Goal: Transaction & Acquisition: Purchase product/service

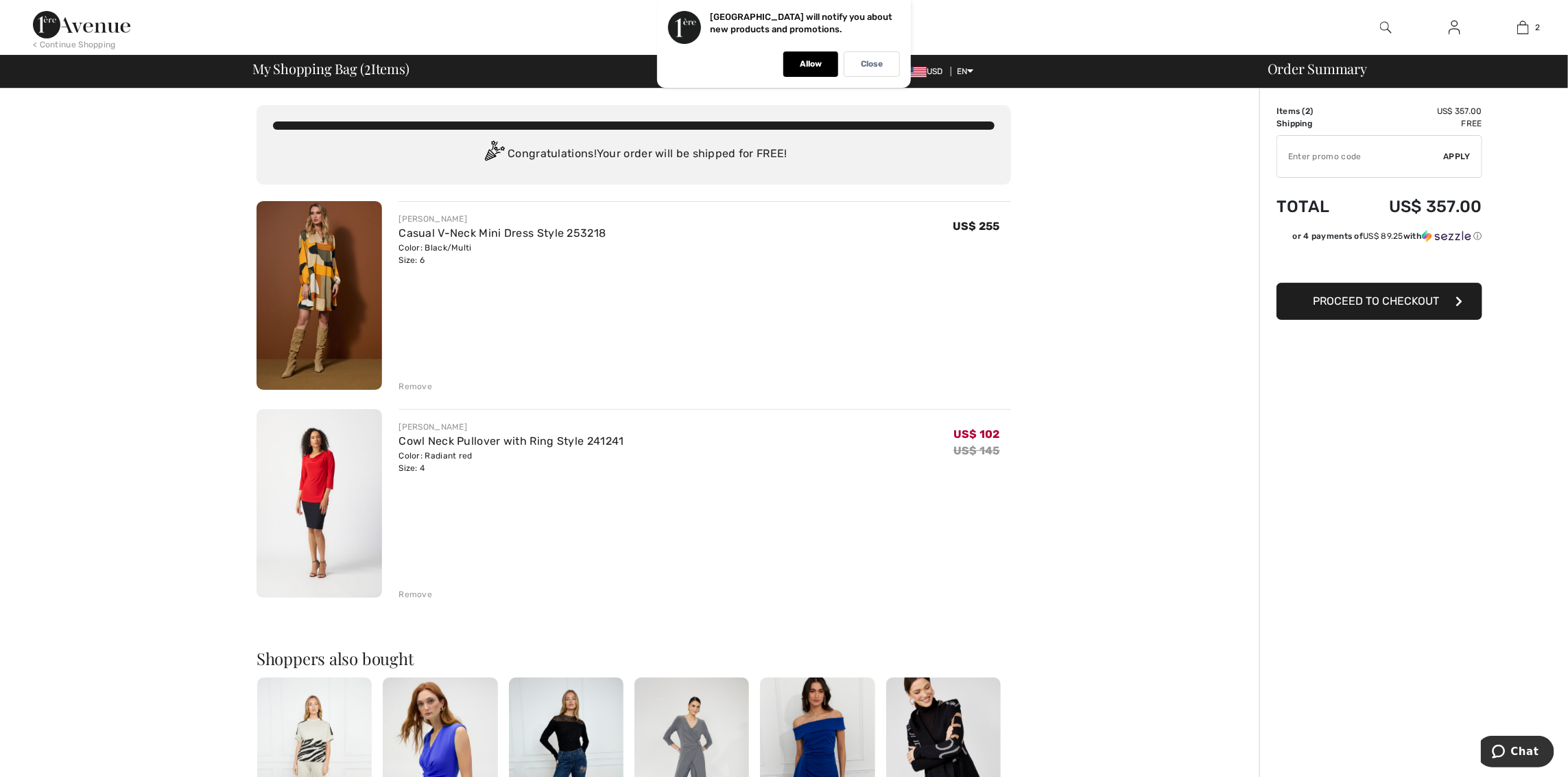
click at [415, 382] on div "Remove" at bounding box center [415, 386] width 33 height 12
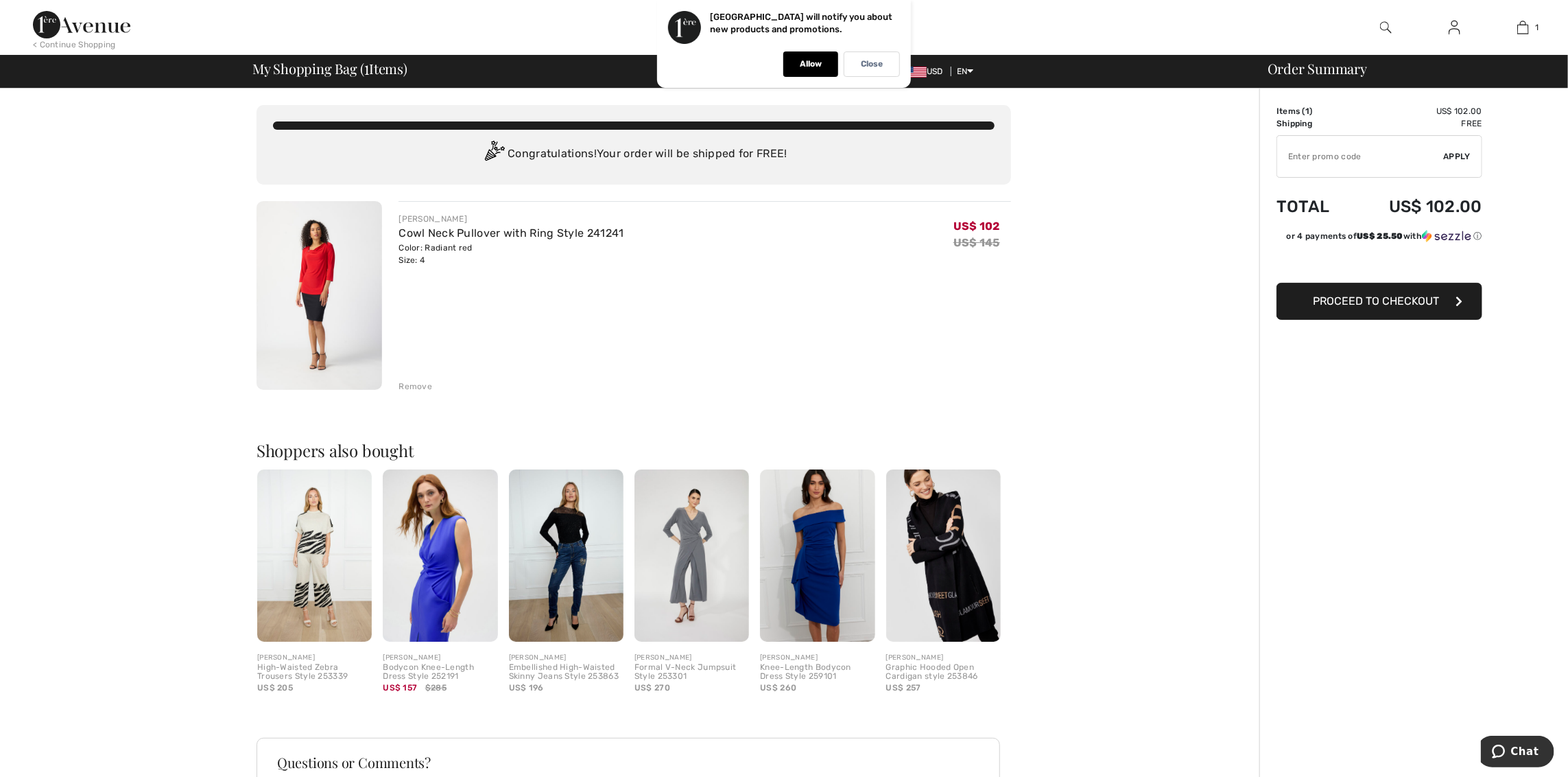
click at [410, 387] on div "Remove" at bounding box center [415, 386] width 33 height 12
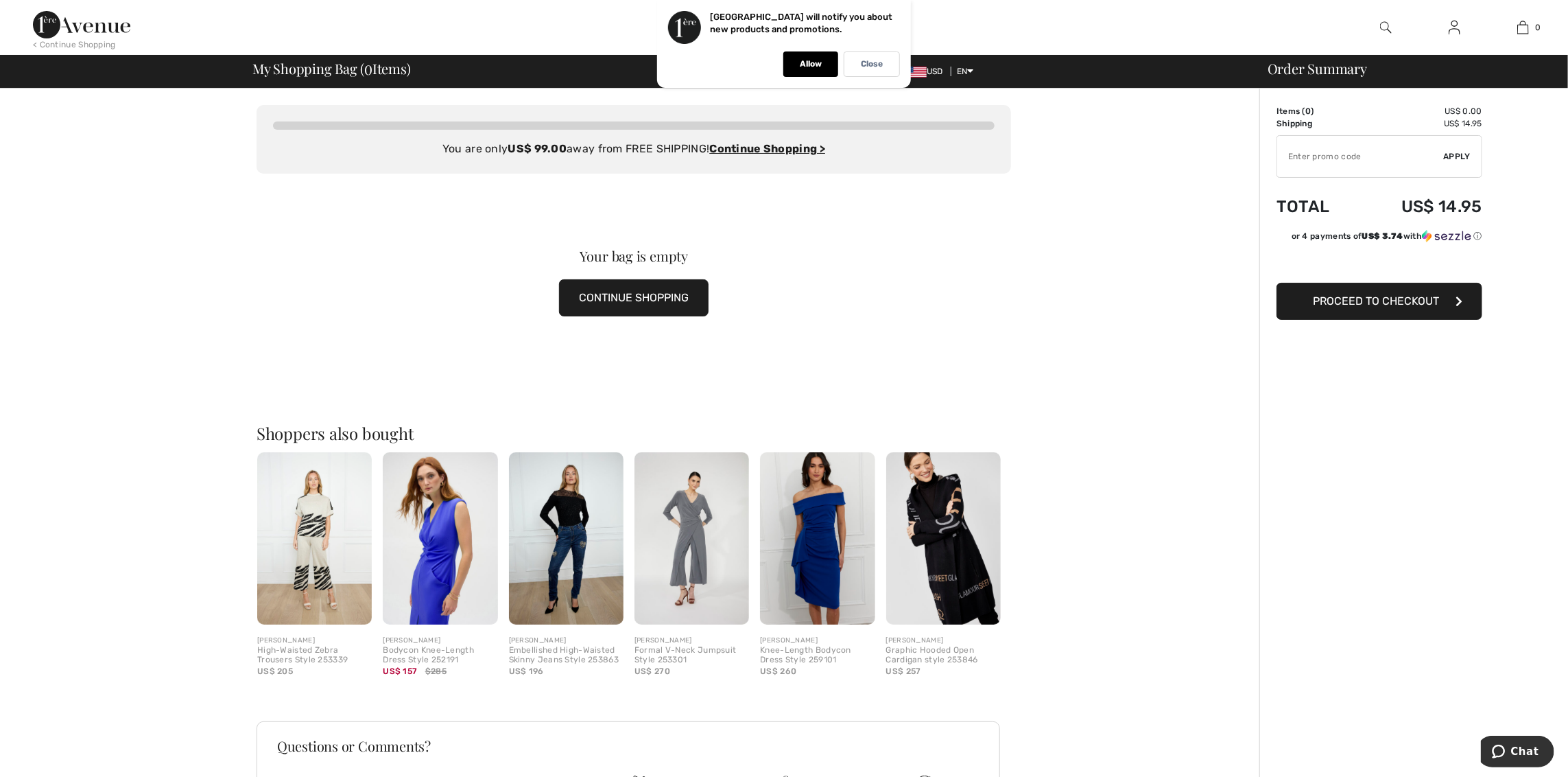
click at [78, 29] on img at bounding box center [81, 25] width 98 height 28
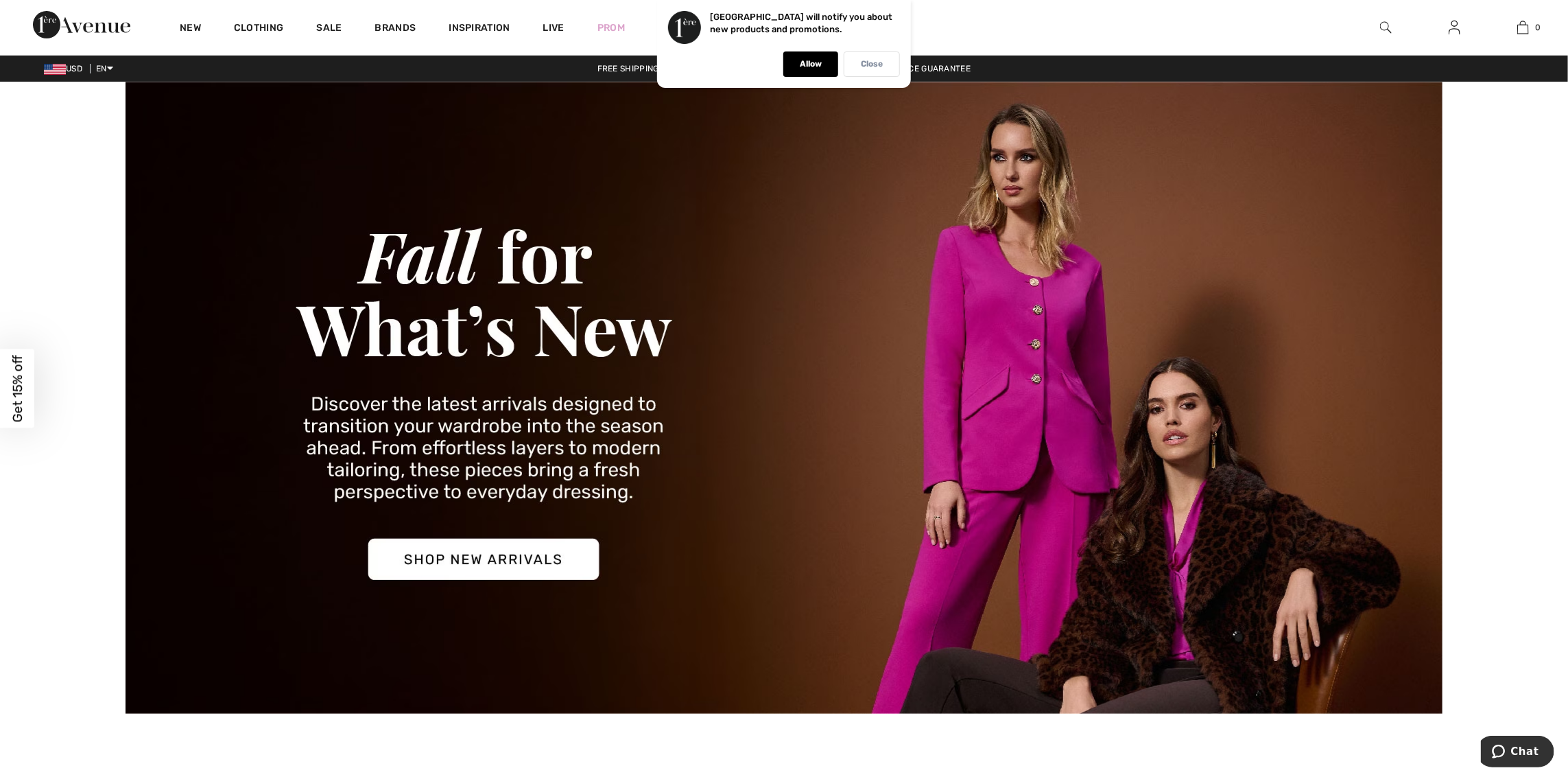
click at [869, 66] on p "Close" at bounding box center [872, 63] width 22 height 10
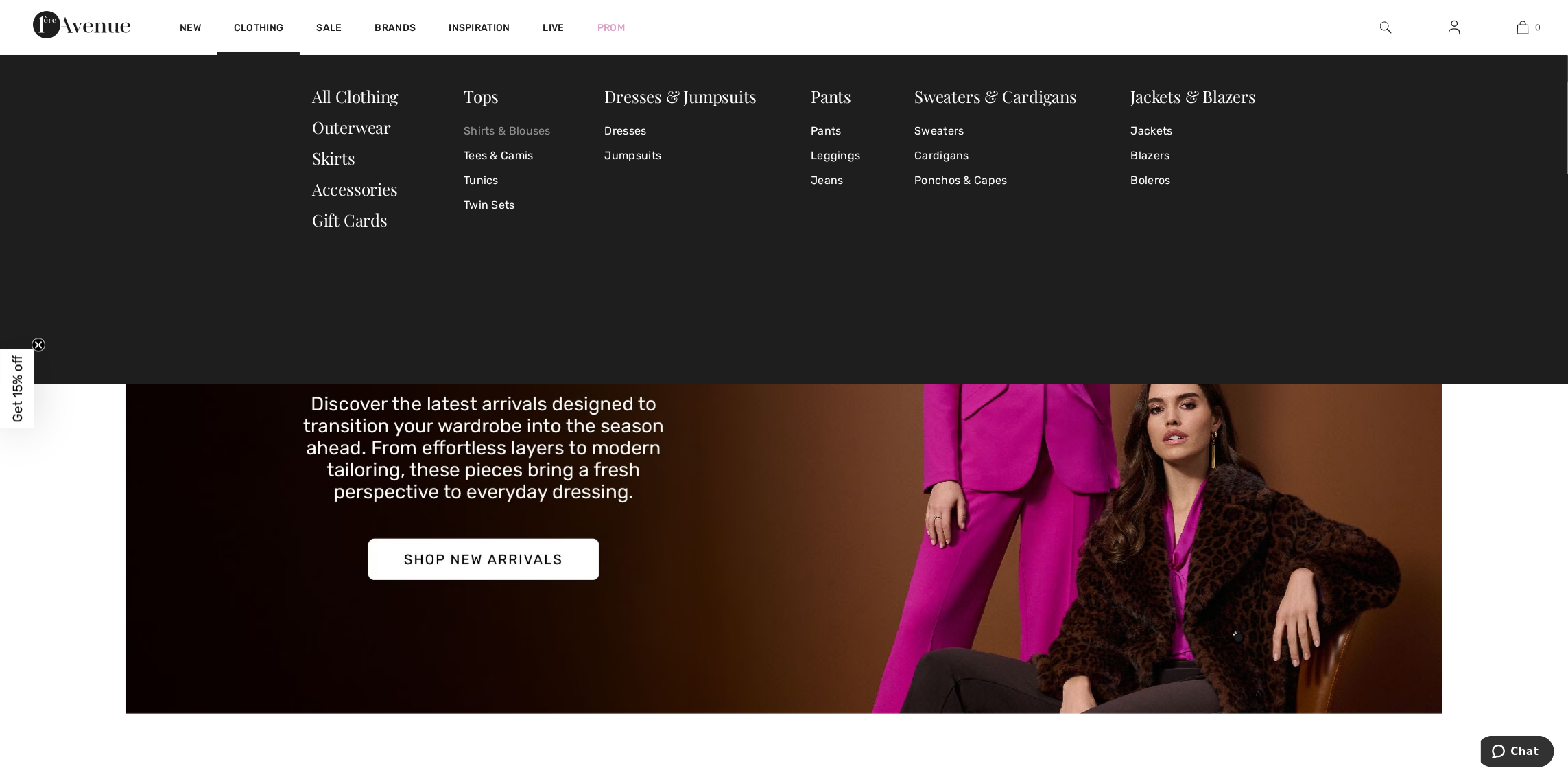
click at [479, 127] on link "Shirts & Blouses" at bounding box center [507, 131] width 87 height 25
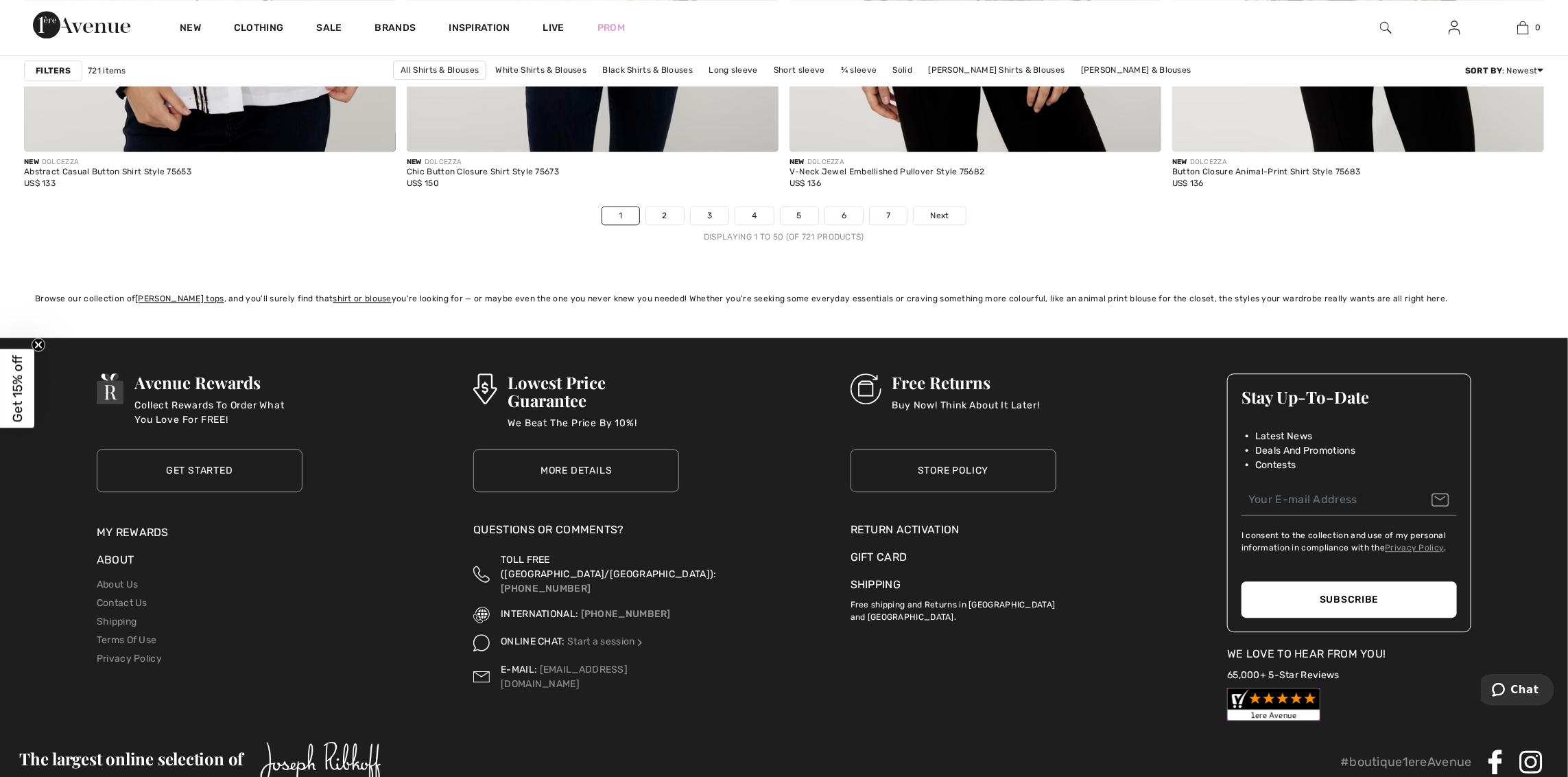
scroll to position [9331, 0]
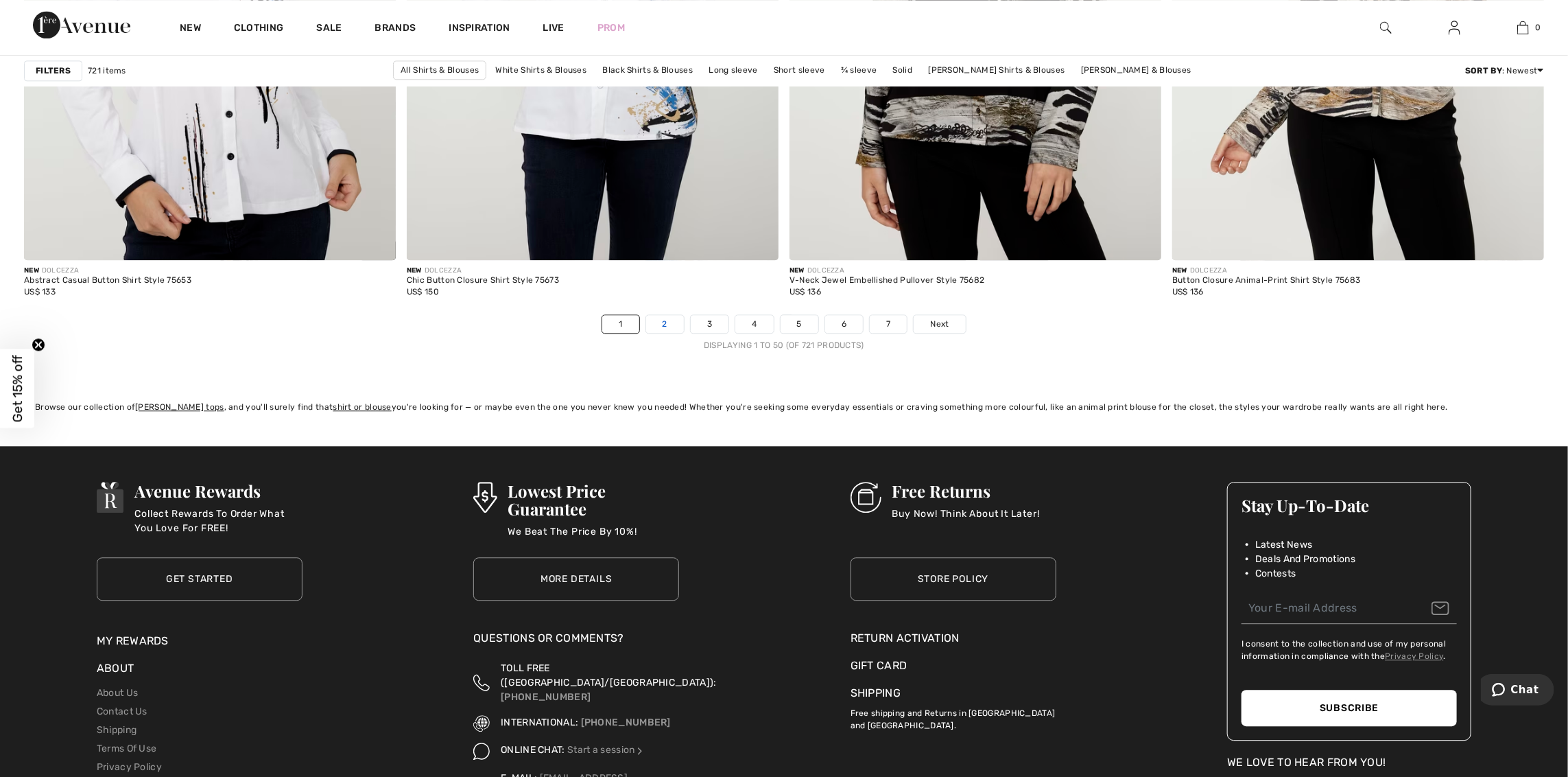
click at [664, 333] on link "2" at bounding box center [664, 323] width 38 height 18
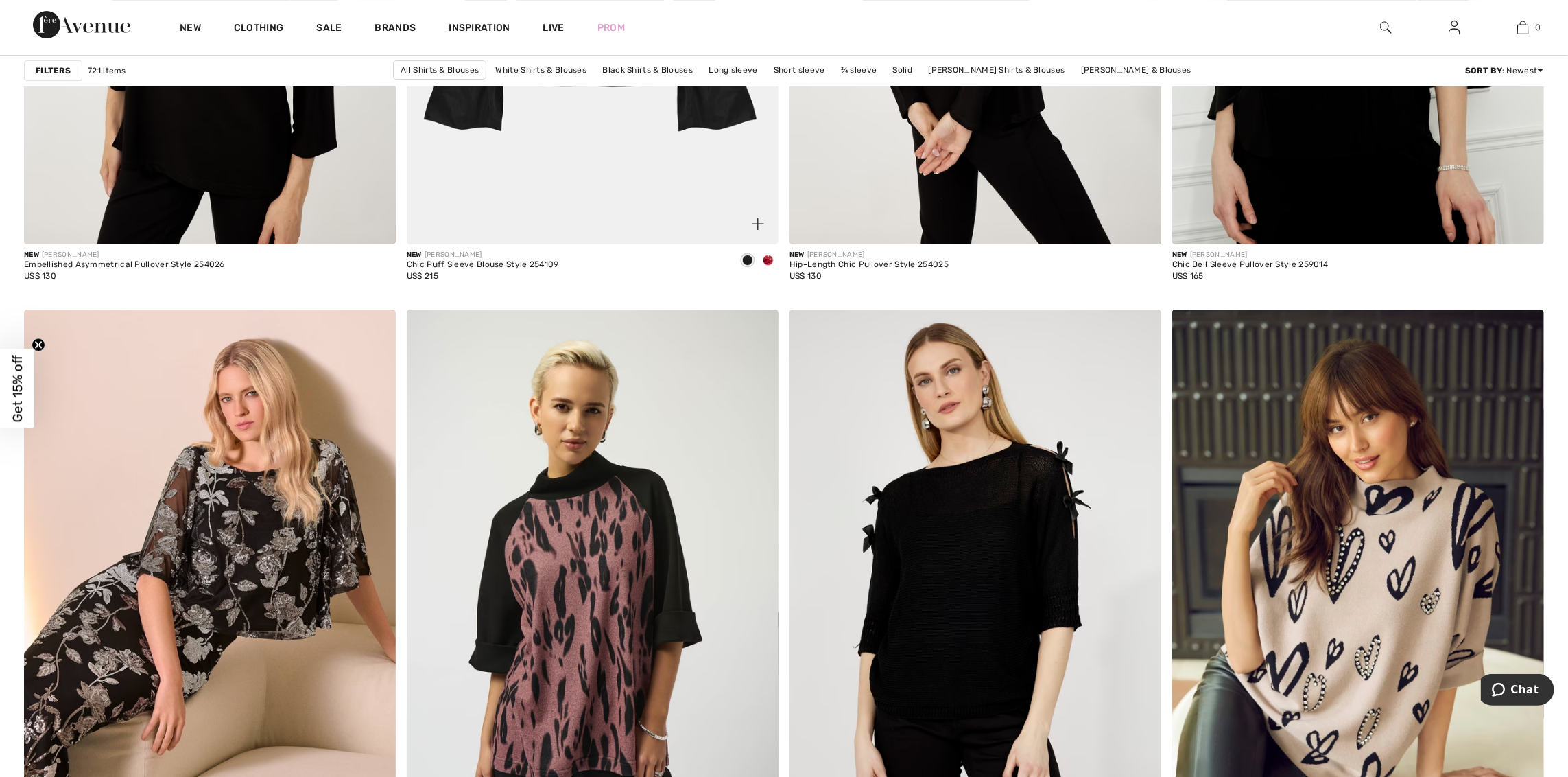
scroll to position [3431, 0]
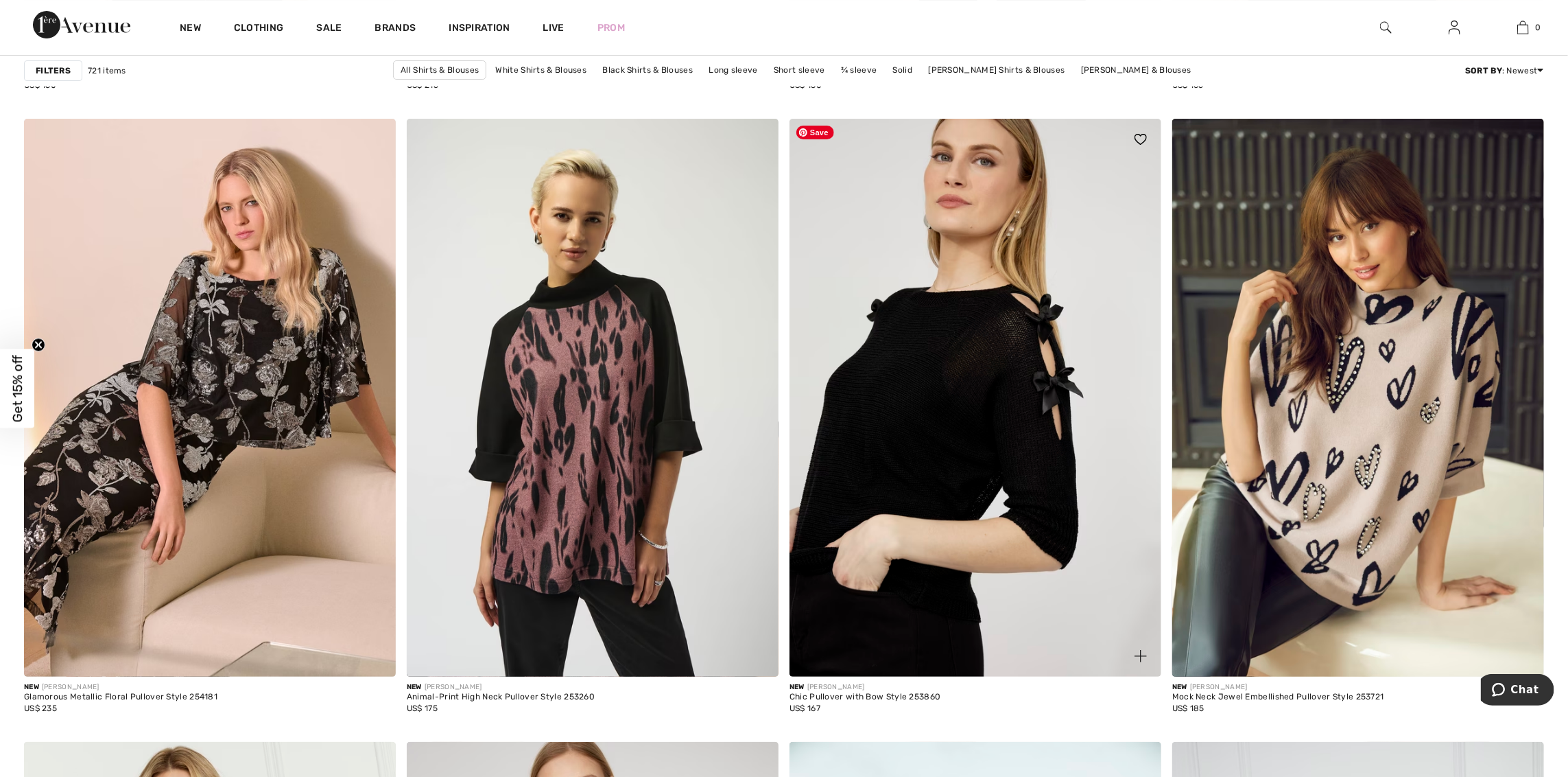
click at [958, 466] on img at bounding box center [975, 398] width 372 height 558
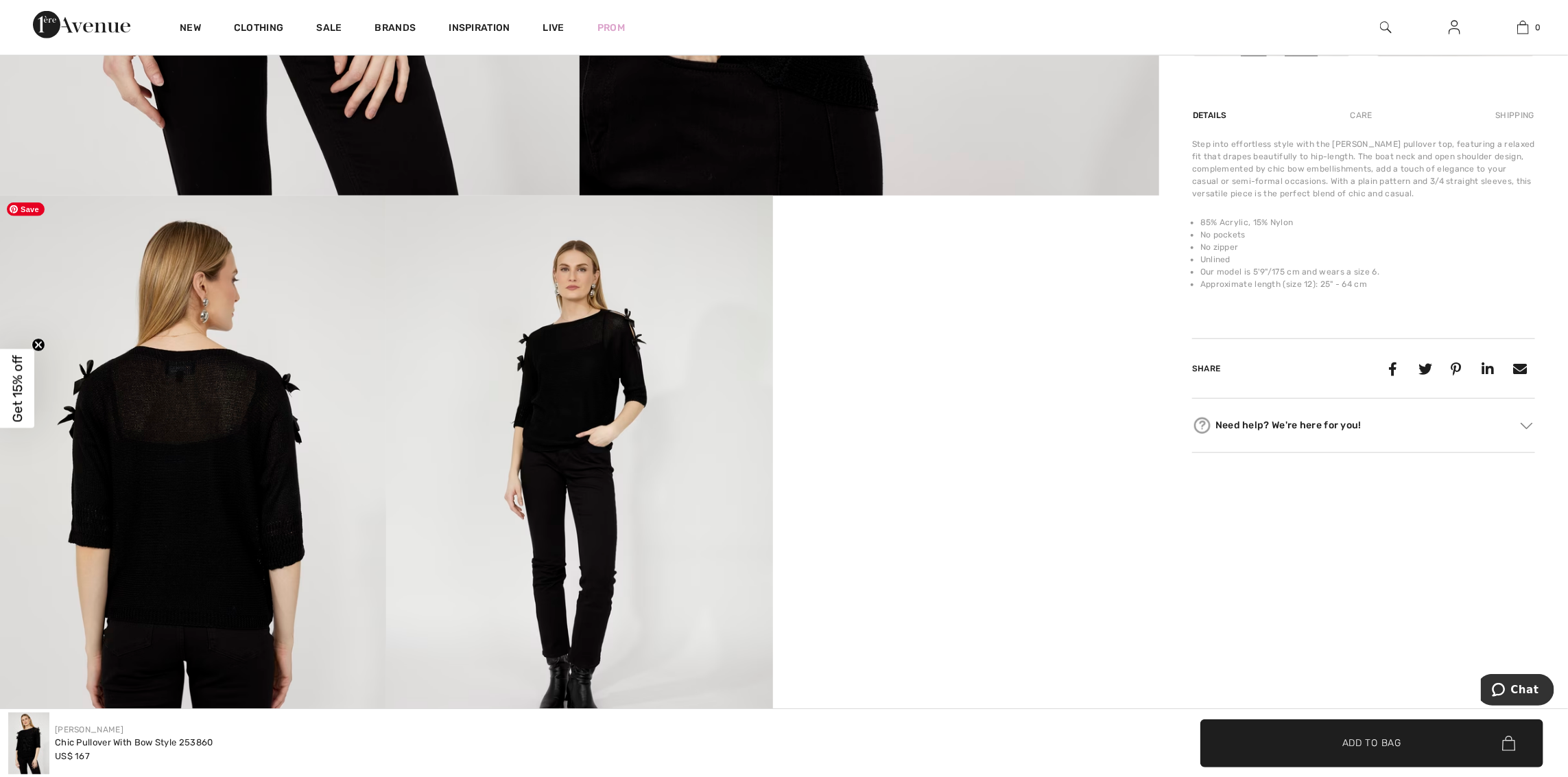
scroll to position [755, 0]
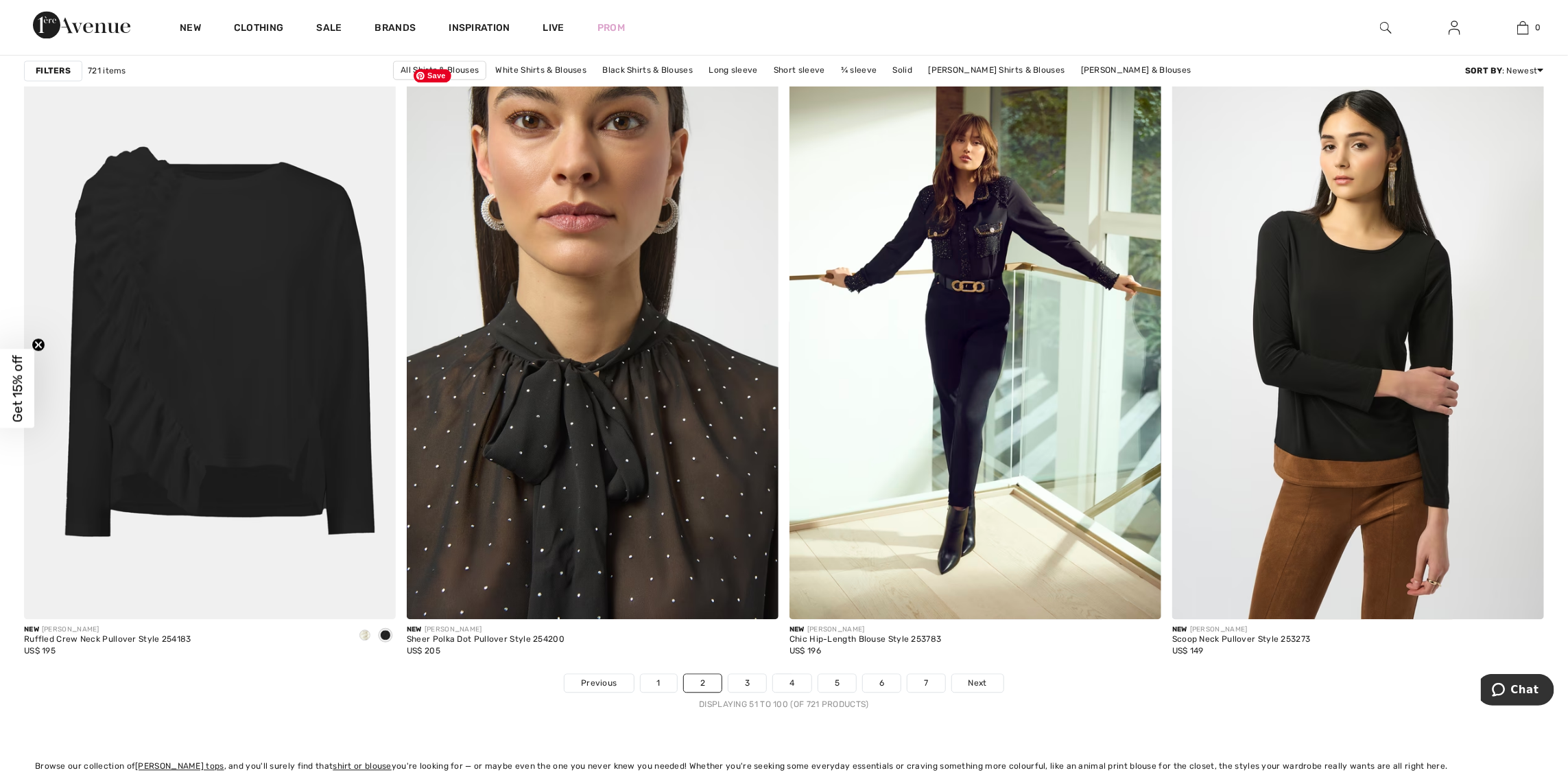
scroll to position [9195, 0]
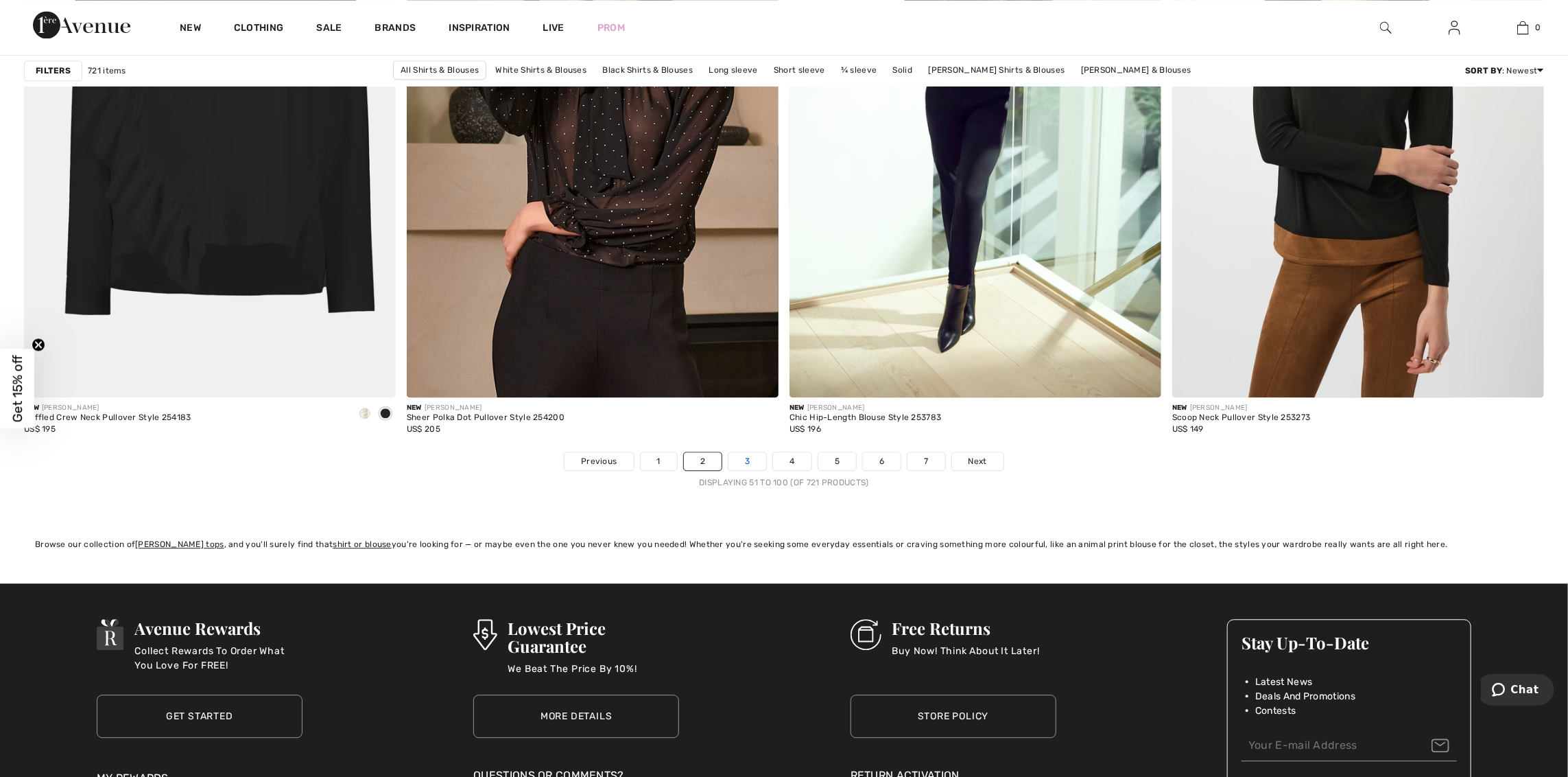
click at [751, 466] on link "3" at bounding box center [747, 461] width 38 height 18
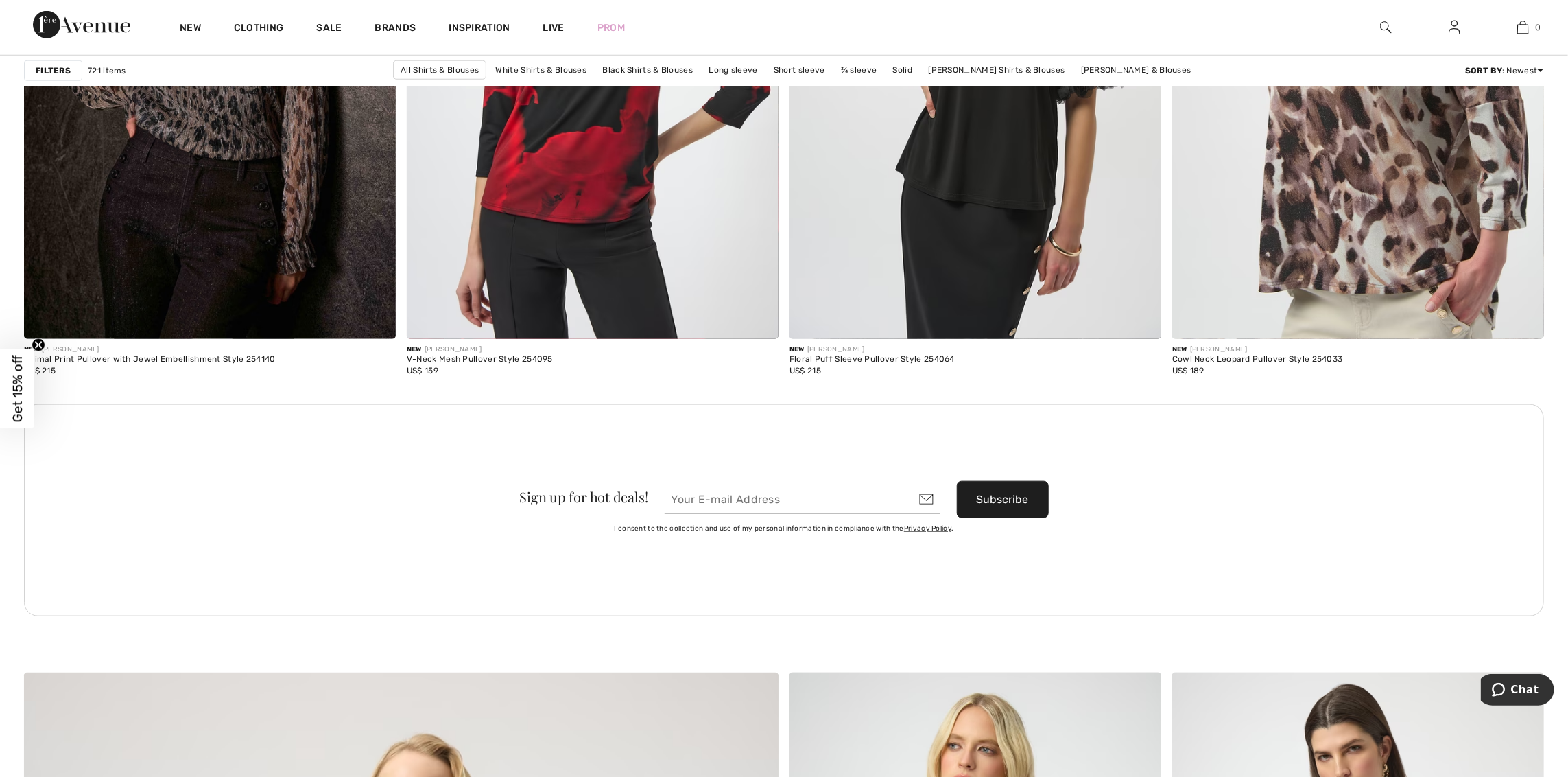
scroll to position [4185, 0]
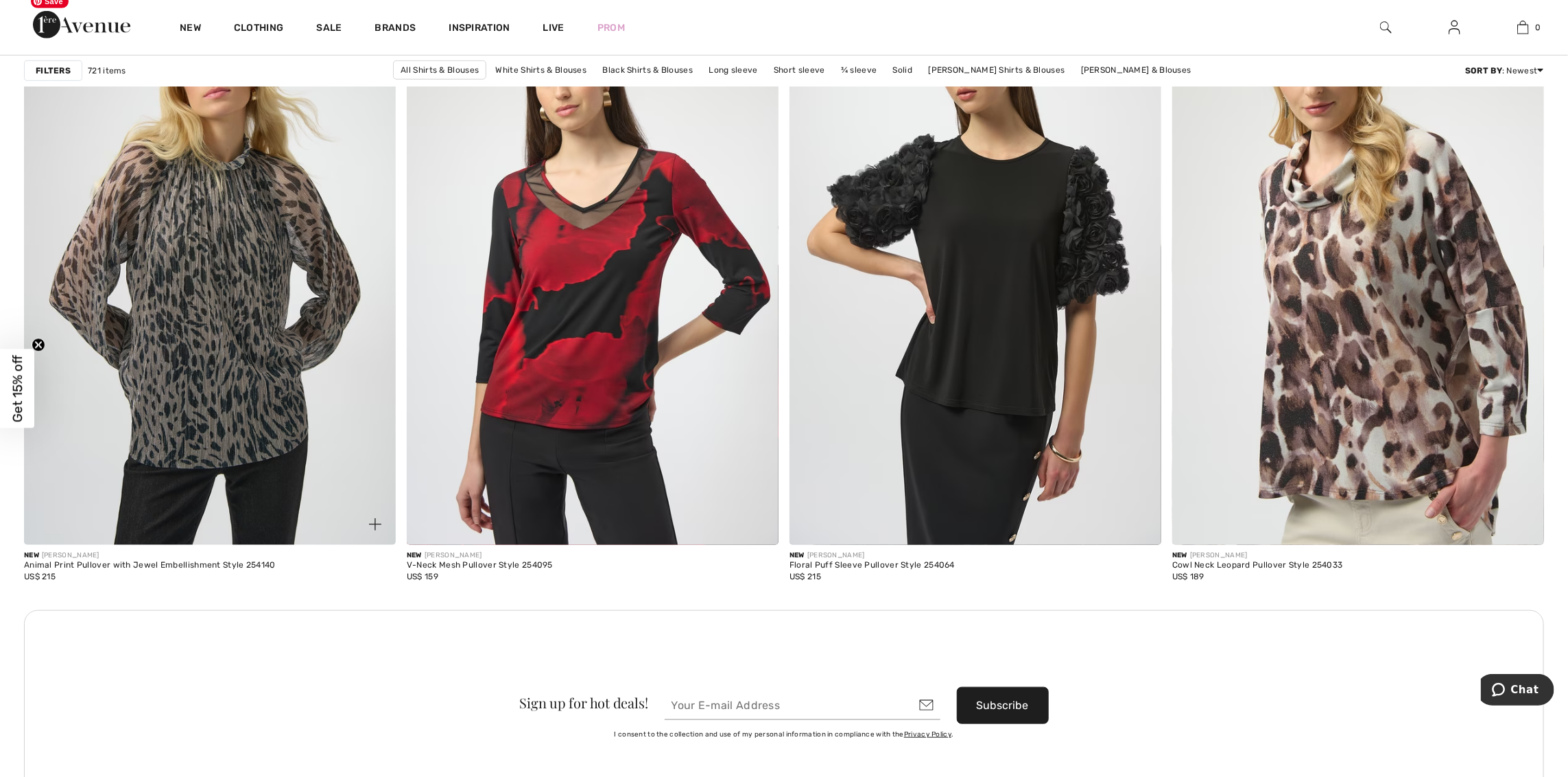
click at [265, 428] on img at bounding box center [210, 266] width 372 height 558
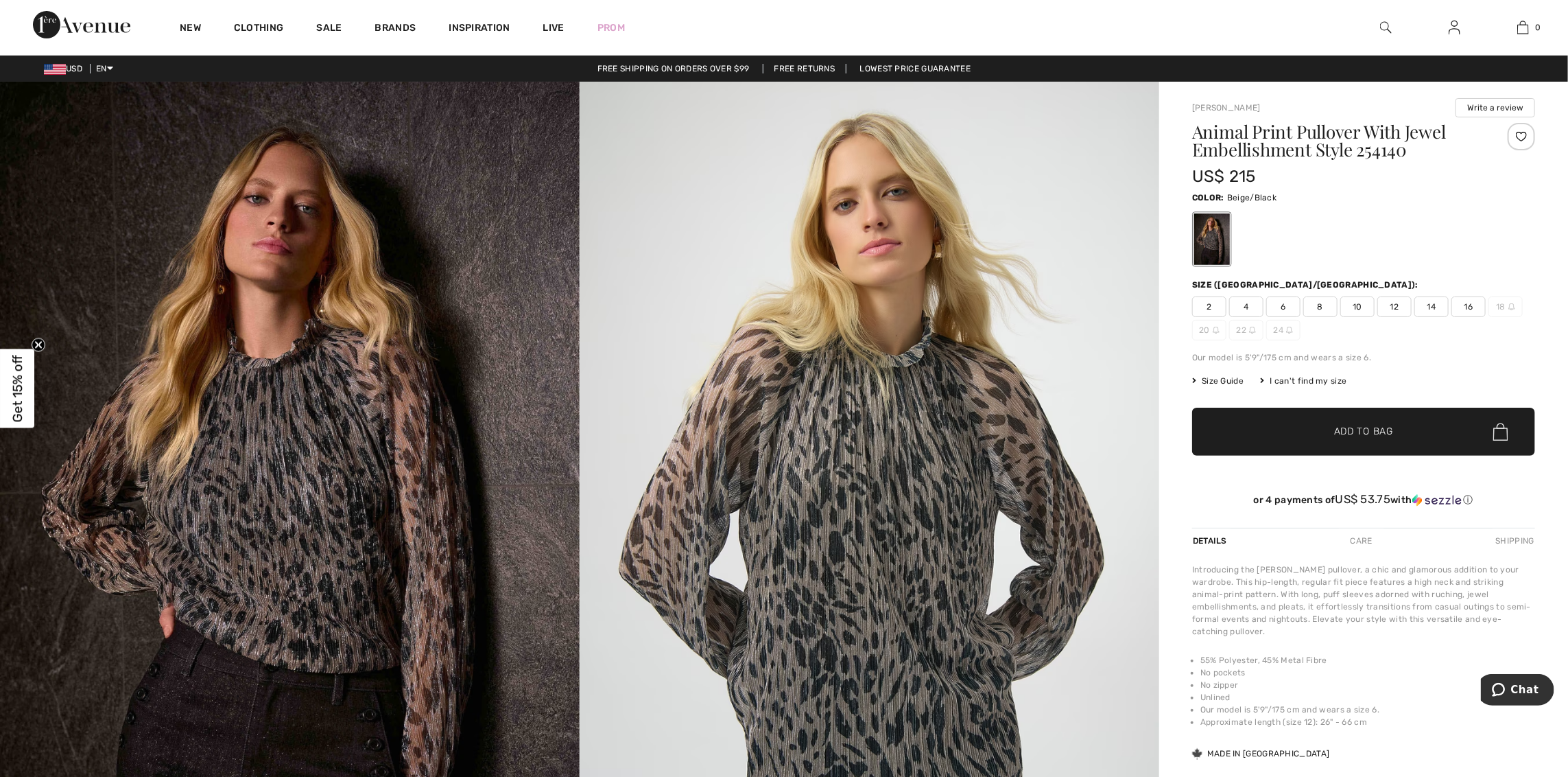
click at [1288, 305] on span "6" at bounding box center [1283, 307] width 34 height 20
click at [1330, 428] on span "✔ Added to Bag" at bounding box center [1342, 432] width 84 height 15
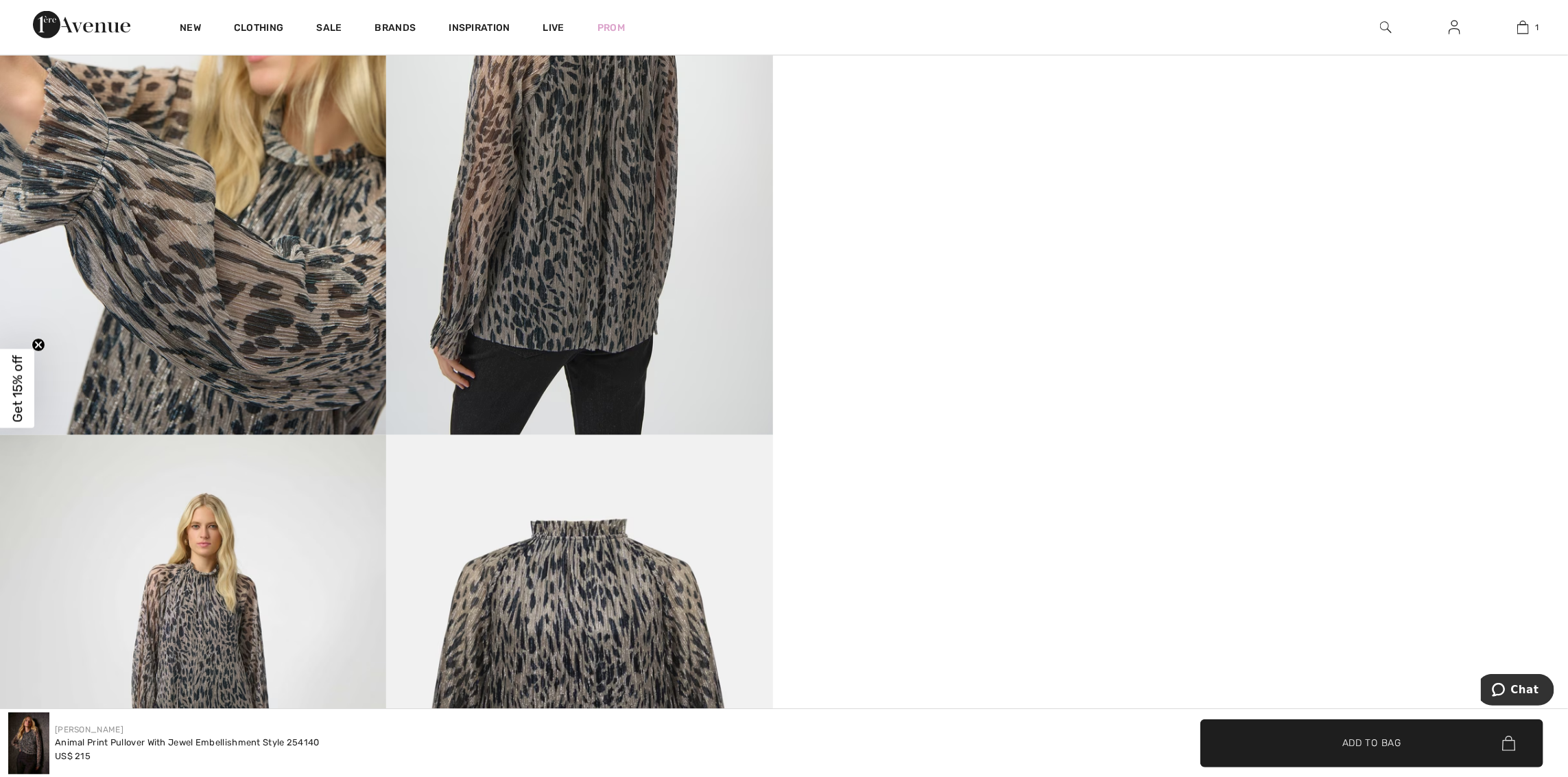
scroll to position [1441, 0]
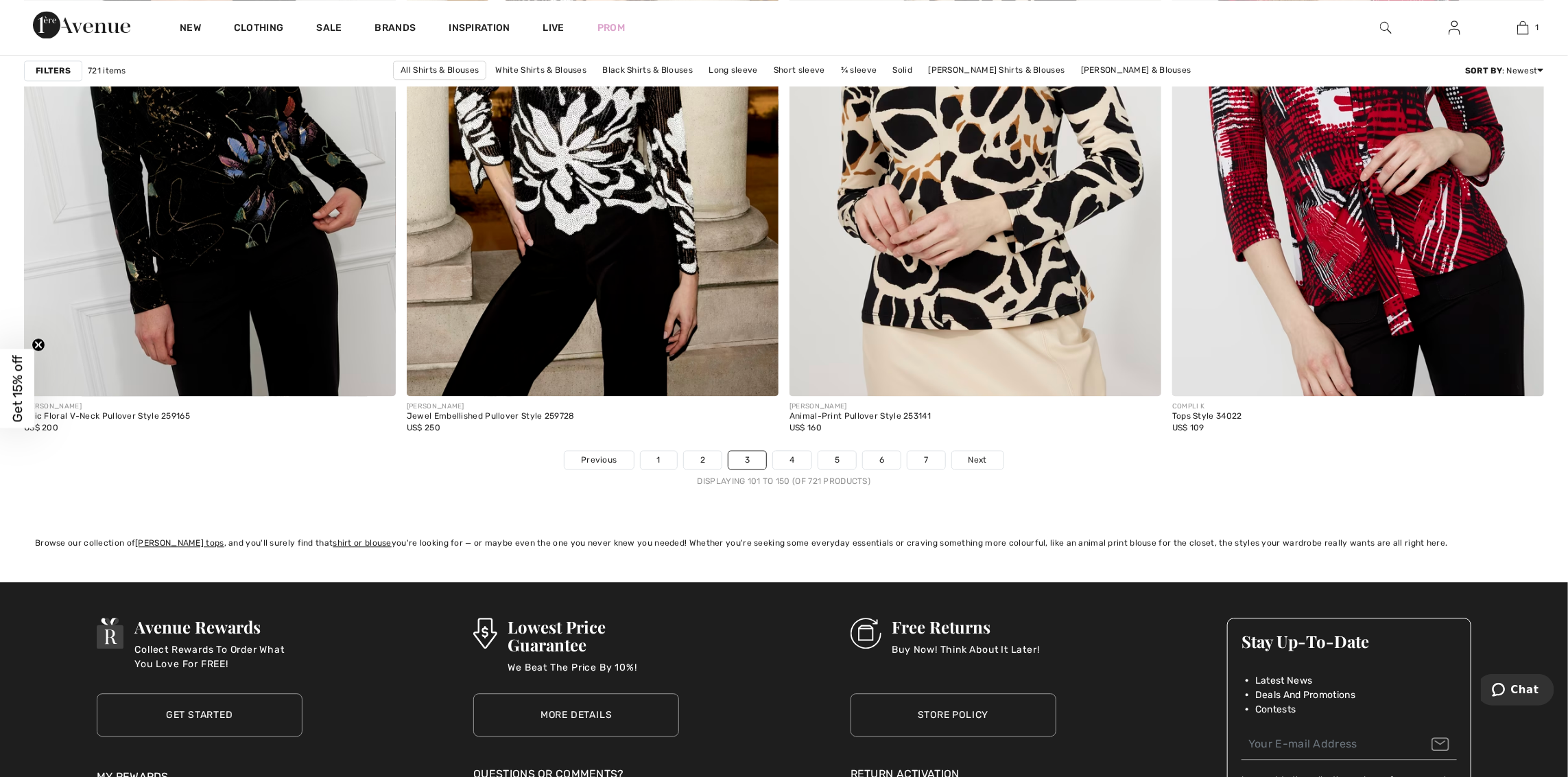
scroll to position [9195, 0]
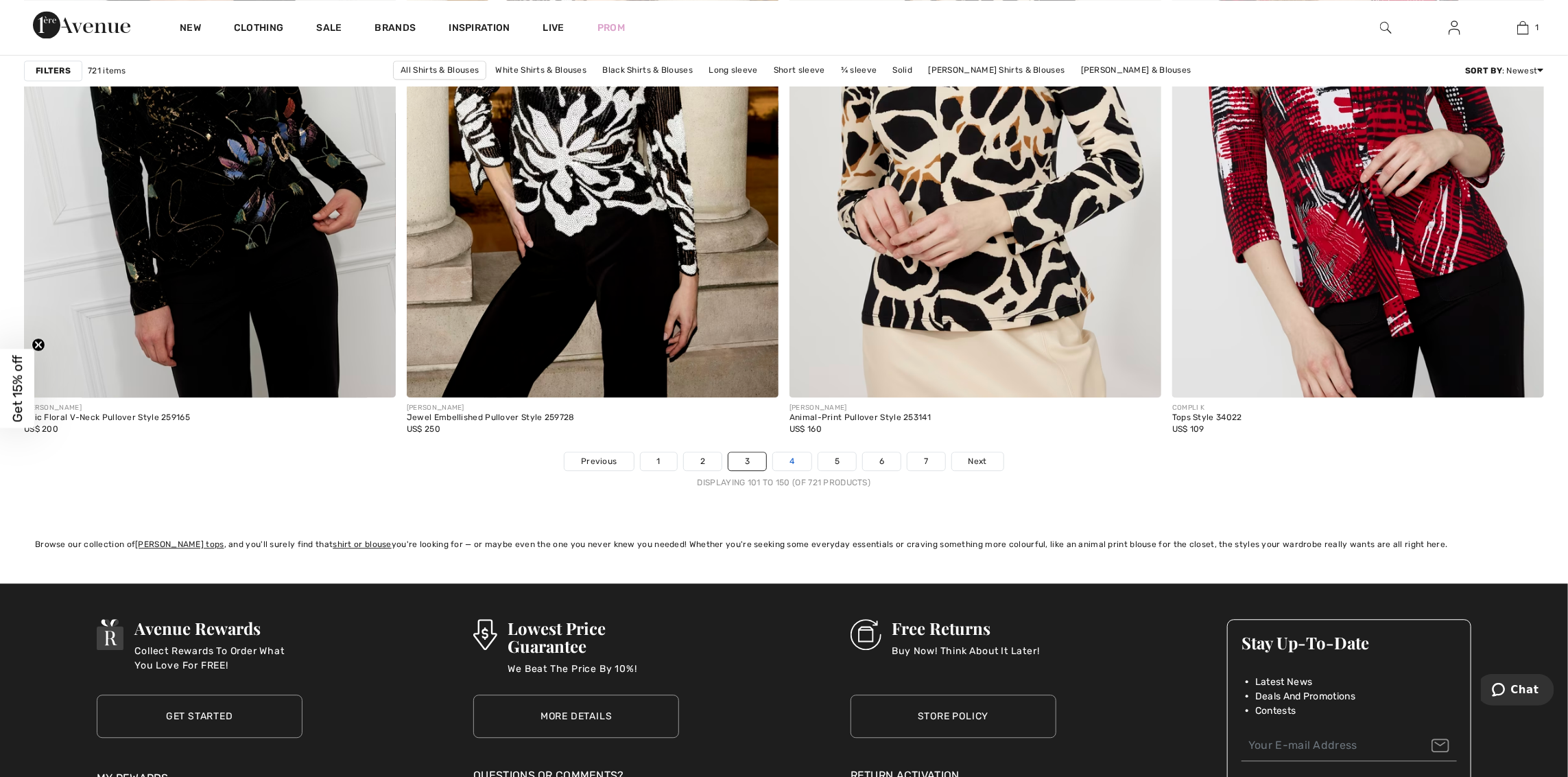
click at [786, 468] on link "4" at bounding box center [791, 461] width 38 height 18
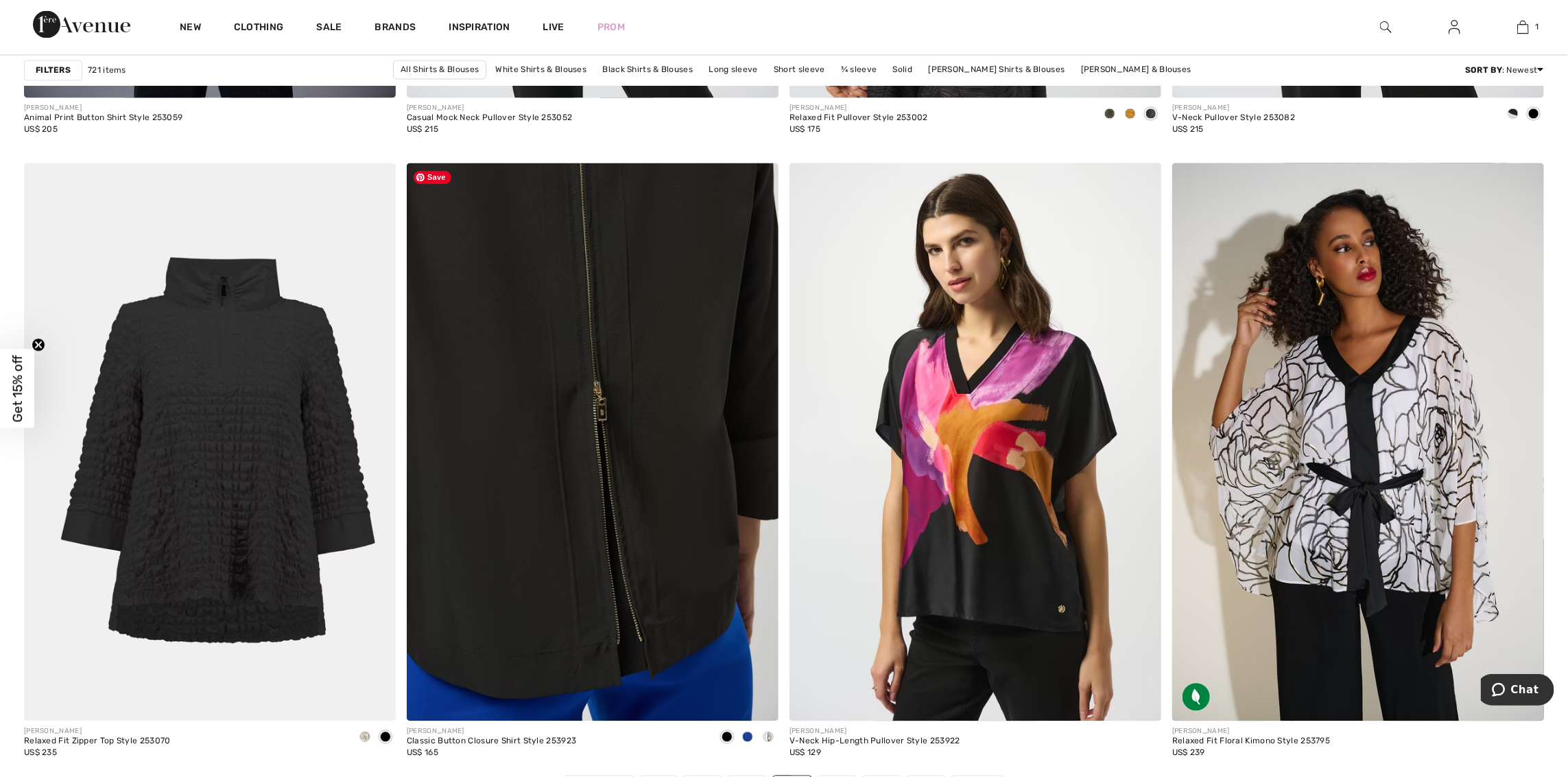
scroll to position [9126, 0]
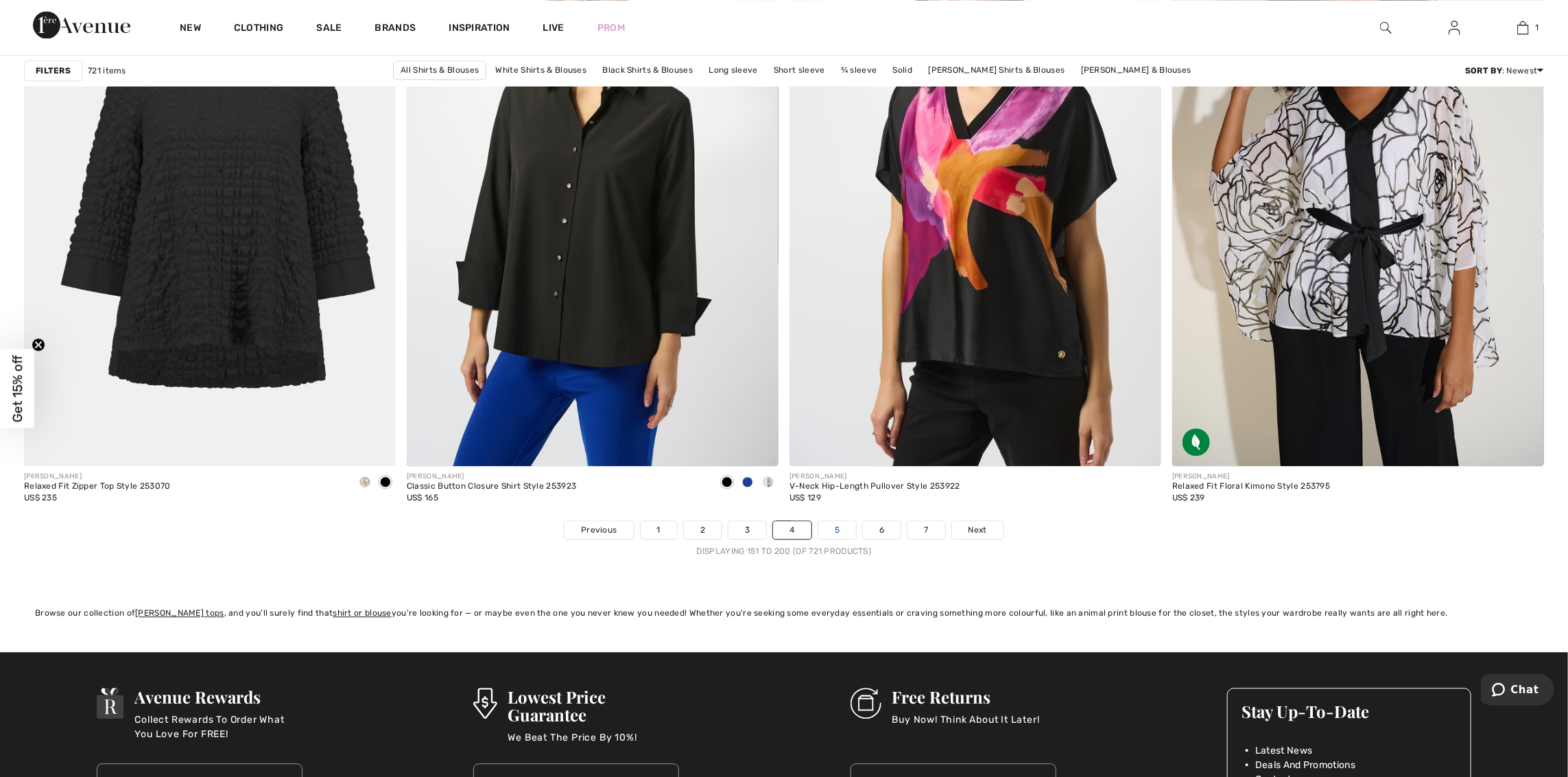
click at [829, 536] on link "5" at bounding box center [837, 529] width 38 height 18
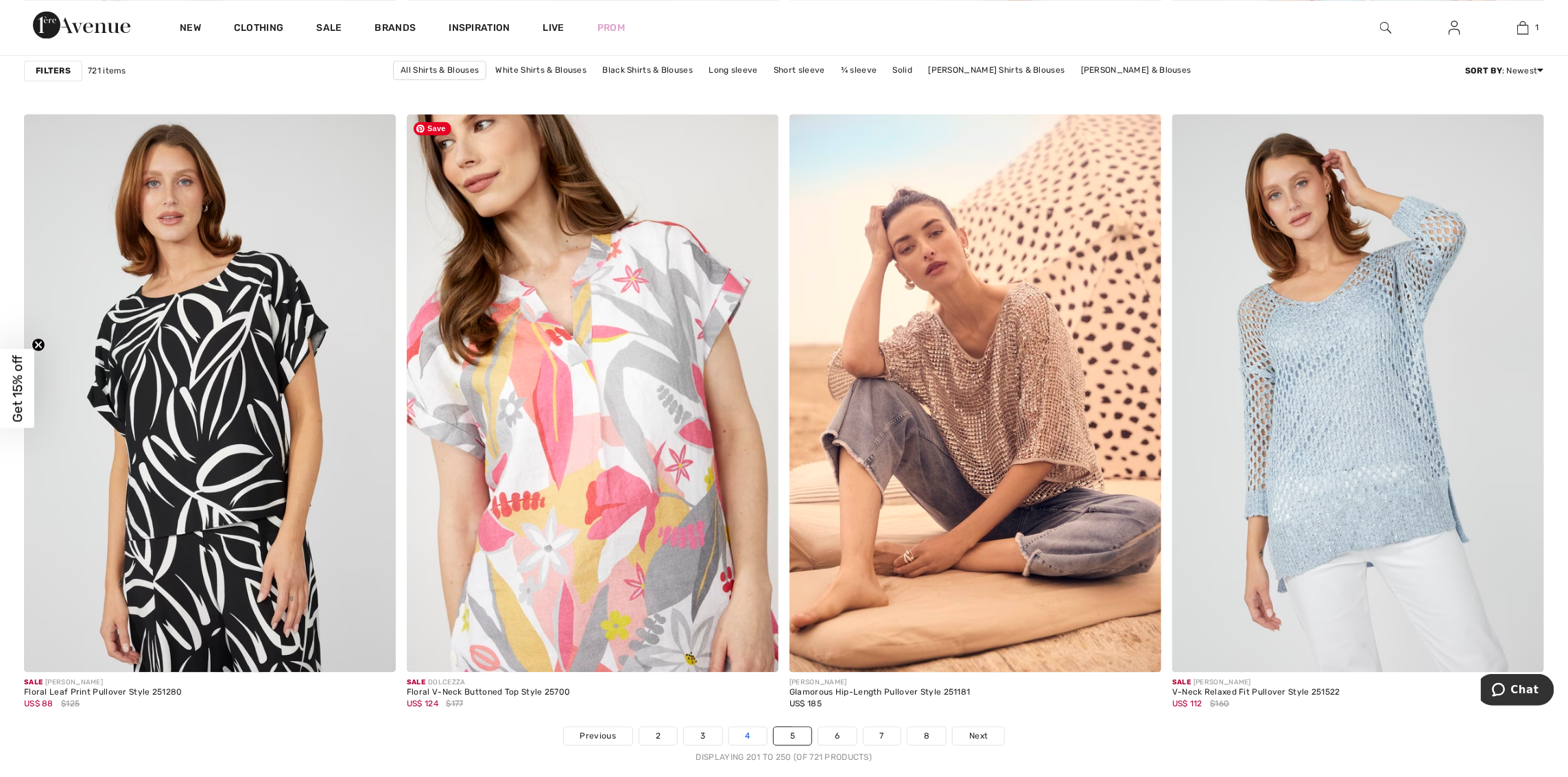
scroll to position [9126, 0]
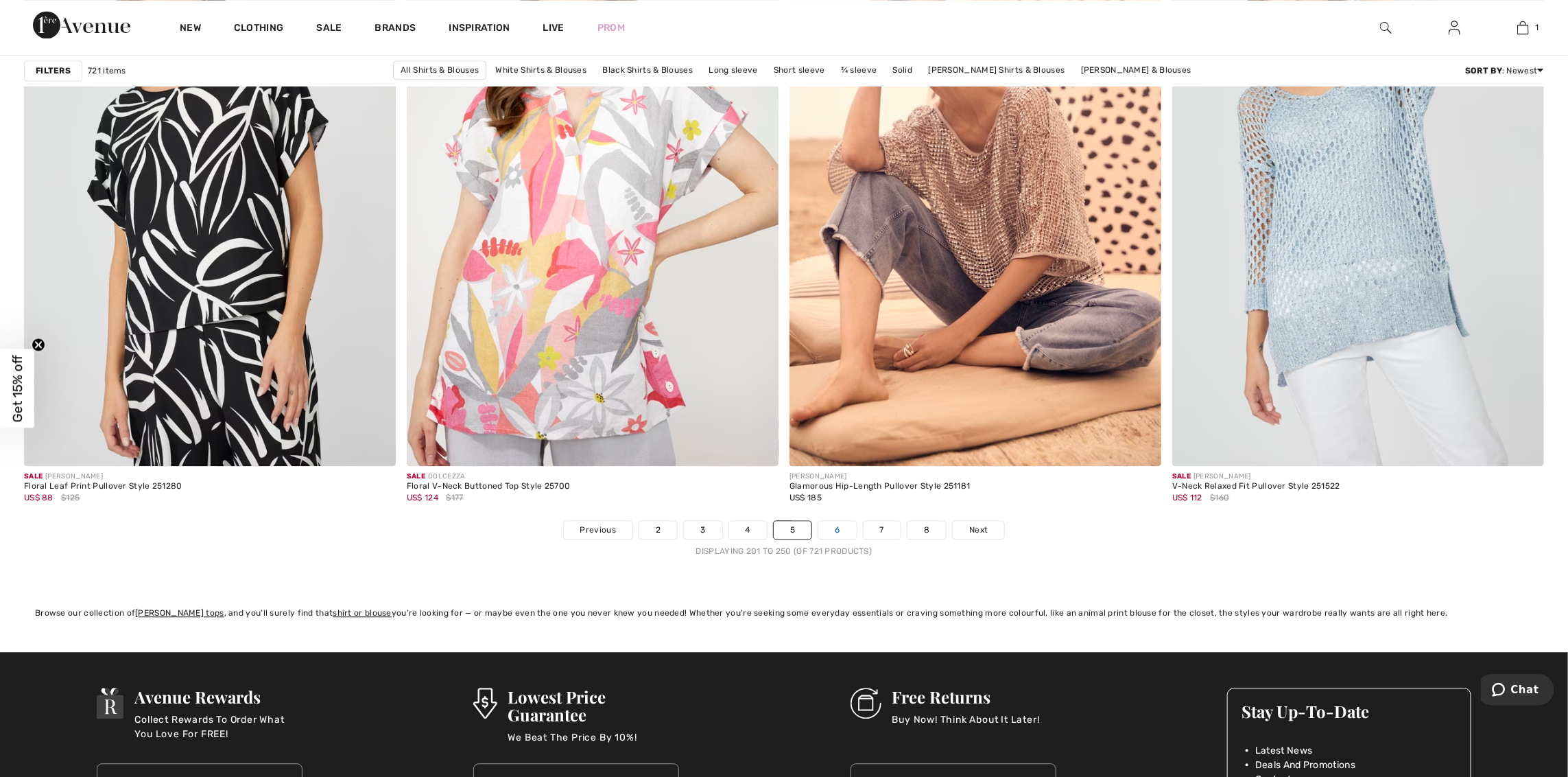
click at [842, 533] on link "6" at bounding box center [837, 529] width 38 height 18
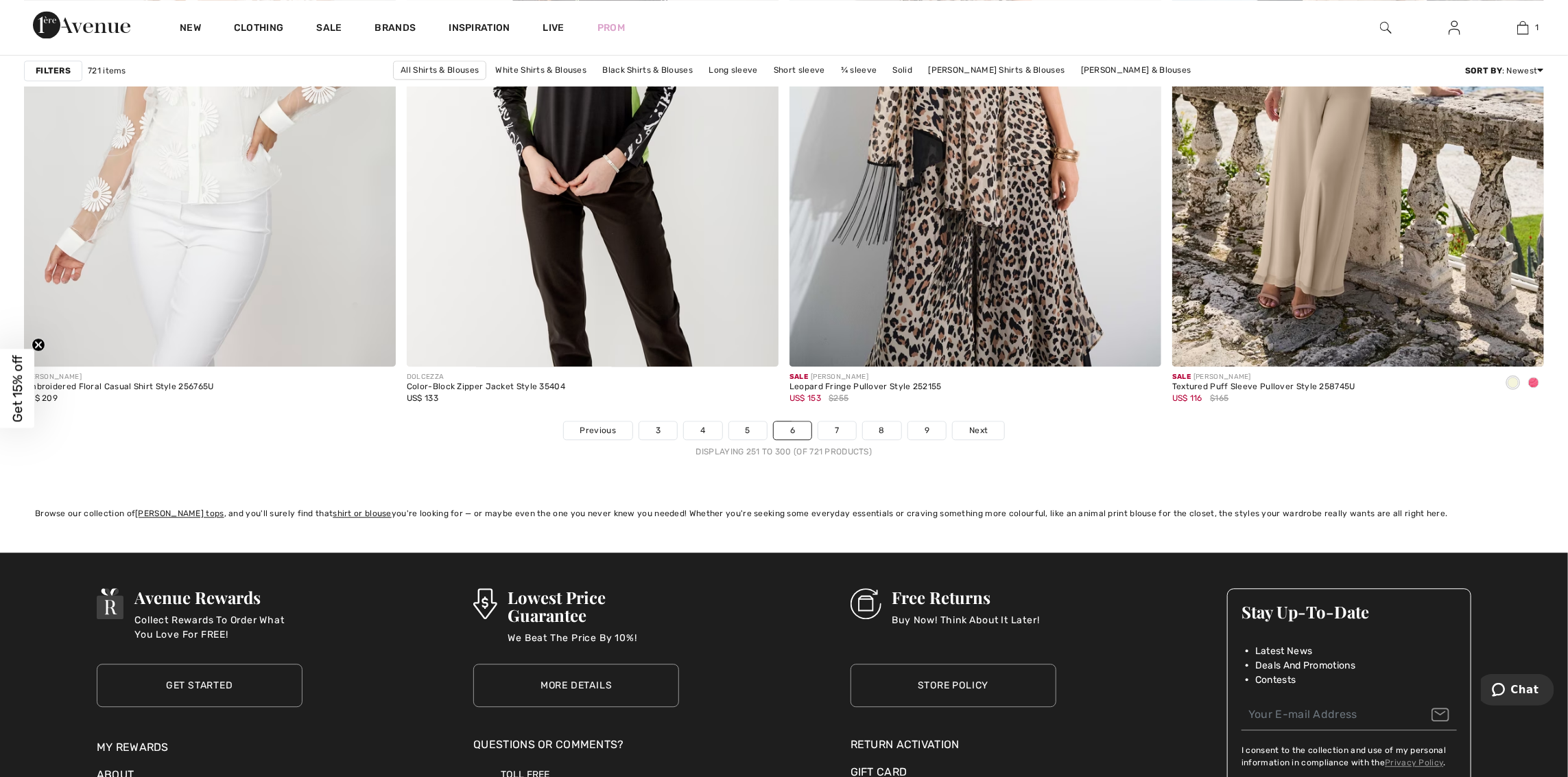
scroll to position [9263, 0]
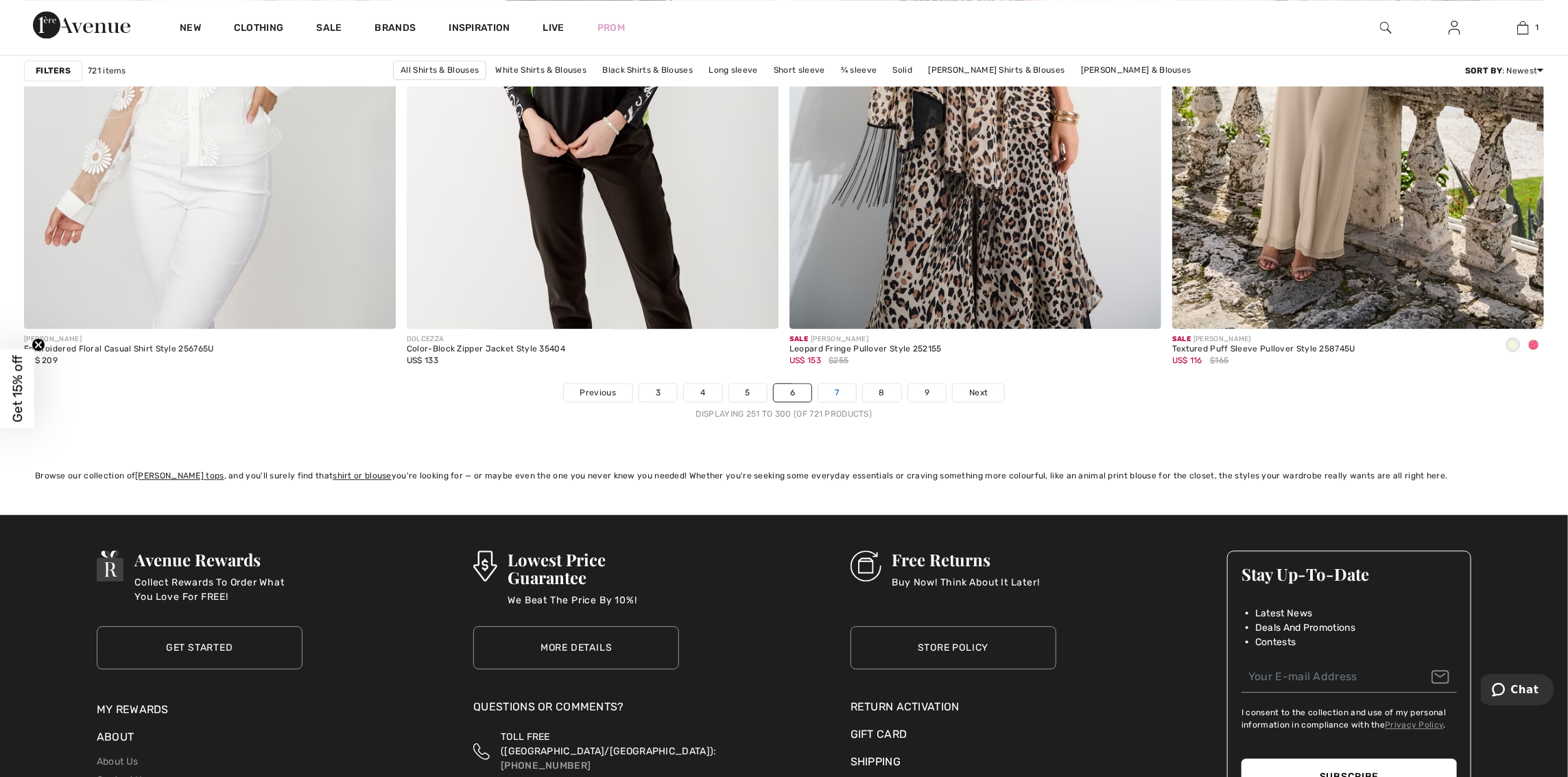
click at [841, 397] on link "7" at bounding box center [837, 392] width 37 height 18
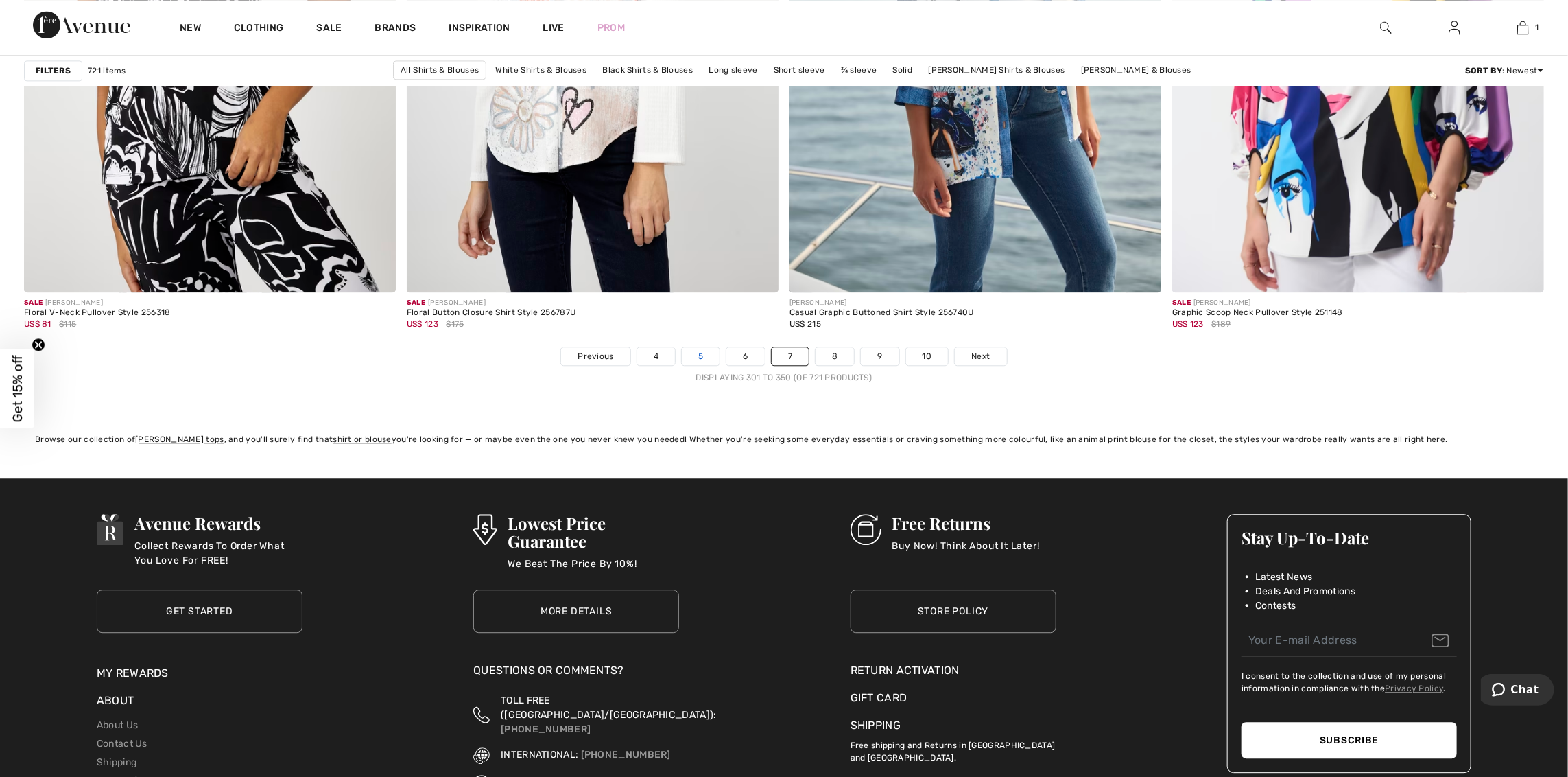
scroll to position [9400, 0]
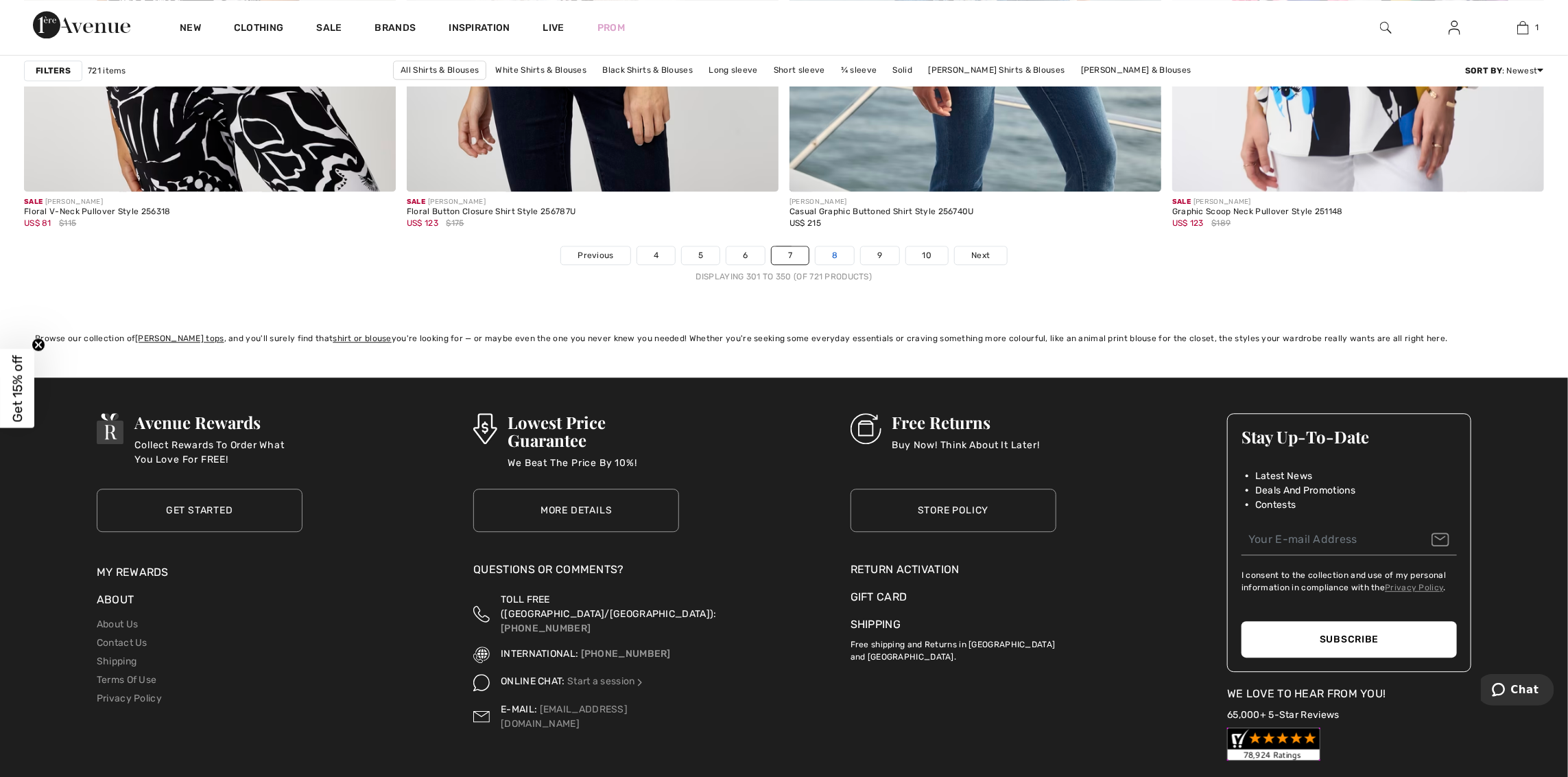
click at [826, 259] on link "8" at bounding box center [834, 255] width 38 height 18
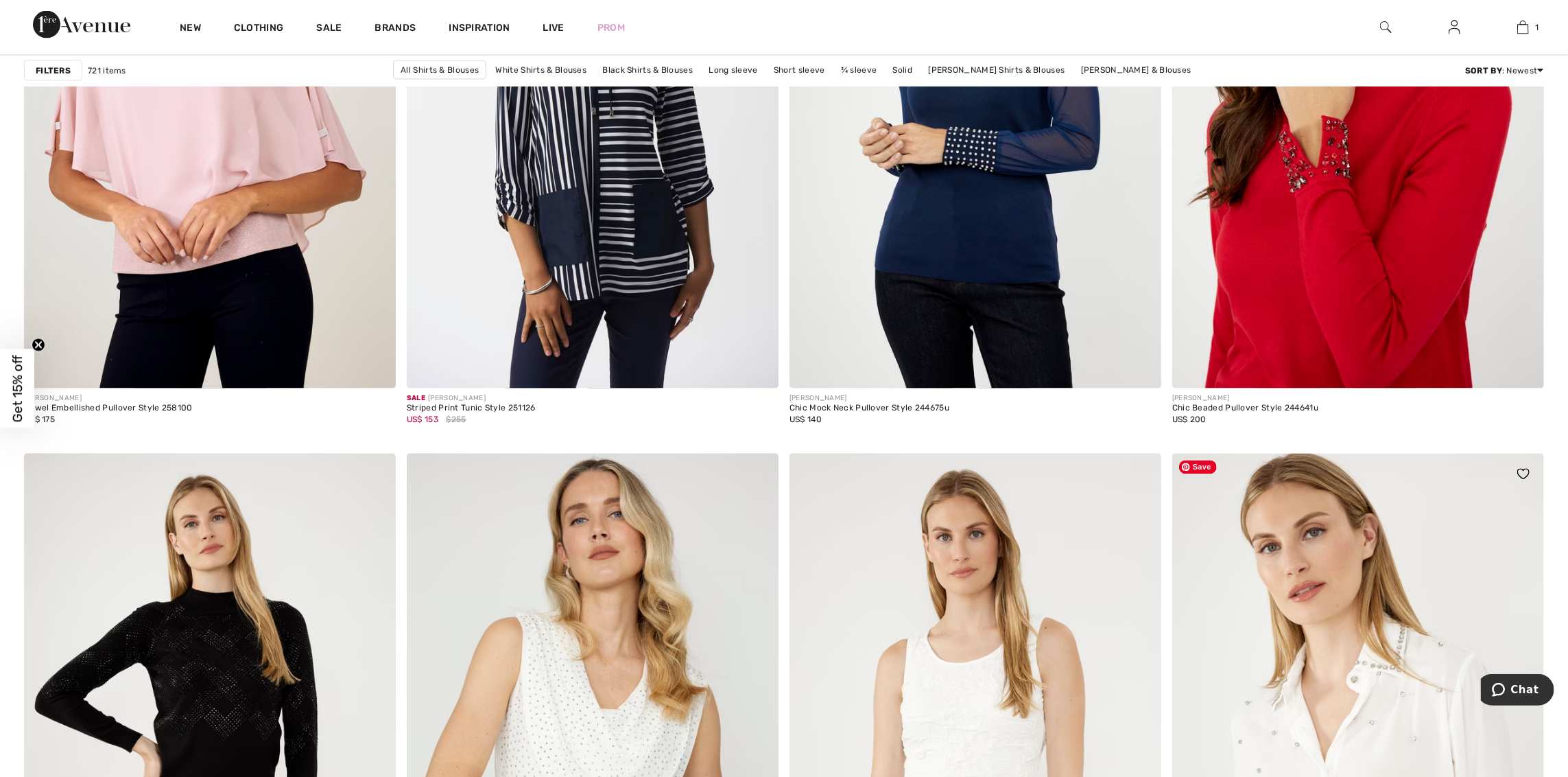
scroll to position [1578, 0]
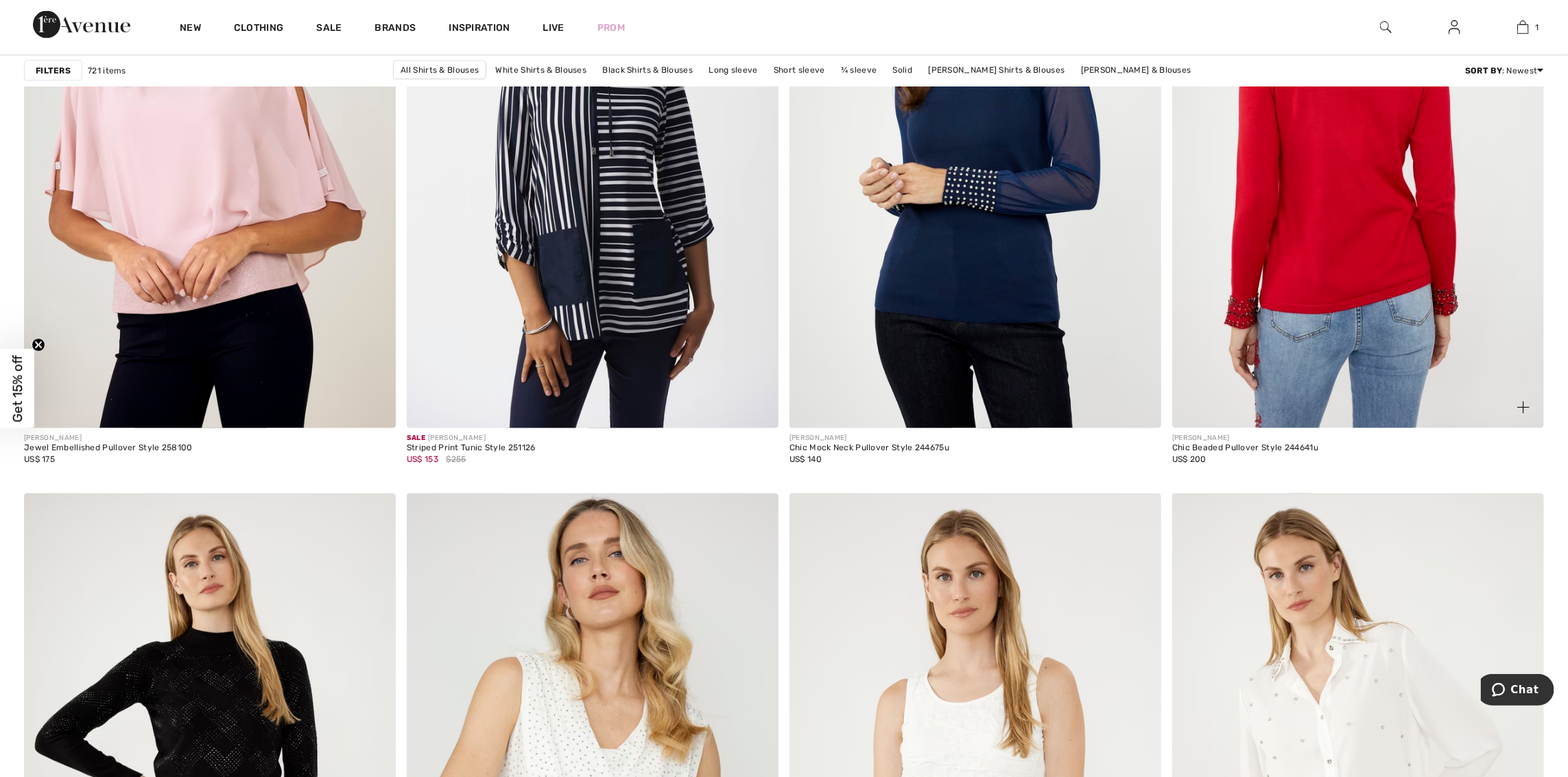
click at [1351, 378] on img at bounding box center [1358, 149] width 372 height 558
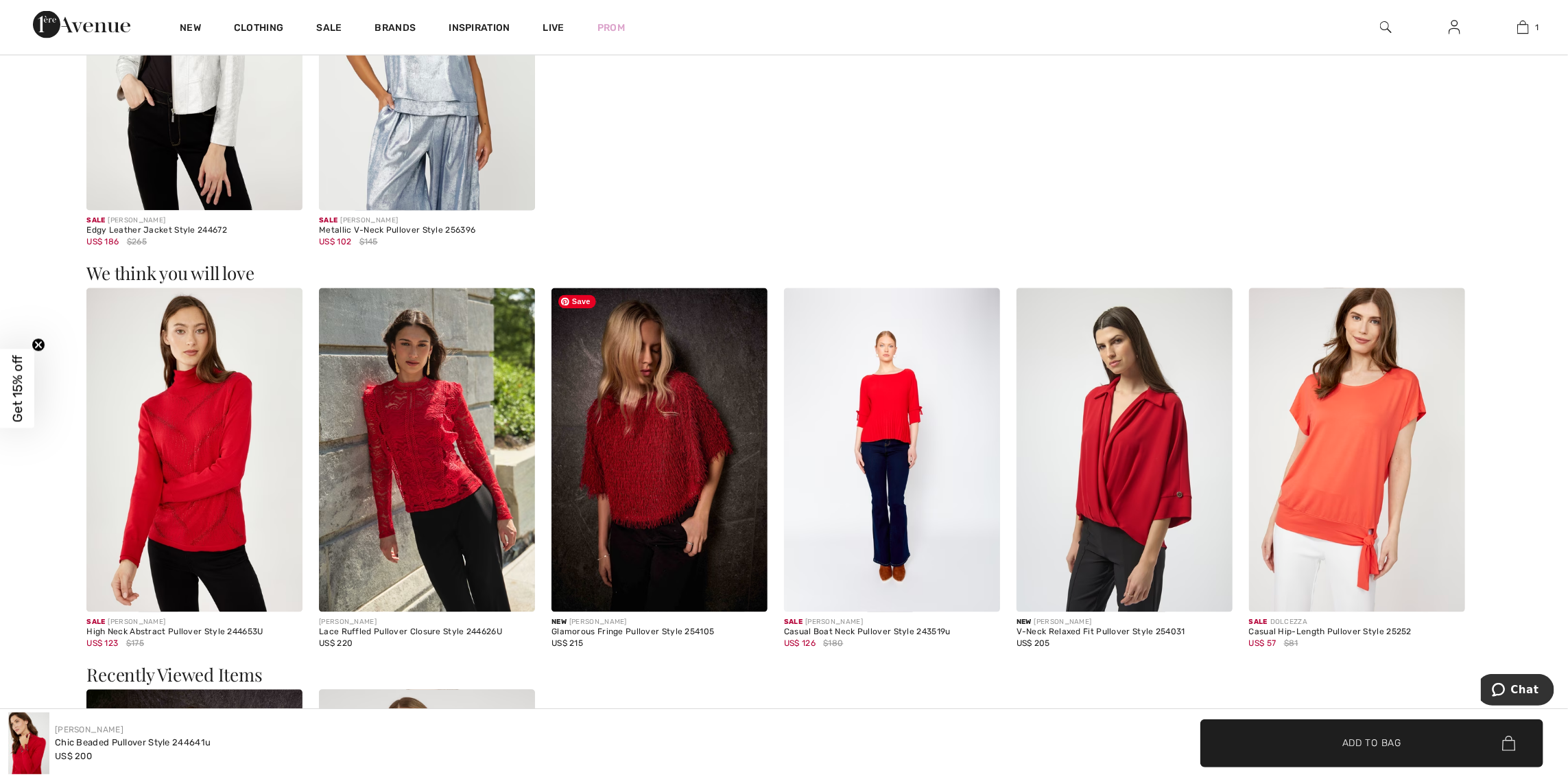
scroll to position [1716, 0]
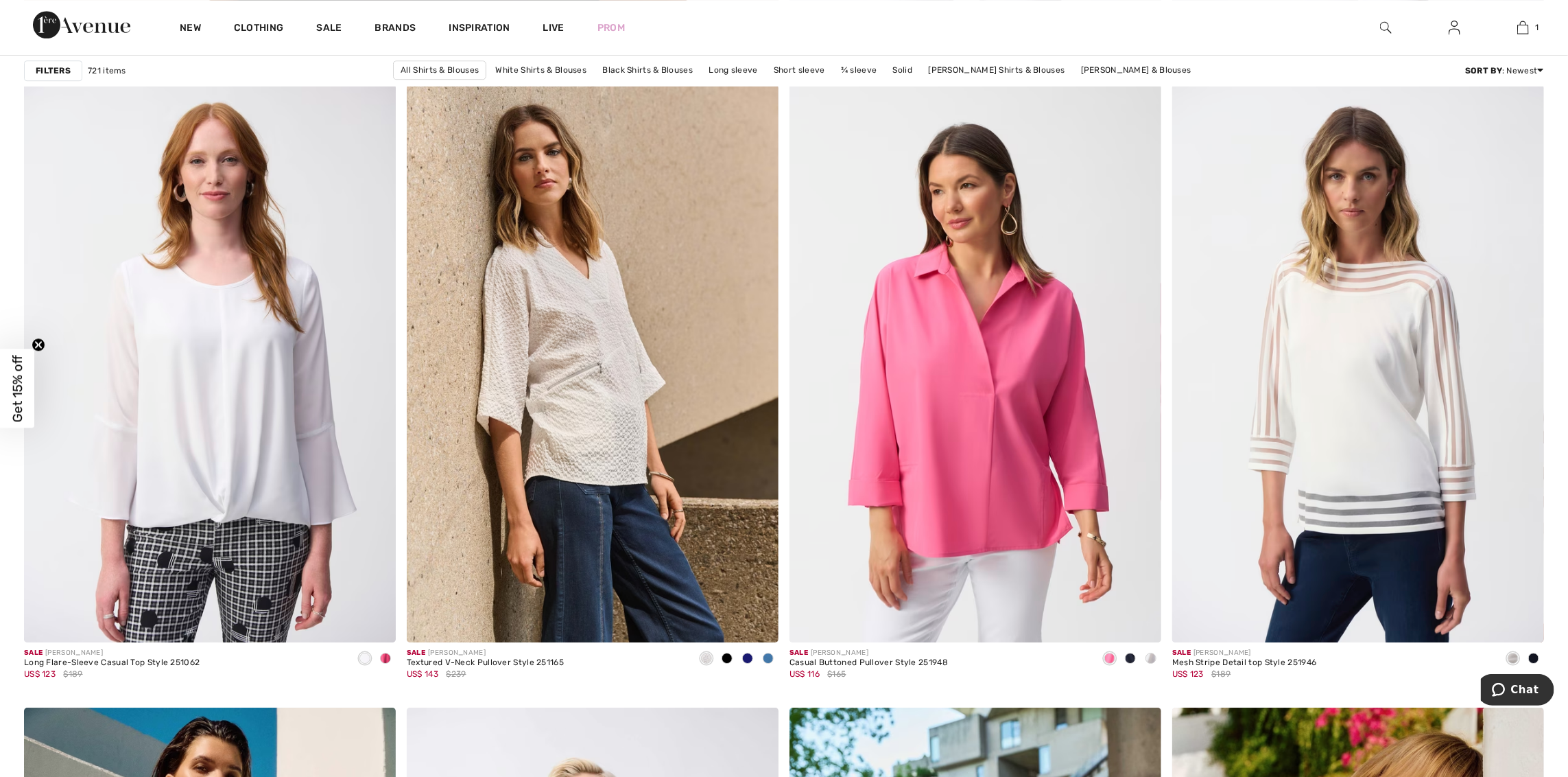
scroll to position [6244, 0]
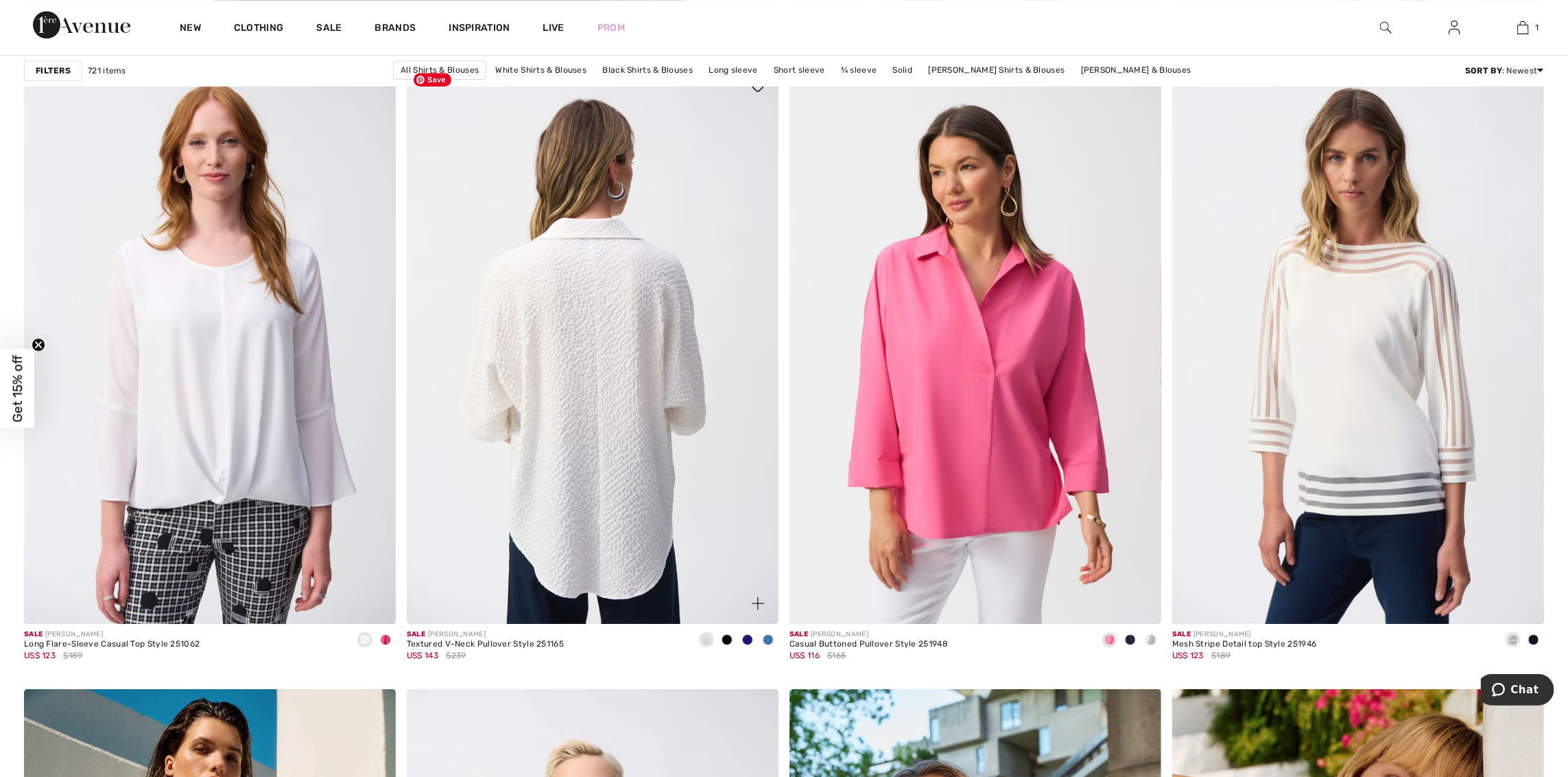
click at [532, 361] on img at bounding box center [593, 345] width 372 height 558
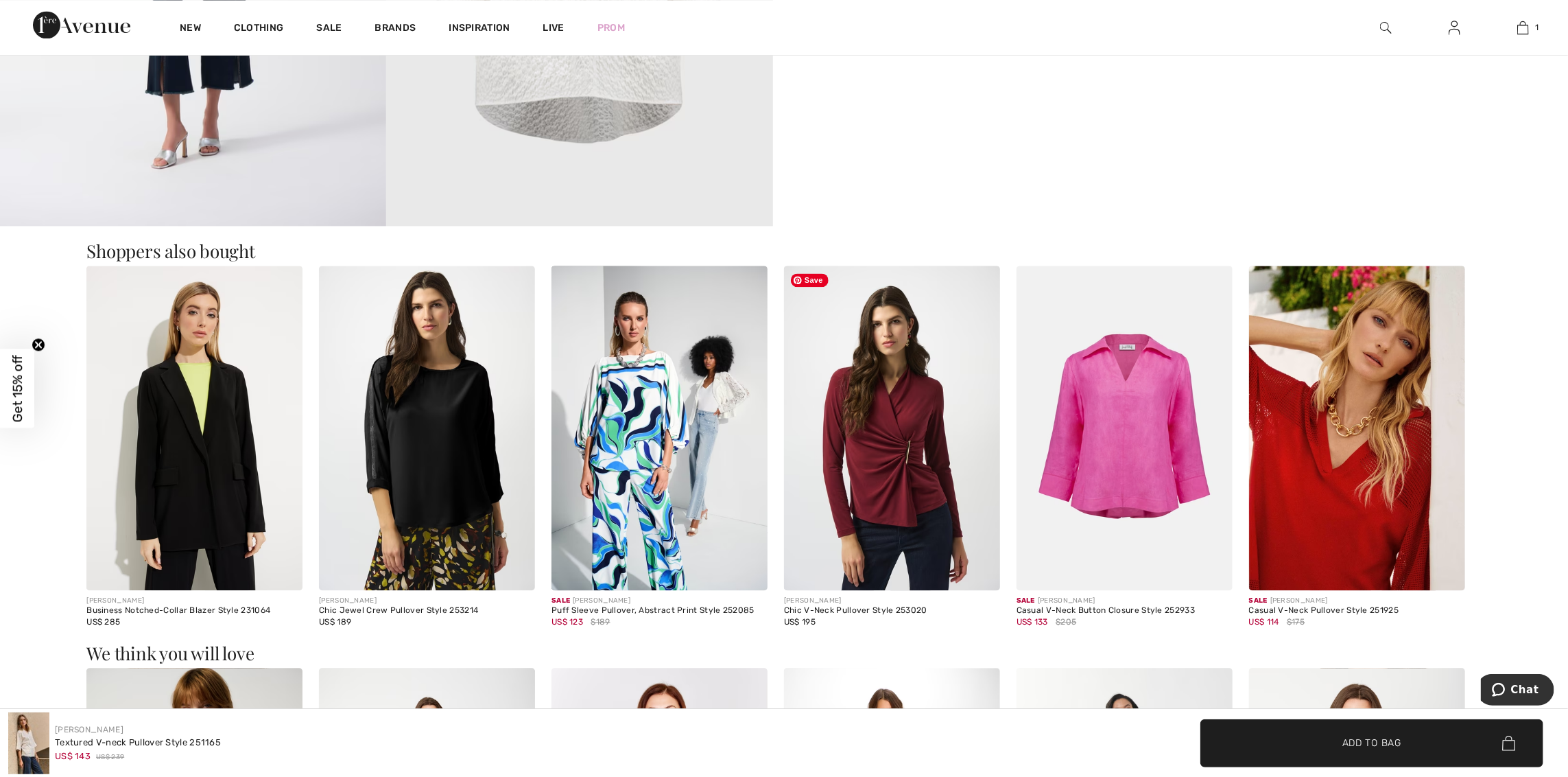
scroll to position [1990, 0]
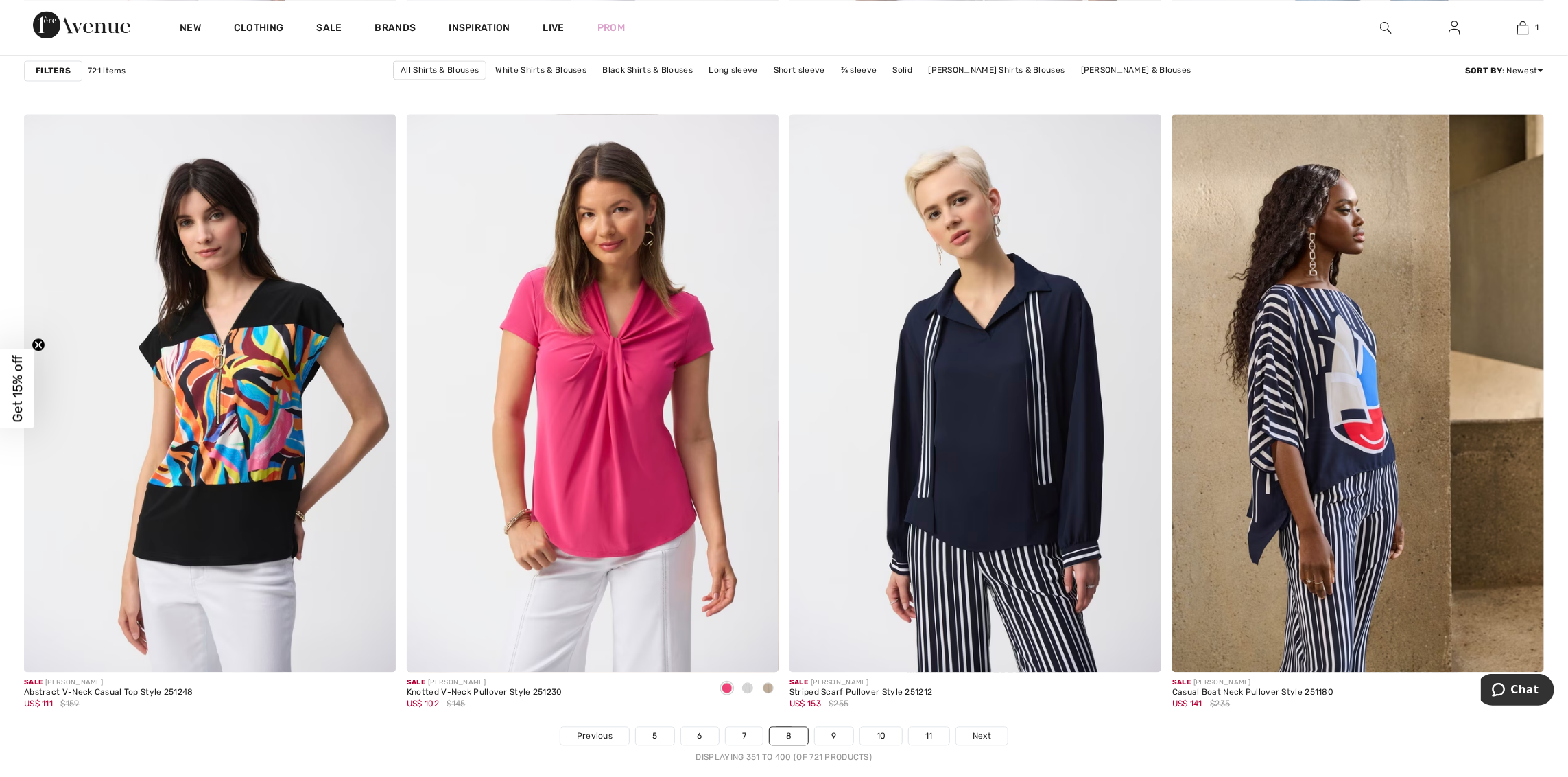
scroll to position [9195, 0]
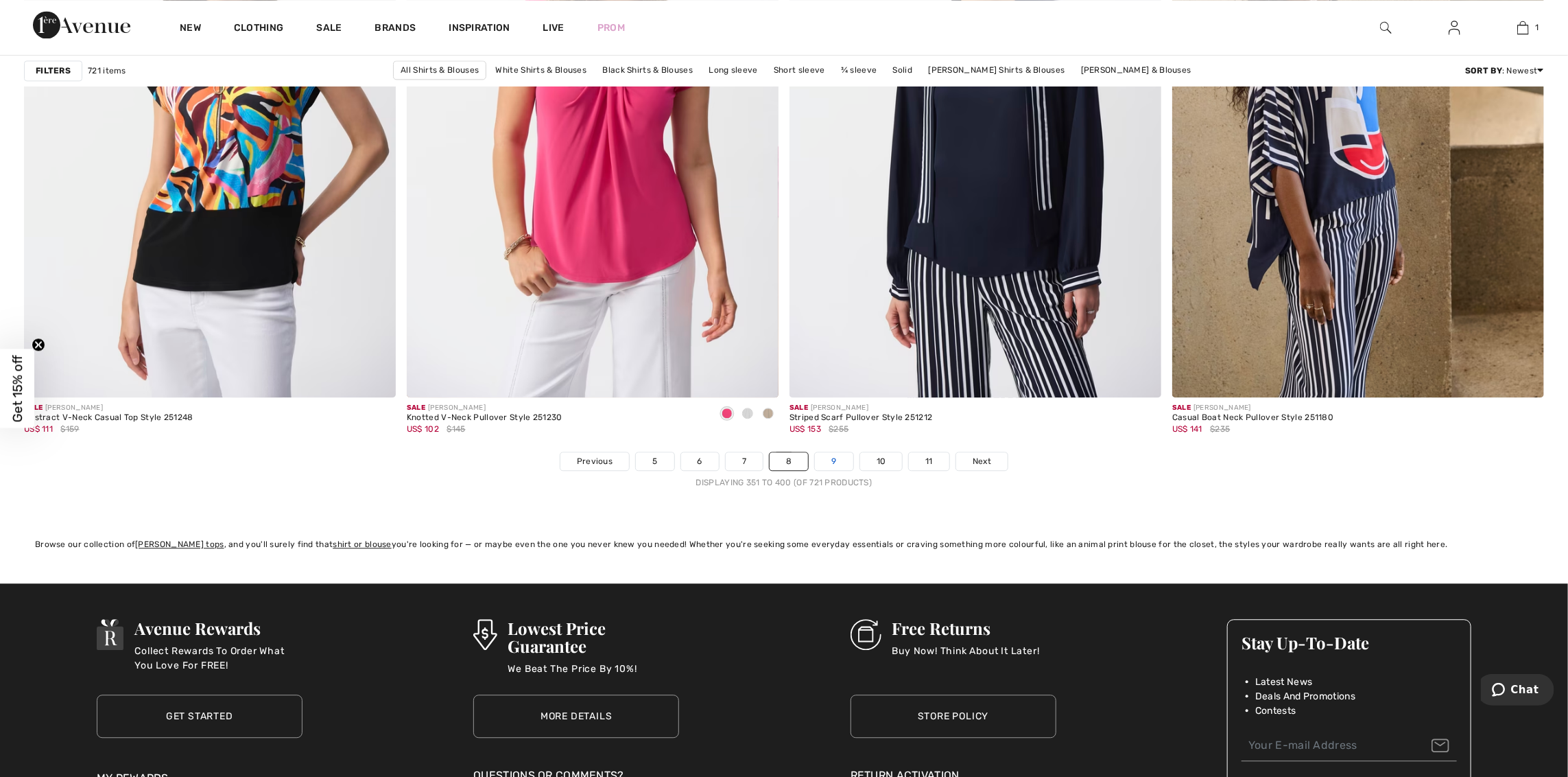
click at [834, 468] on link "9" at bounding box center [833, 461] width 38 height 18
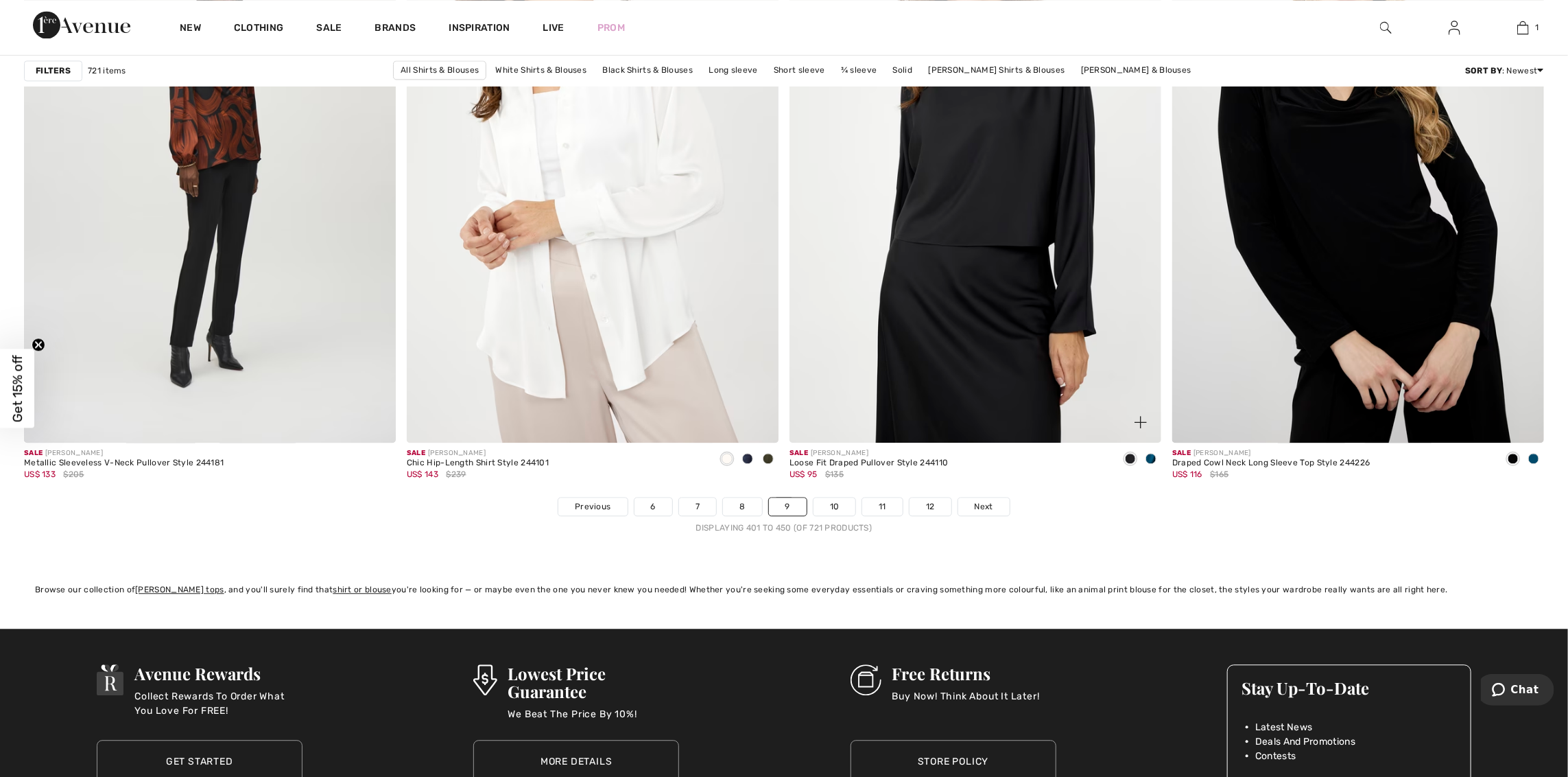
scroll to position [9195, 0]
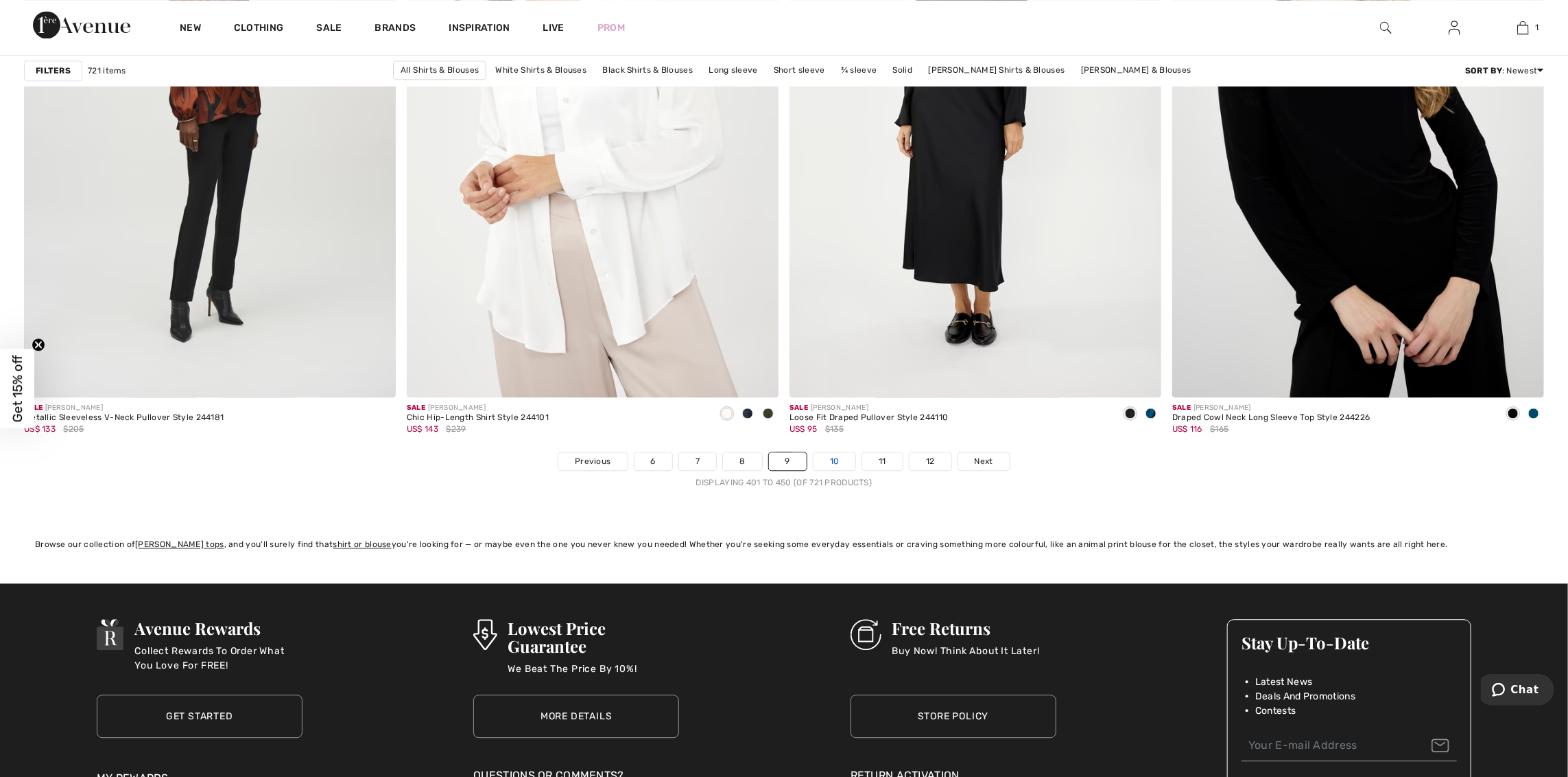
click at [840, 457] on link "10" at bounding box center [835, 461] width 43 height 18
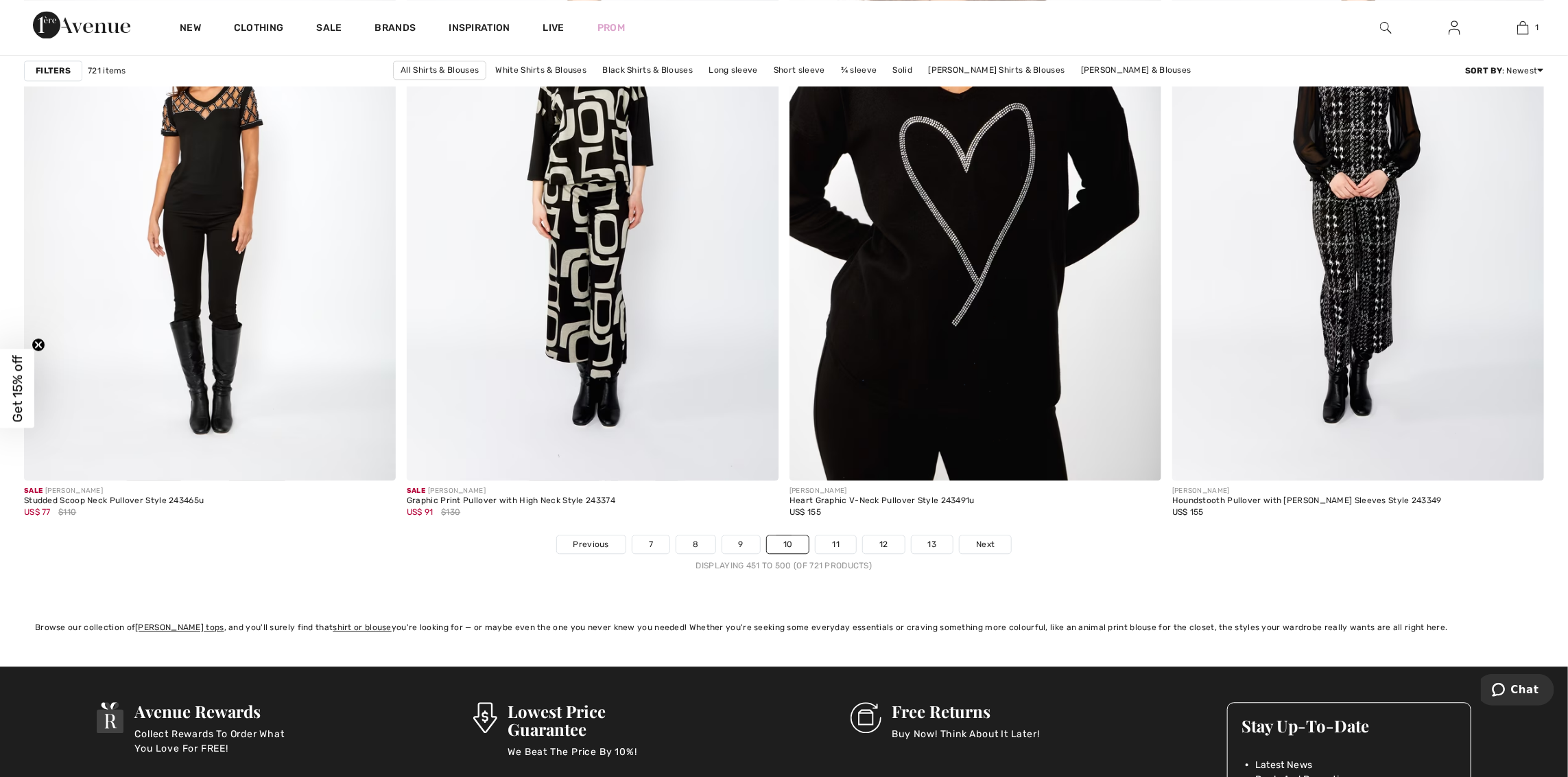
scroll to position [9126, 0]
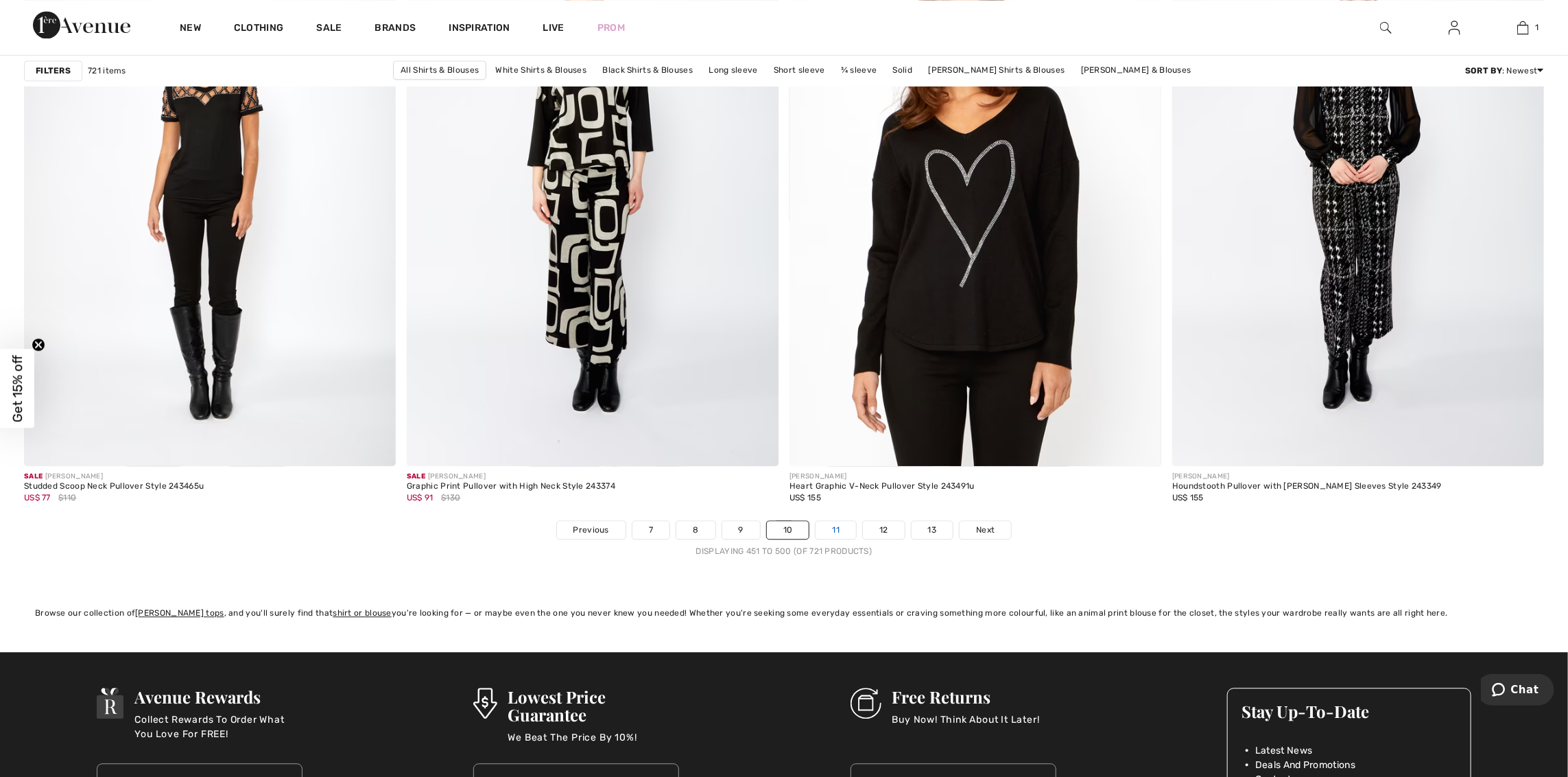
click at [834, 537] on link "11" at bounding box center [836, 529] width 41 height 18
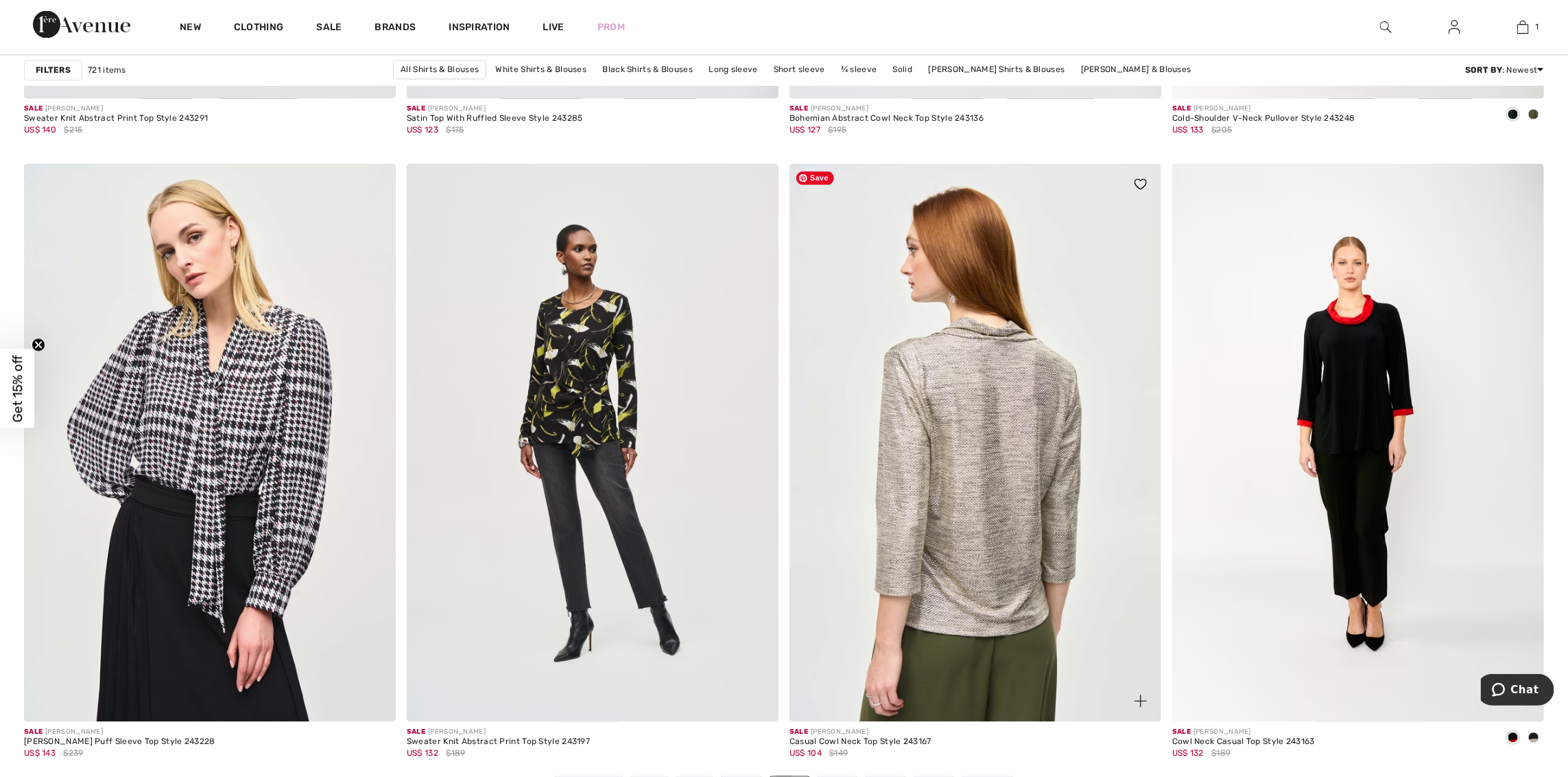
scroll to position [9057, 0]
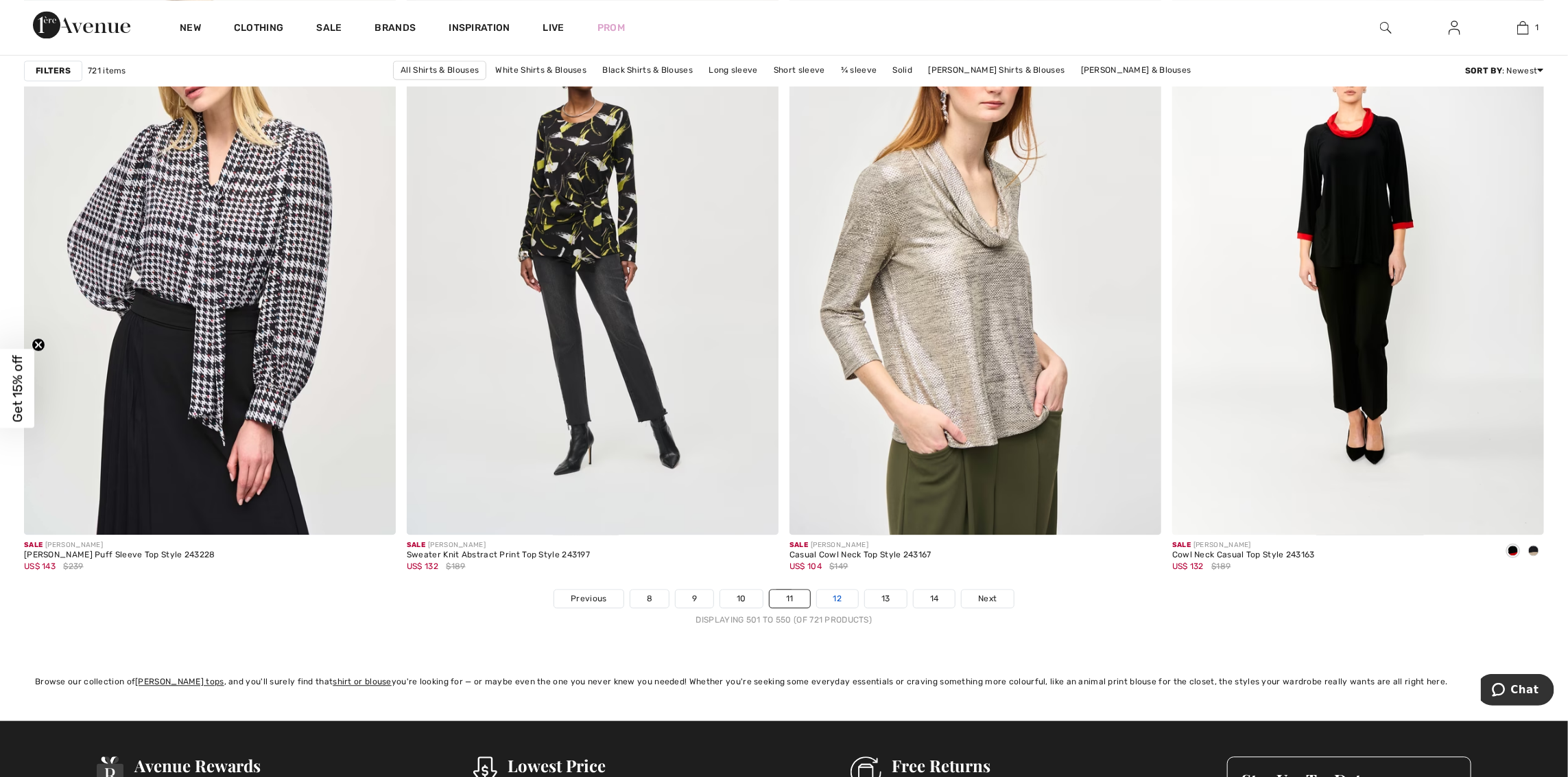
click at [828, 607] on link "12" at bounding box center [837, 598] width 42 height 18
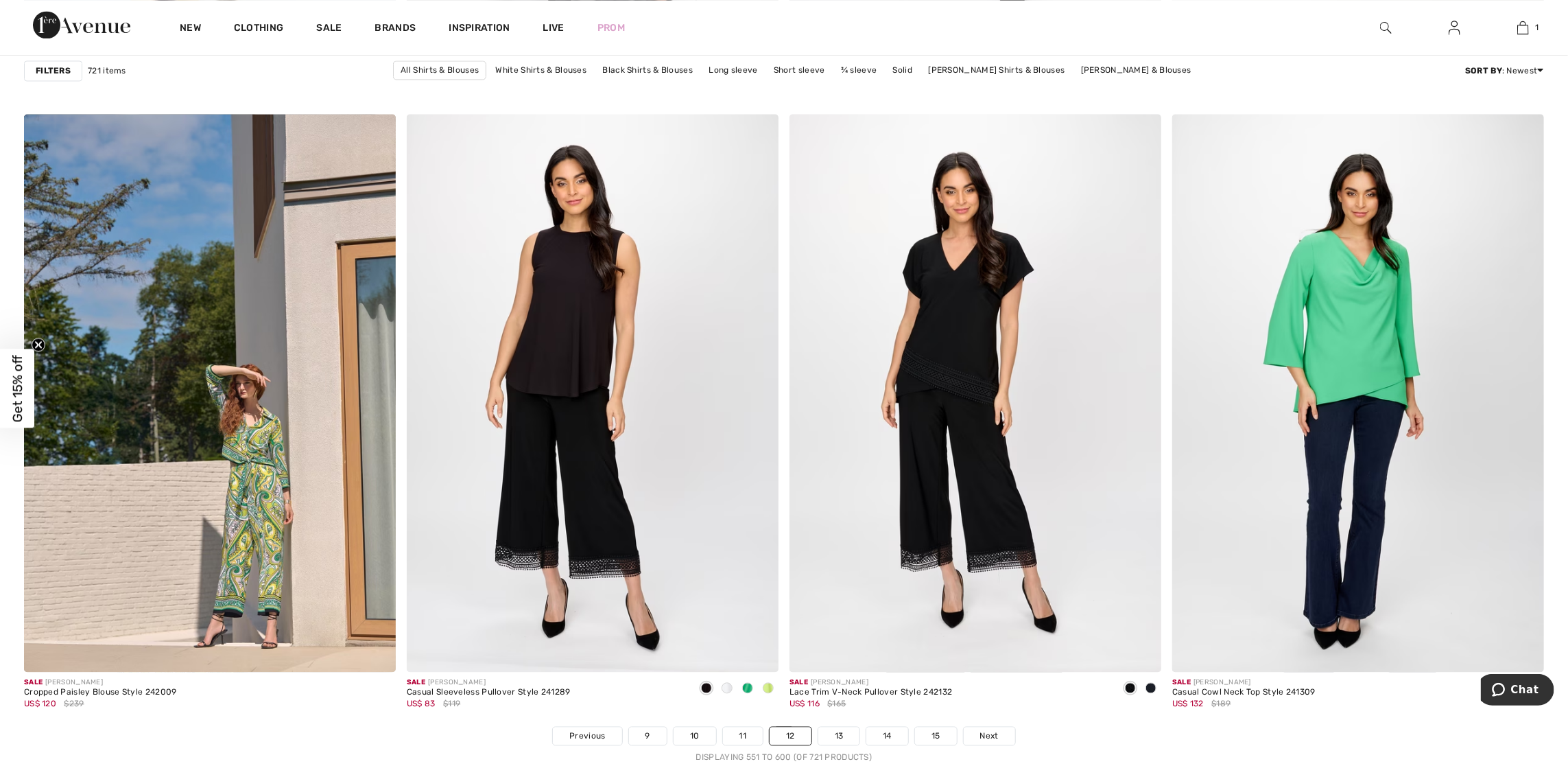
scroll to position [9331, 0]
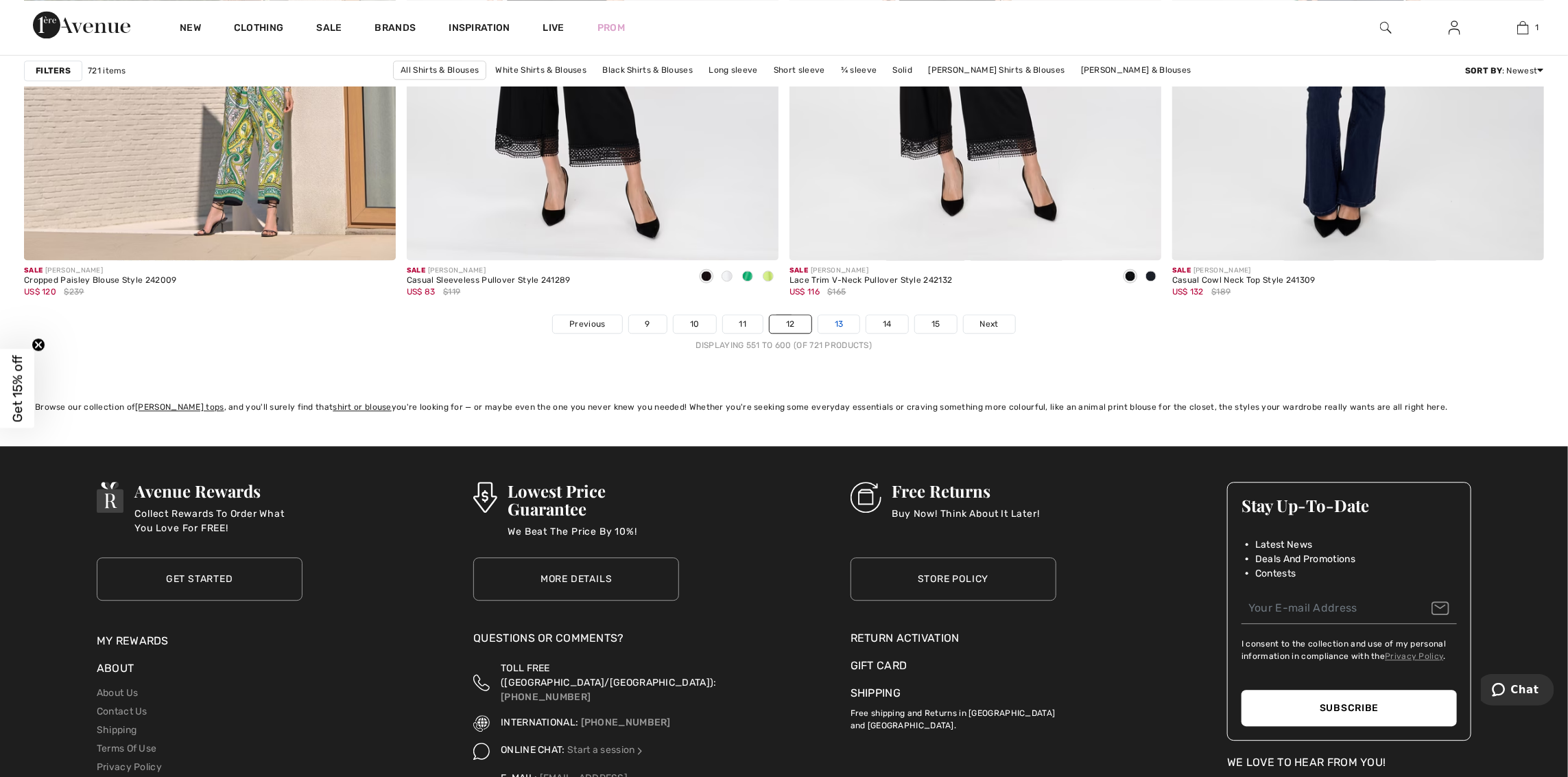
click at [827, 326] on link "13" at bounding box center [839, 323] width 42 height 18
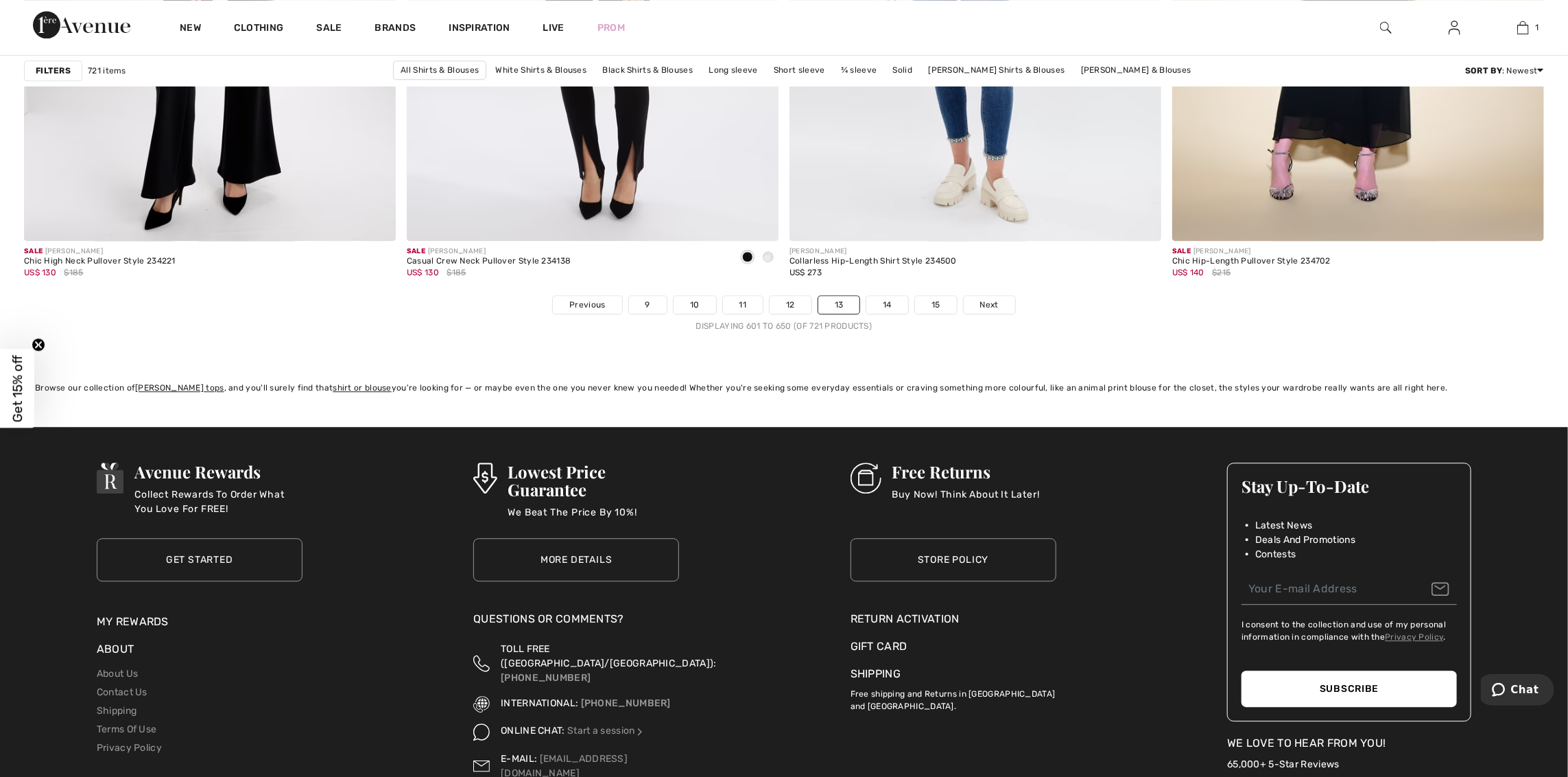
scroll to position [9126, 0]
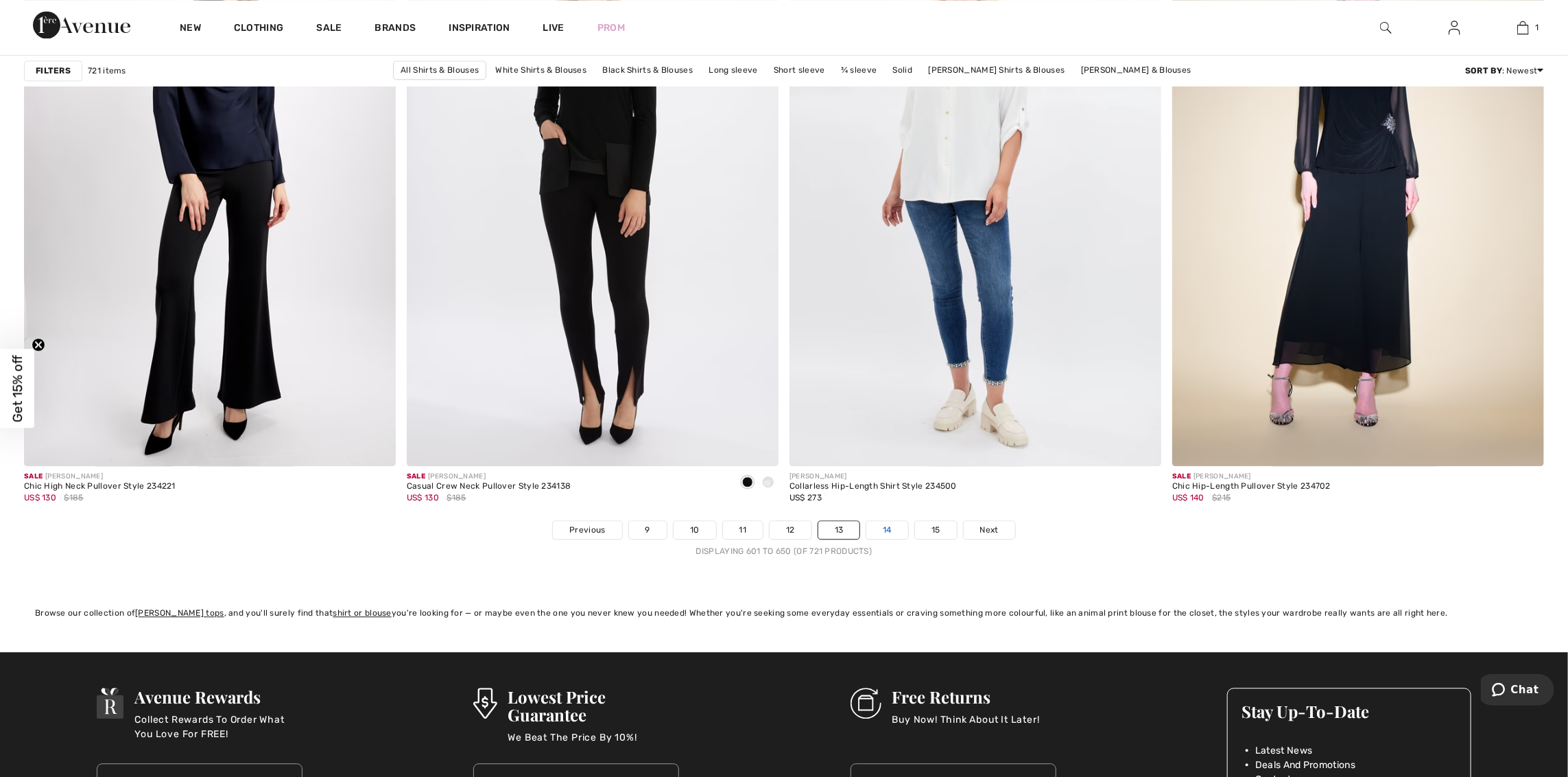
click at [883, 536] on link "14" at bounding box center [886, 529] width 42 height 18
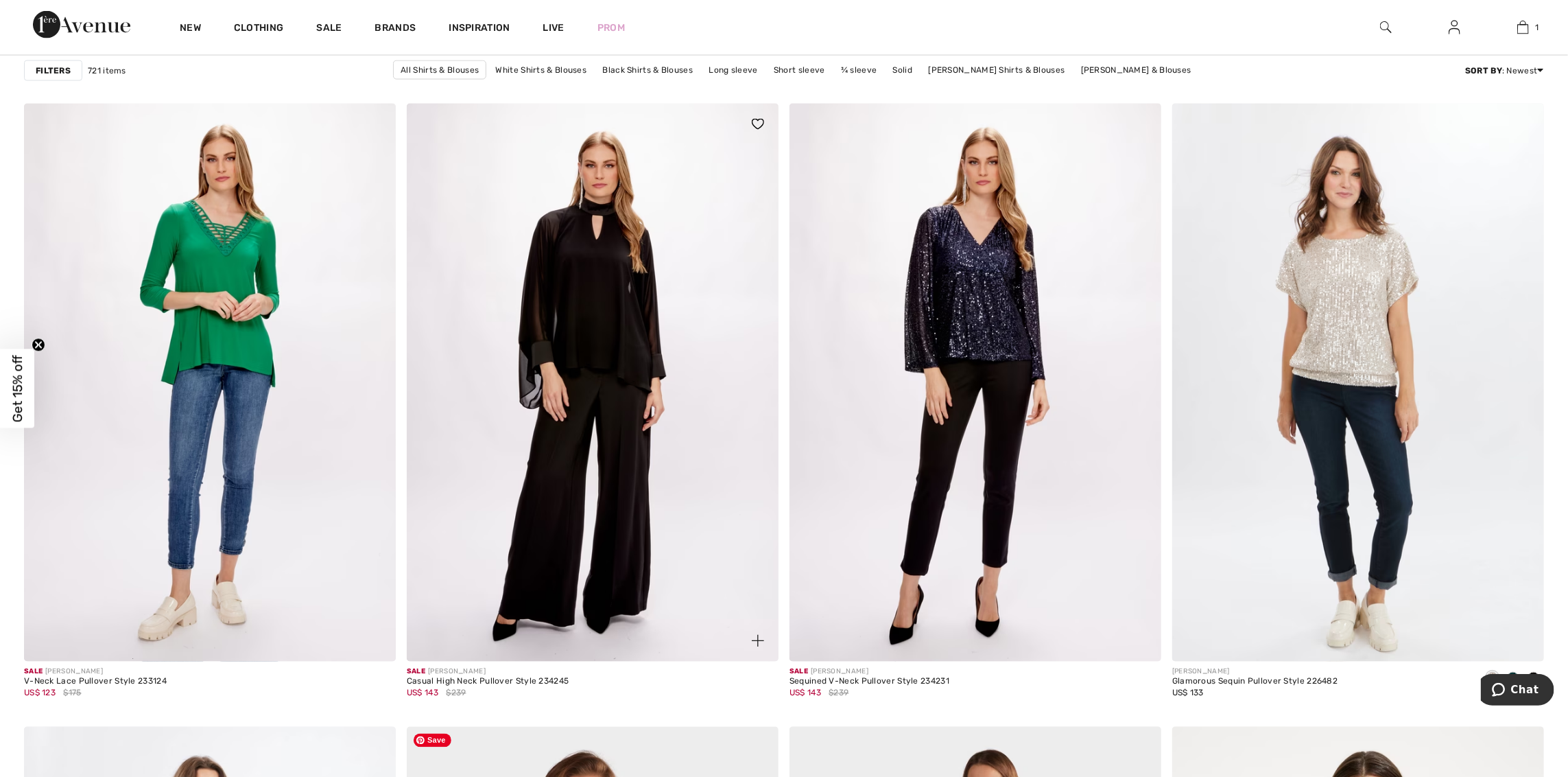
scroll to position [1235, 0]
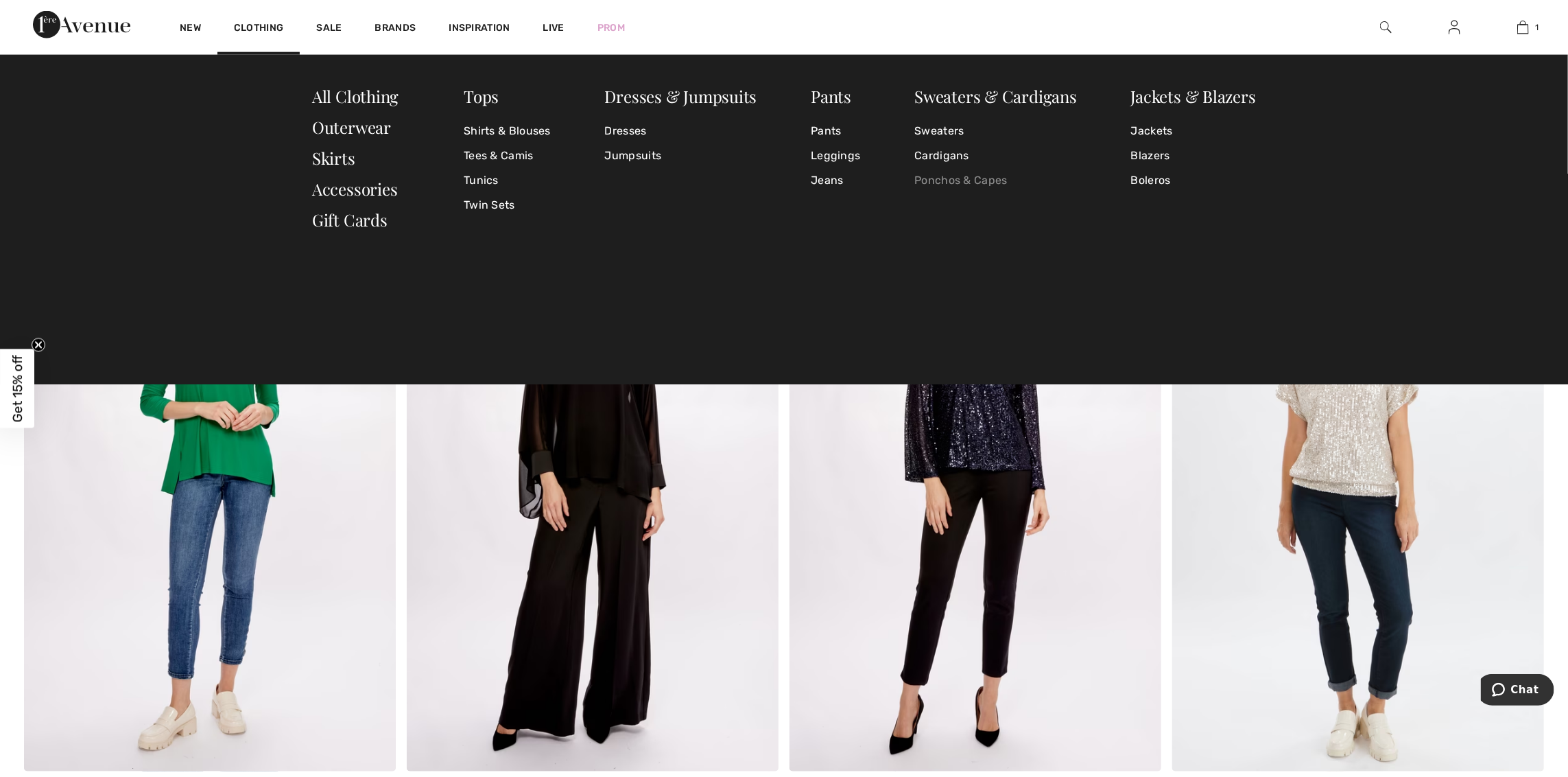
click at [948, 172] on link "Ponchos & Capes" at bounding box center [995, 180] width 163 height 25
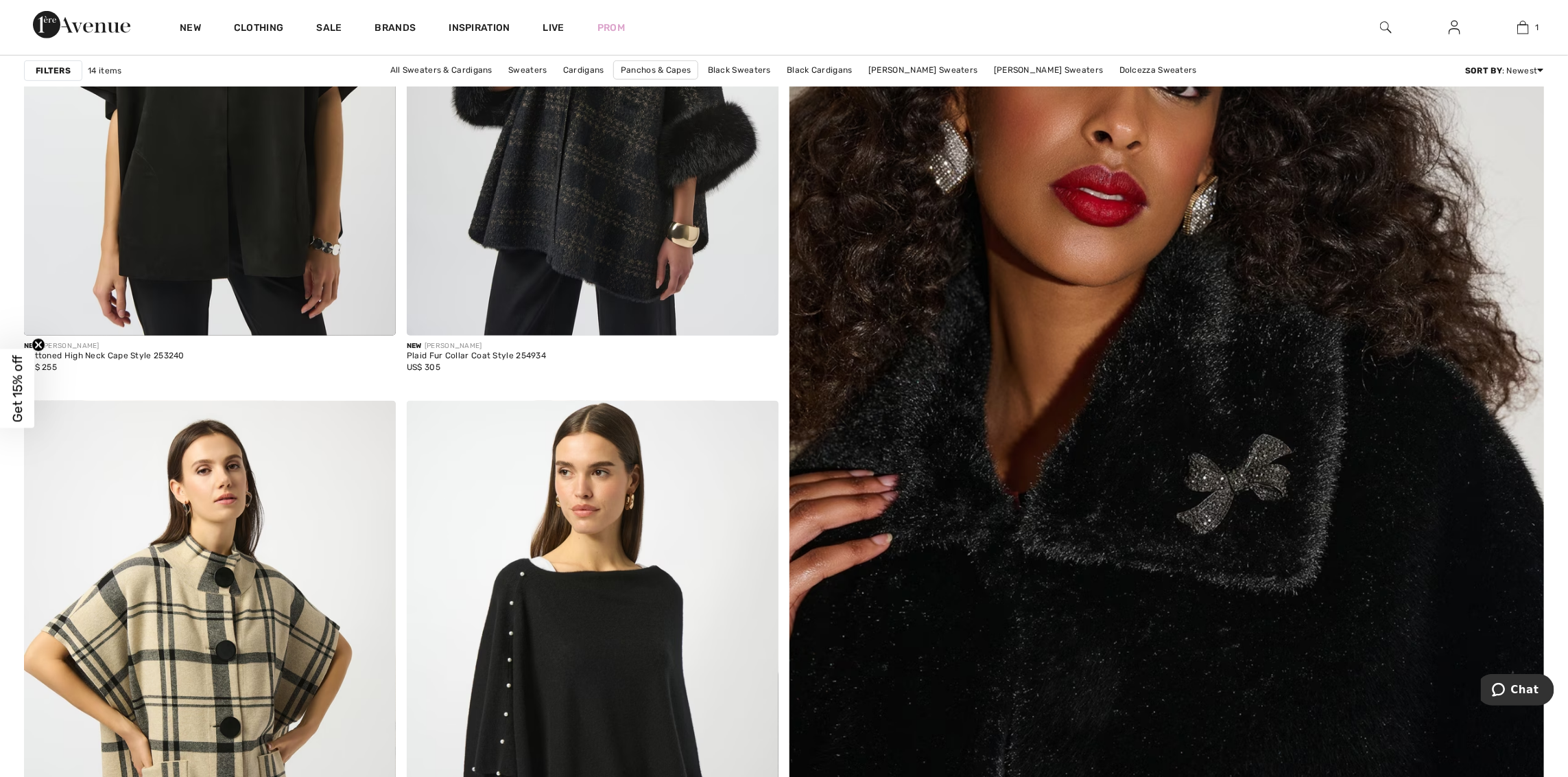
scroll to position [205, 0]
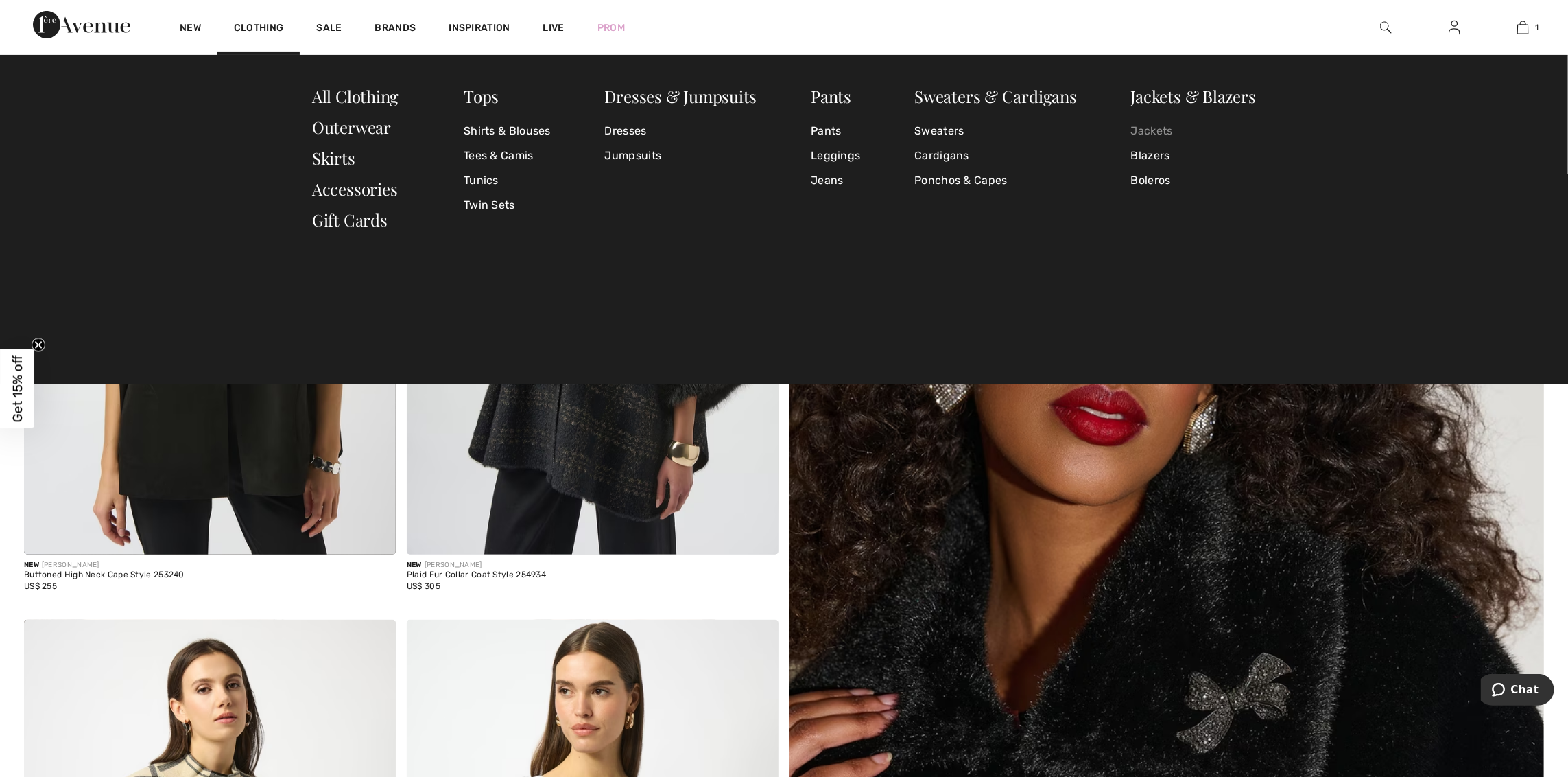
click at [1138, 127] on link "Jackets" at bounding box center [1193, 131] width 124 height 25
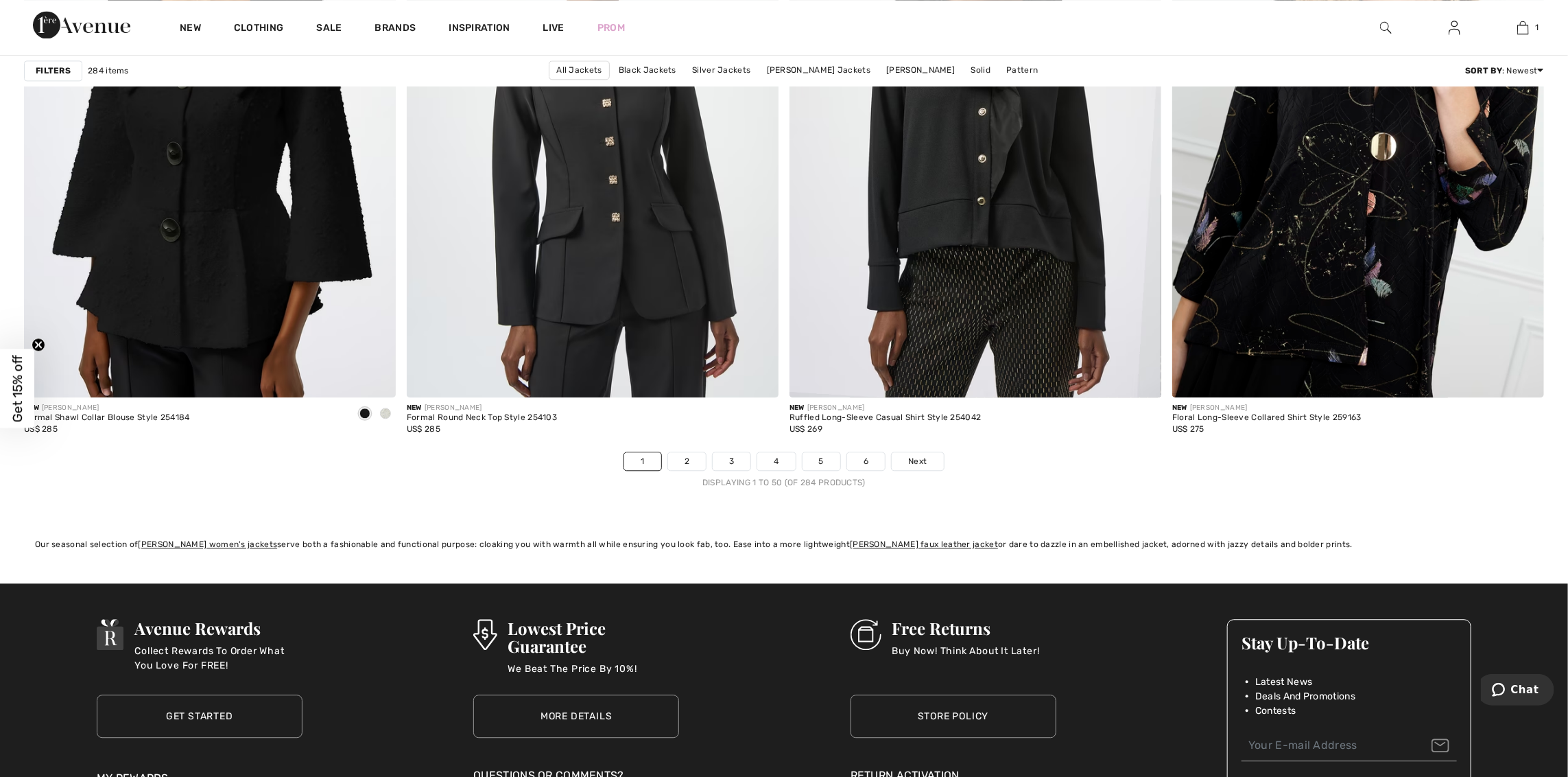
scroll to position [9331, 0]
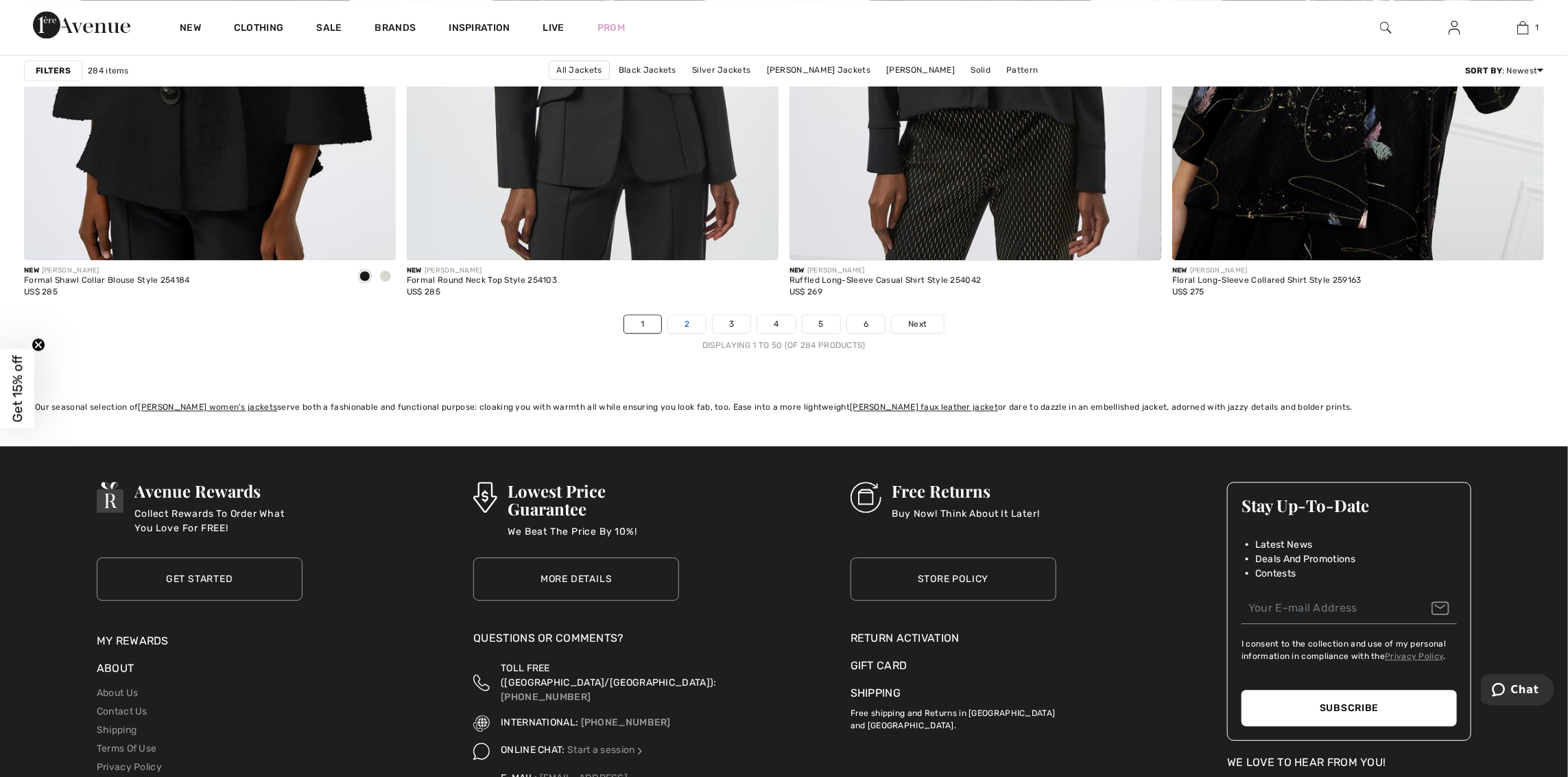
click at [686, 328] on link "2" at bounding box center [686, 323] width 38 height 18
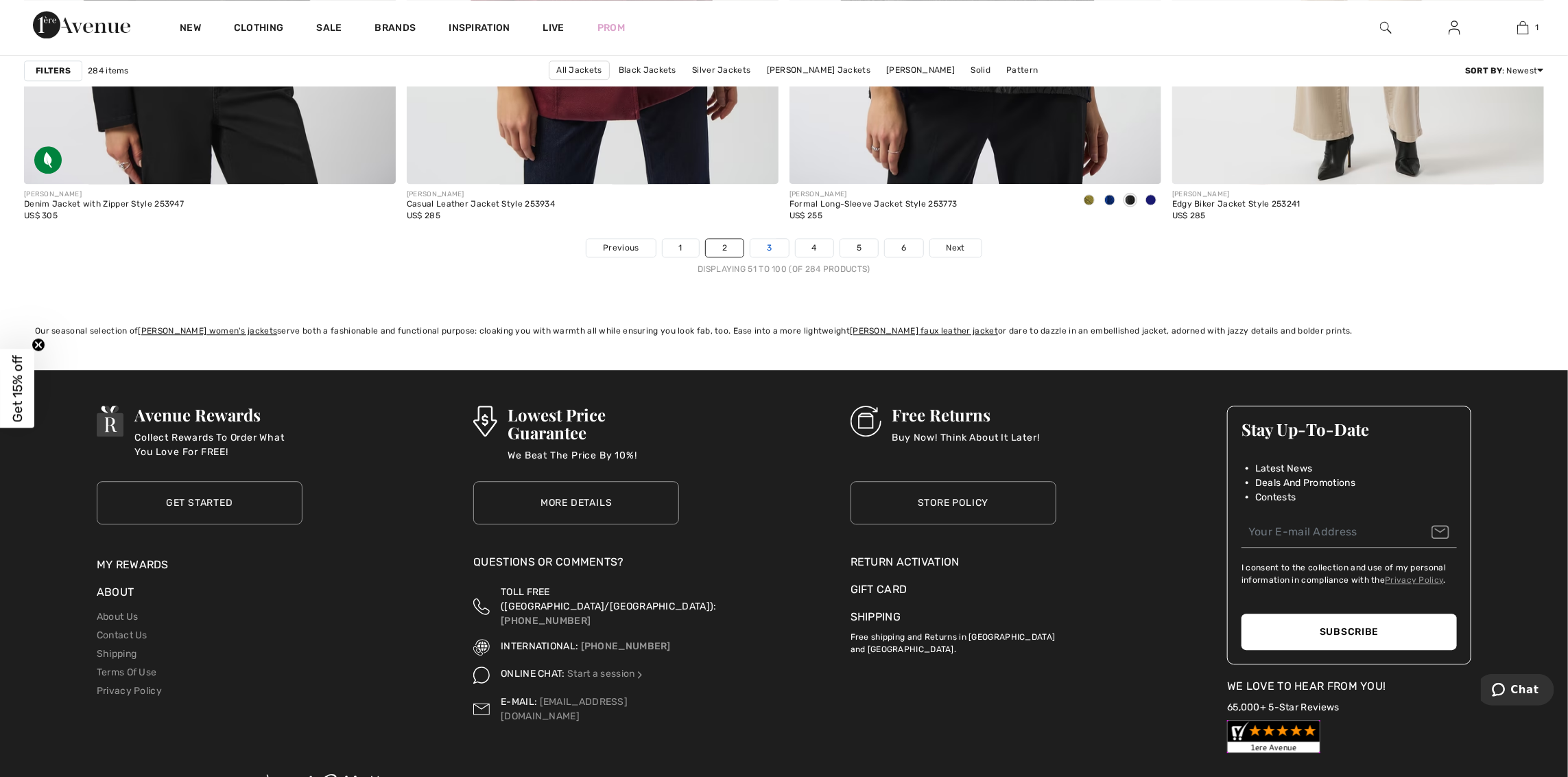
scroll to position [9331, 0]
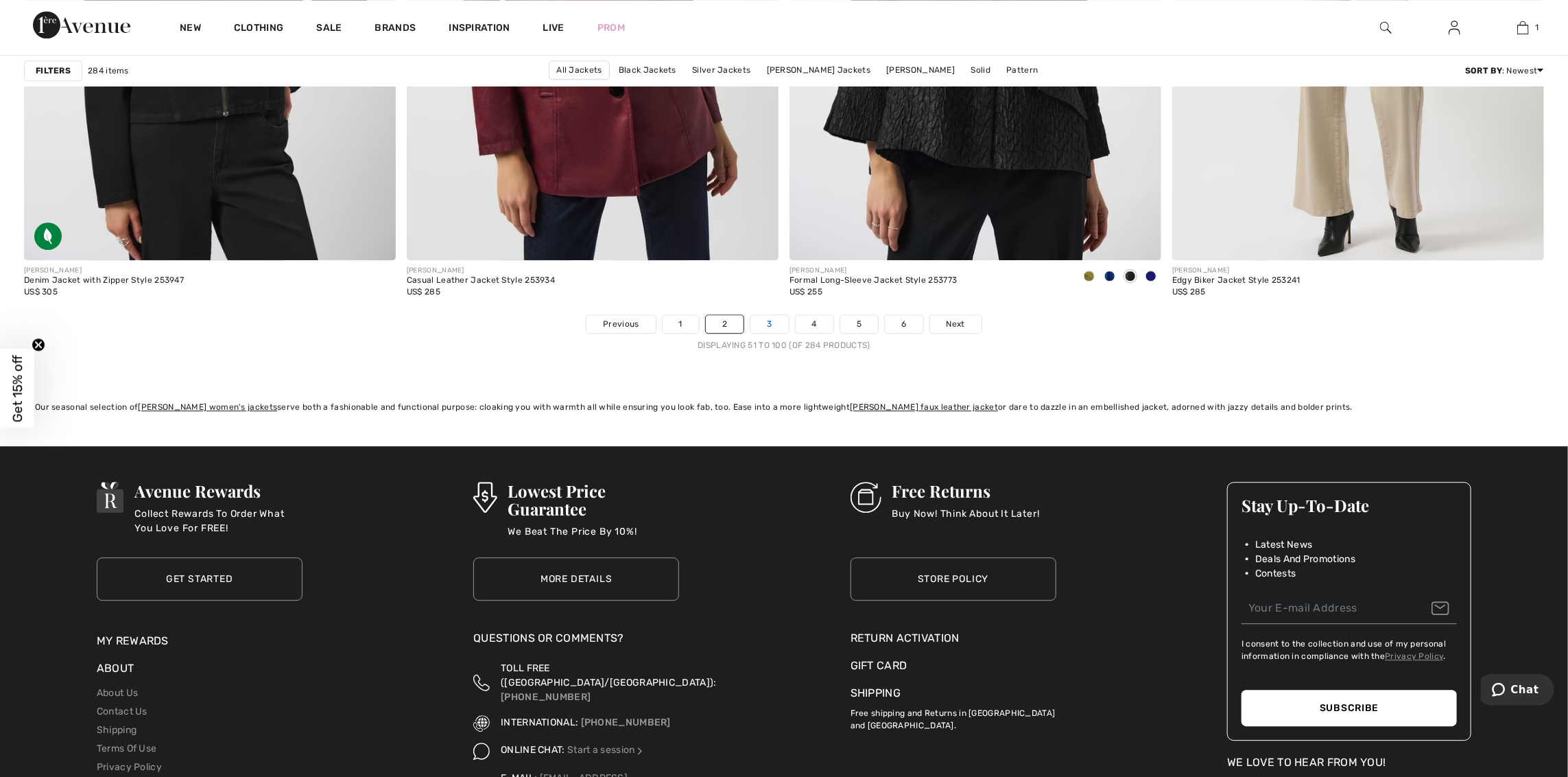
click at [779, 323] on link "3" at bounding box center [769, 323] width 38 height 18
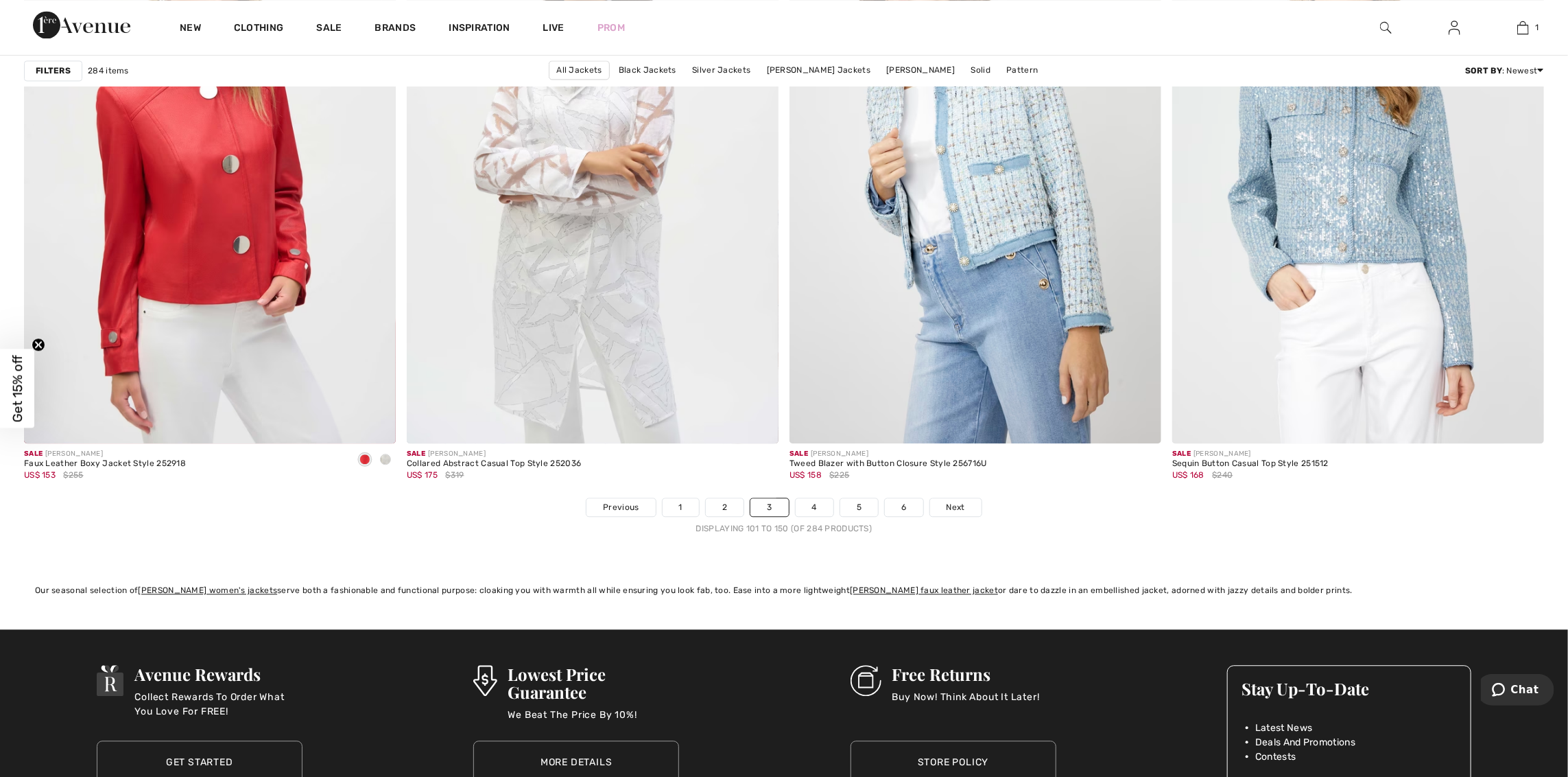
scroll to position [9331, 0]
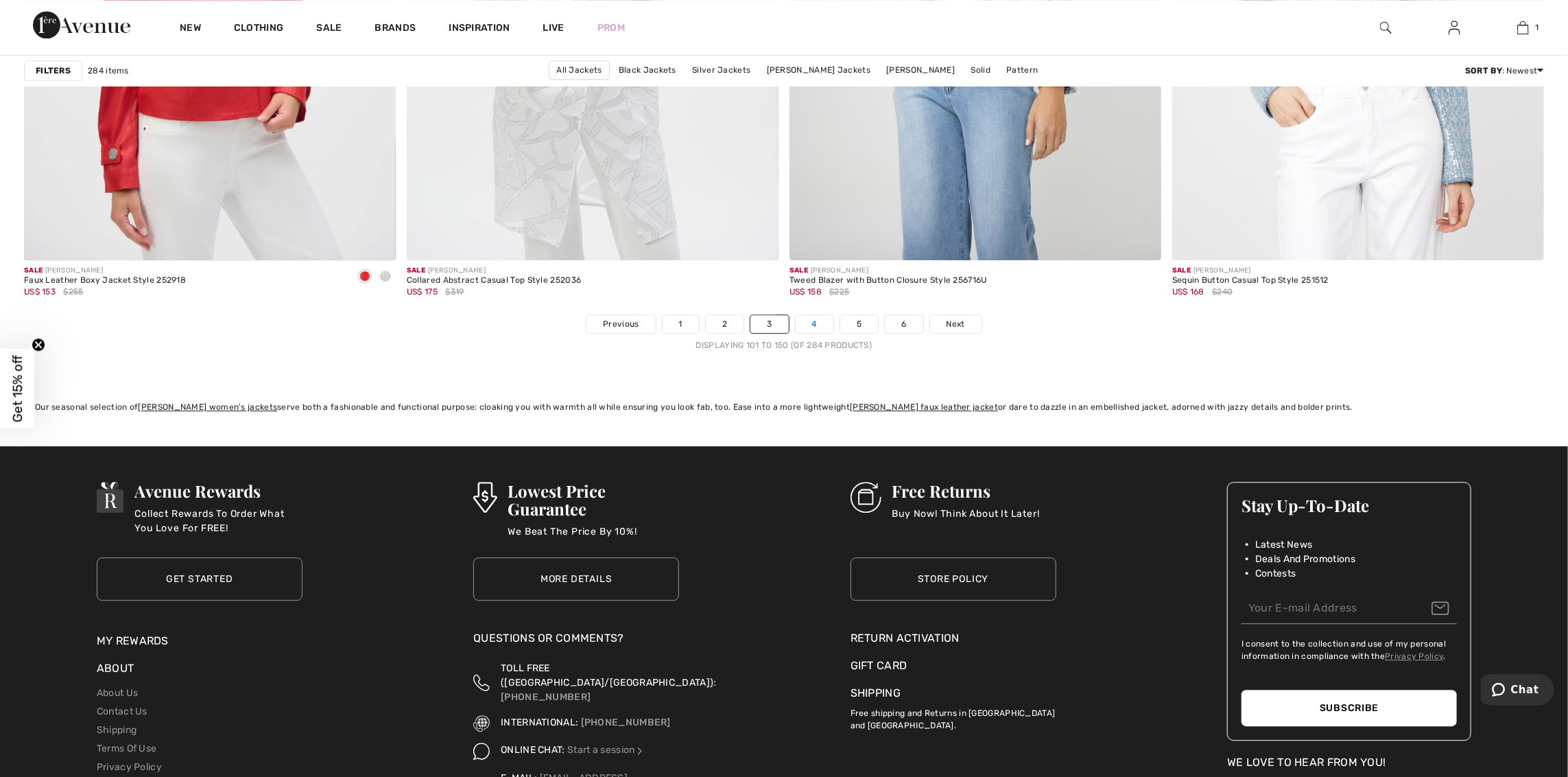
click at [814, 322] on link "4" at bounding box center [814, 323] width 38 height 18
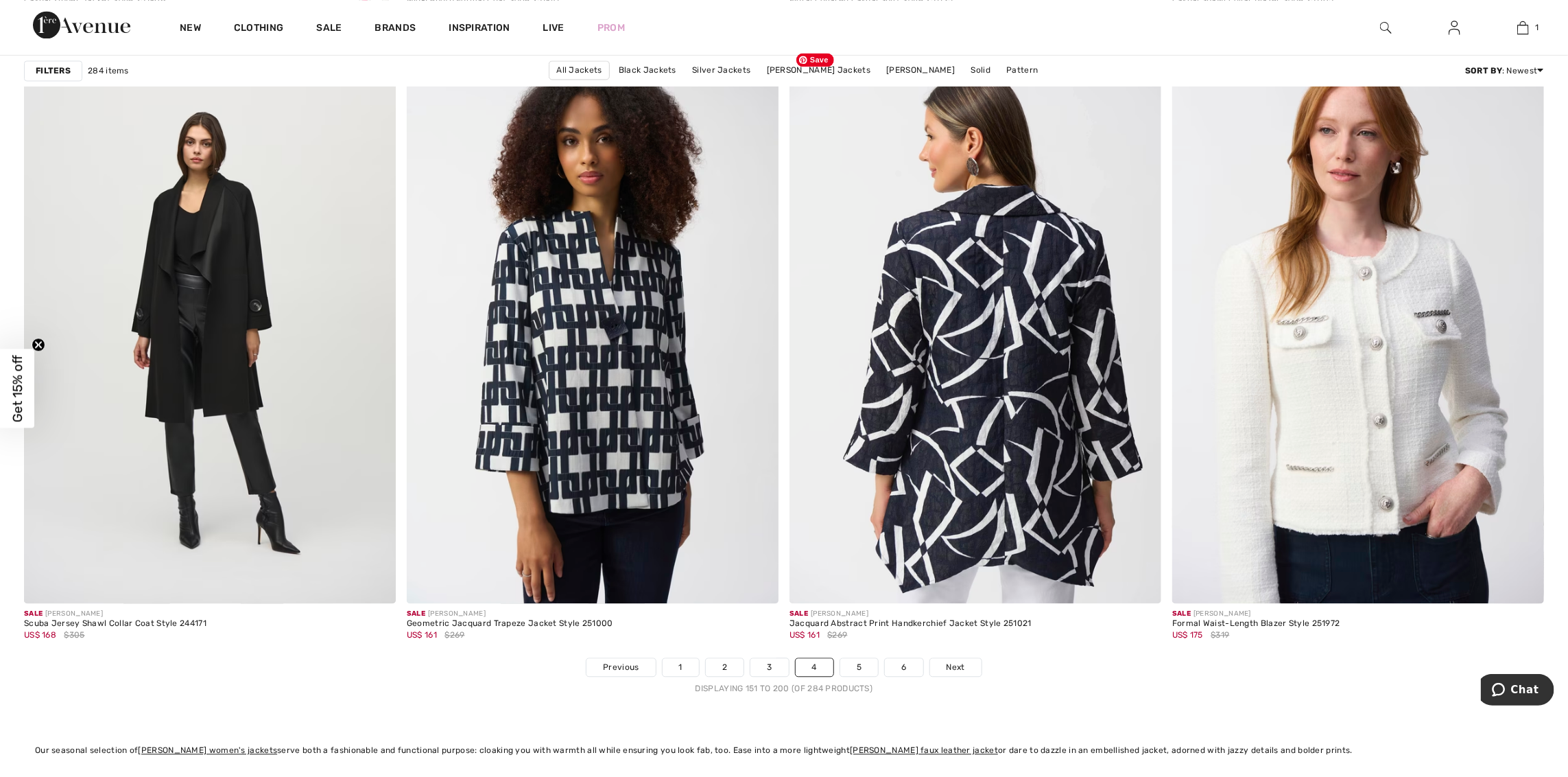
scroll to position [9263, 0]
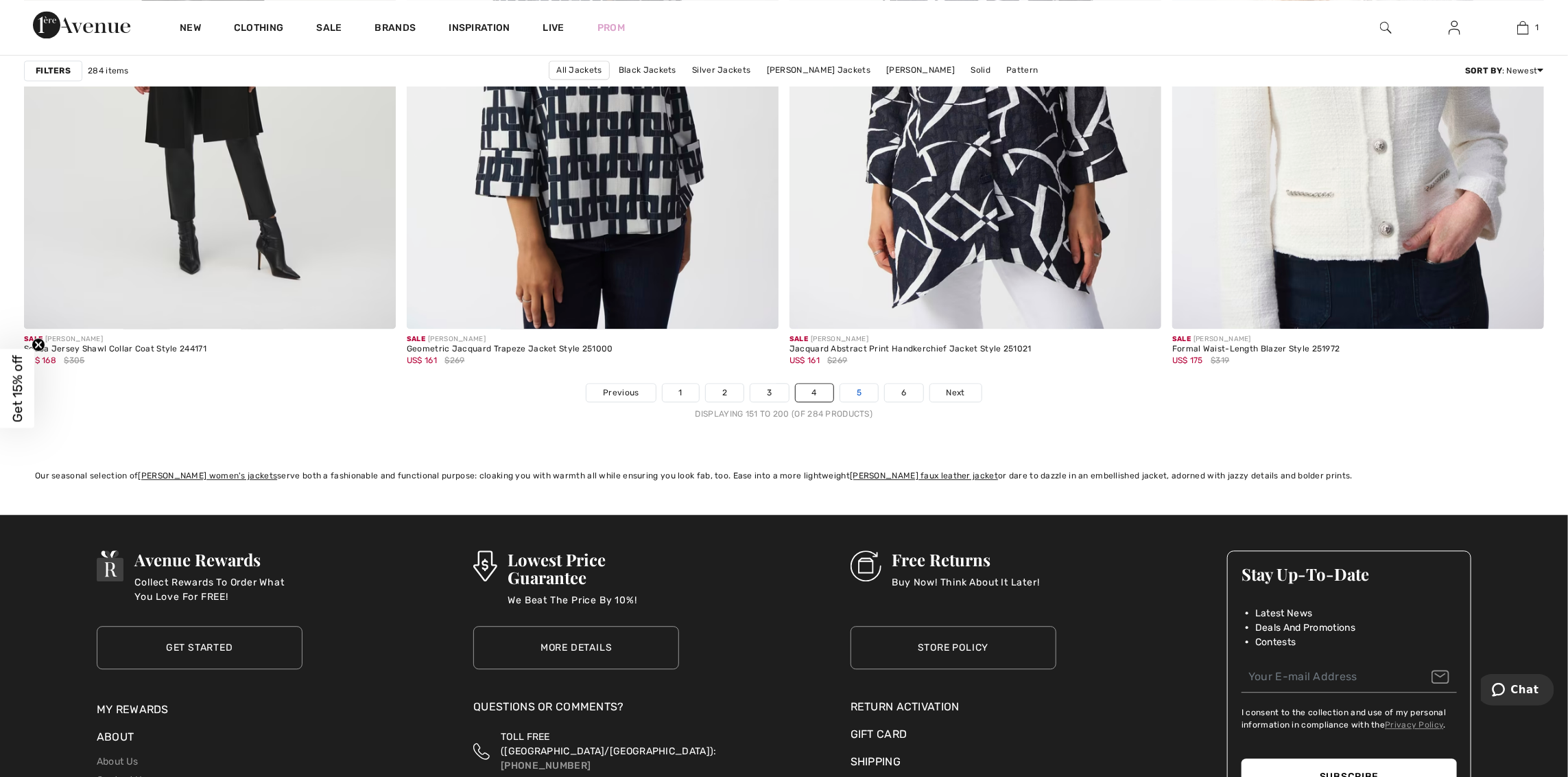
click at [862, 394] on link "5" at bounding box center [858, 392] width 38 height 18
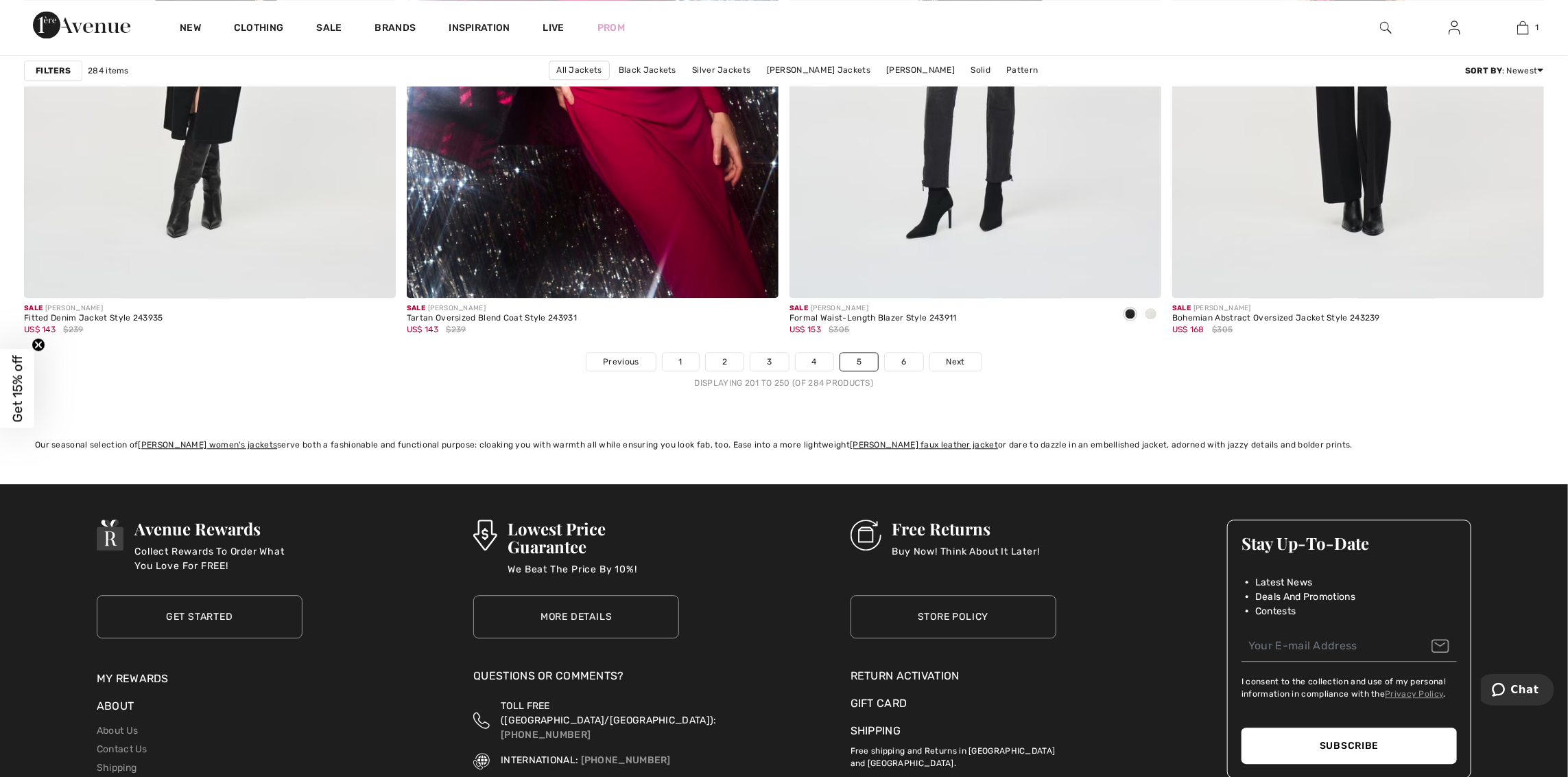
scroll to position [9057, 0]
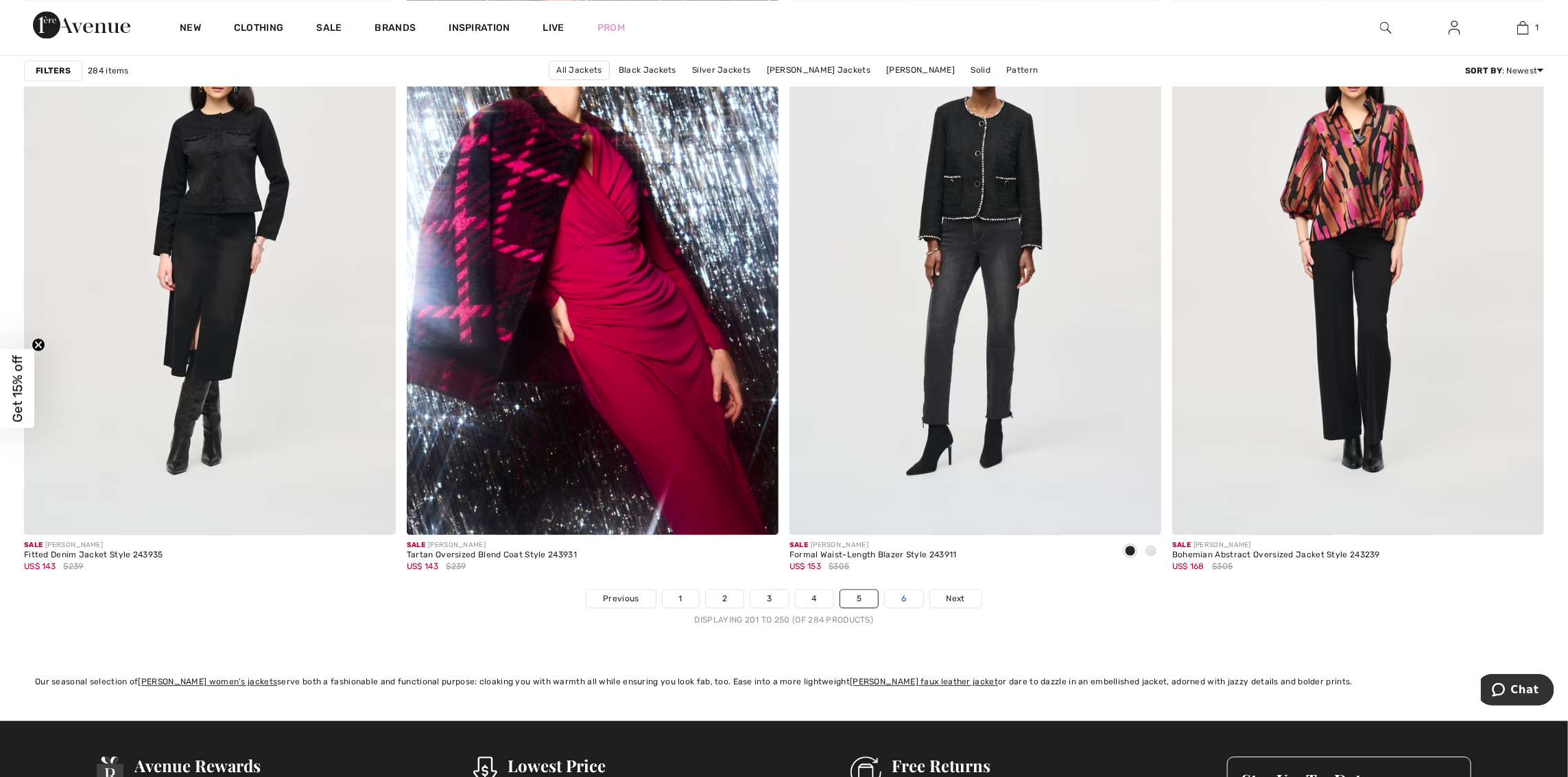
click at [897, 602] on link "6" at bounding box center [903, 598] width 38 height 18
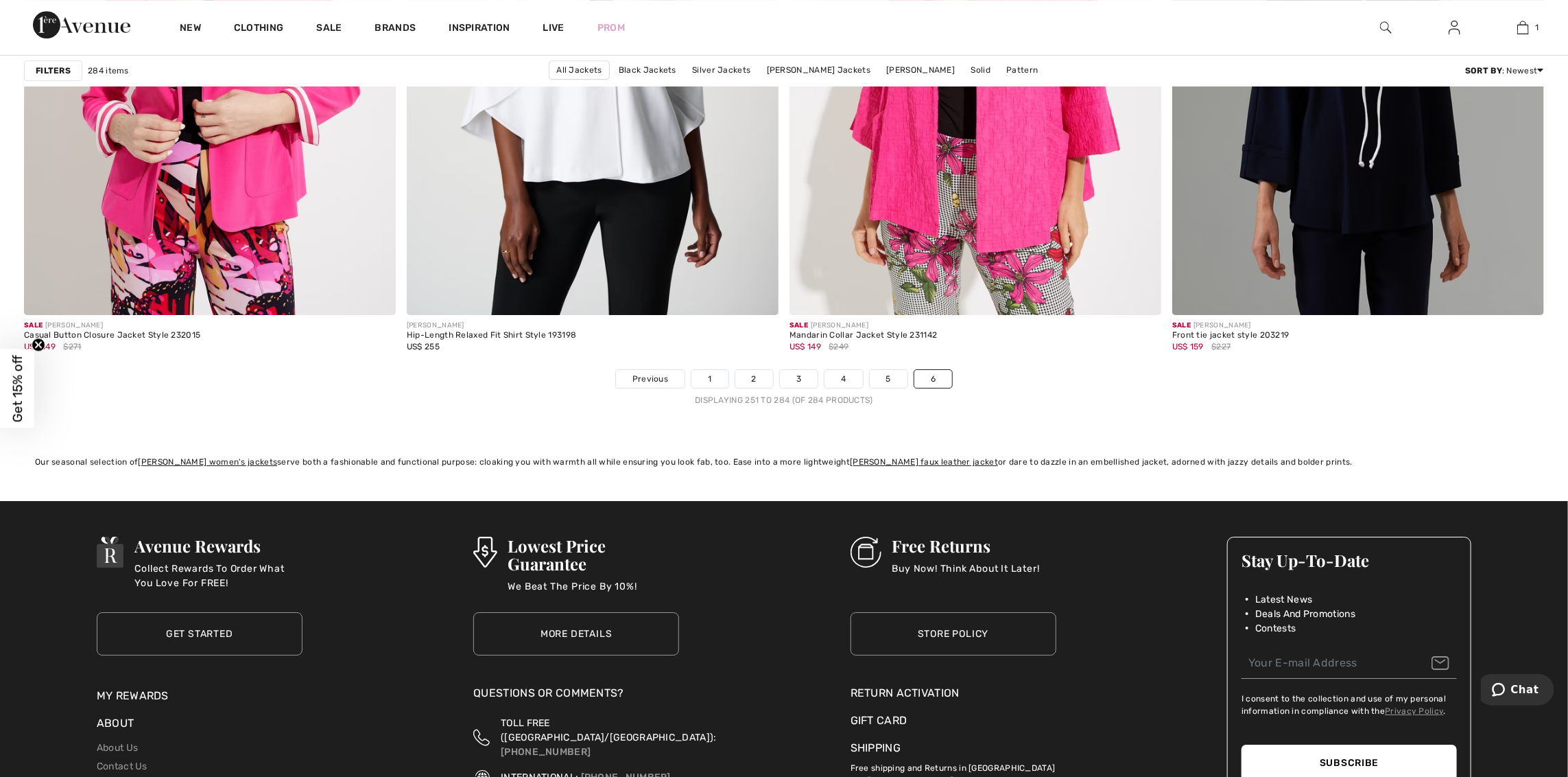
scroll to position [6587, 0]
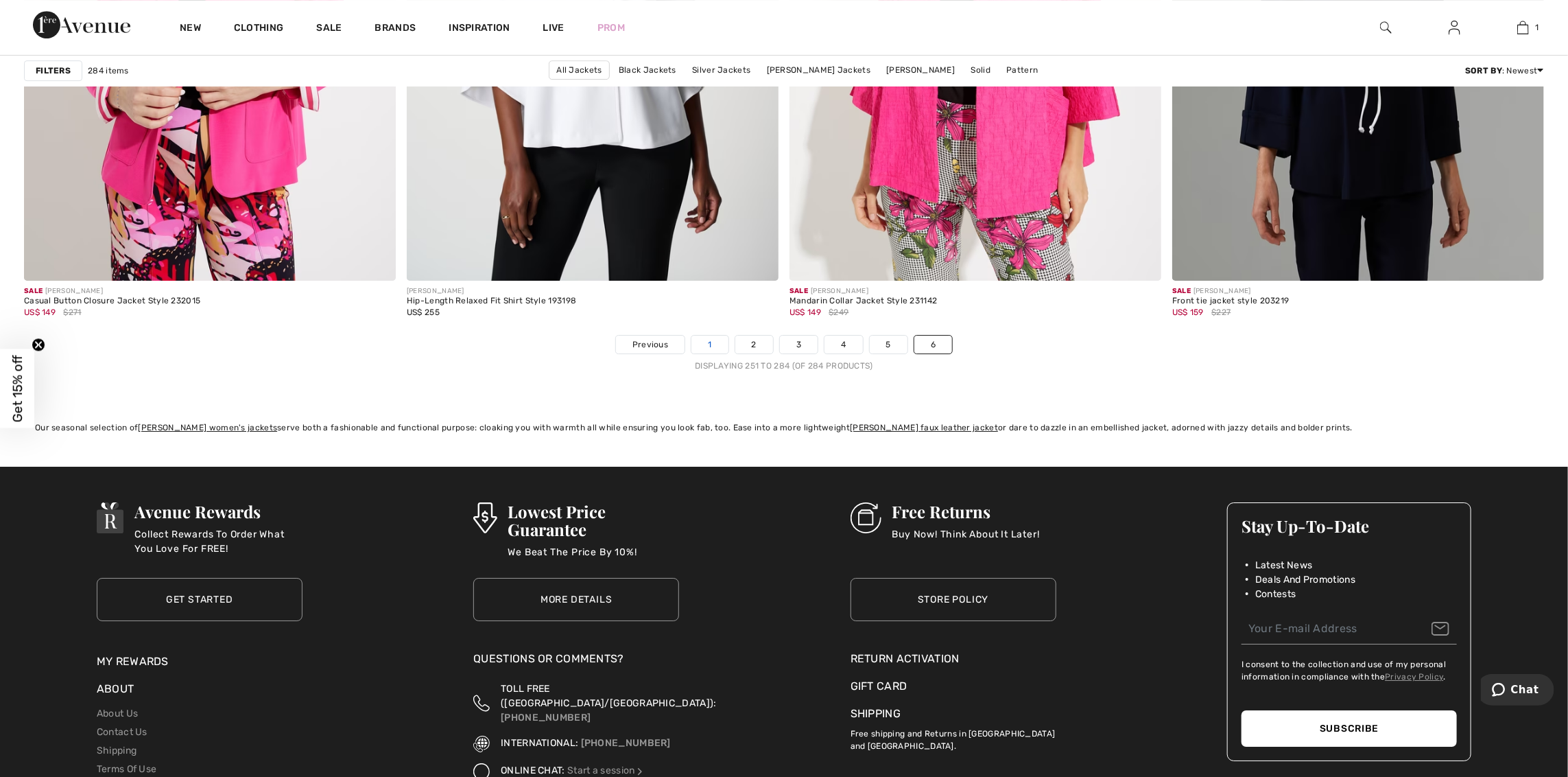
click at [714, 345] on link "1" at bounding box center [709, 344] width 36 height 18
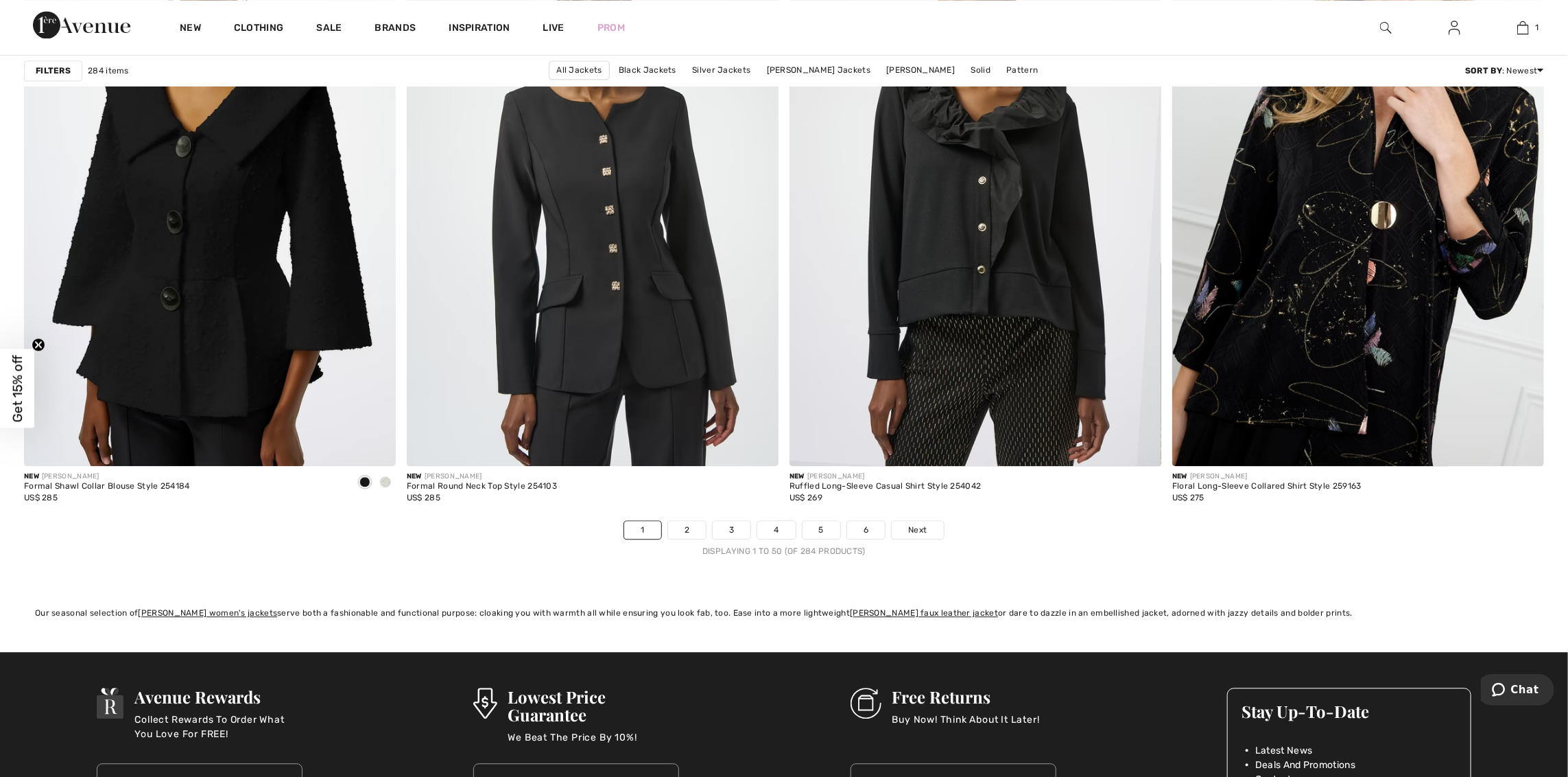
scroll to position [9126, 0]
click at [690, 533] on link "2" at bounding box center [686, 529] width 38 height 18
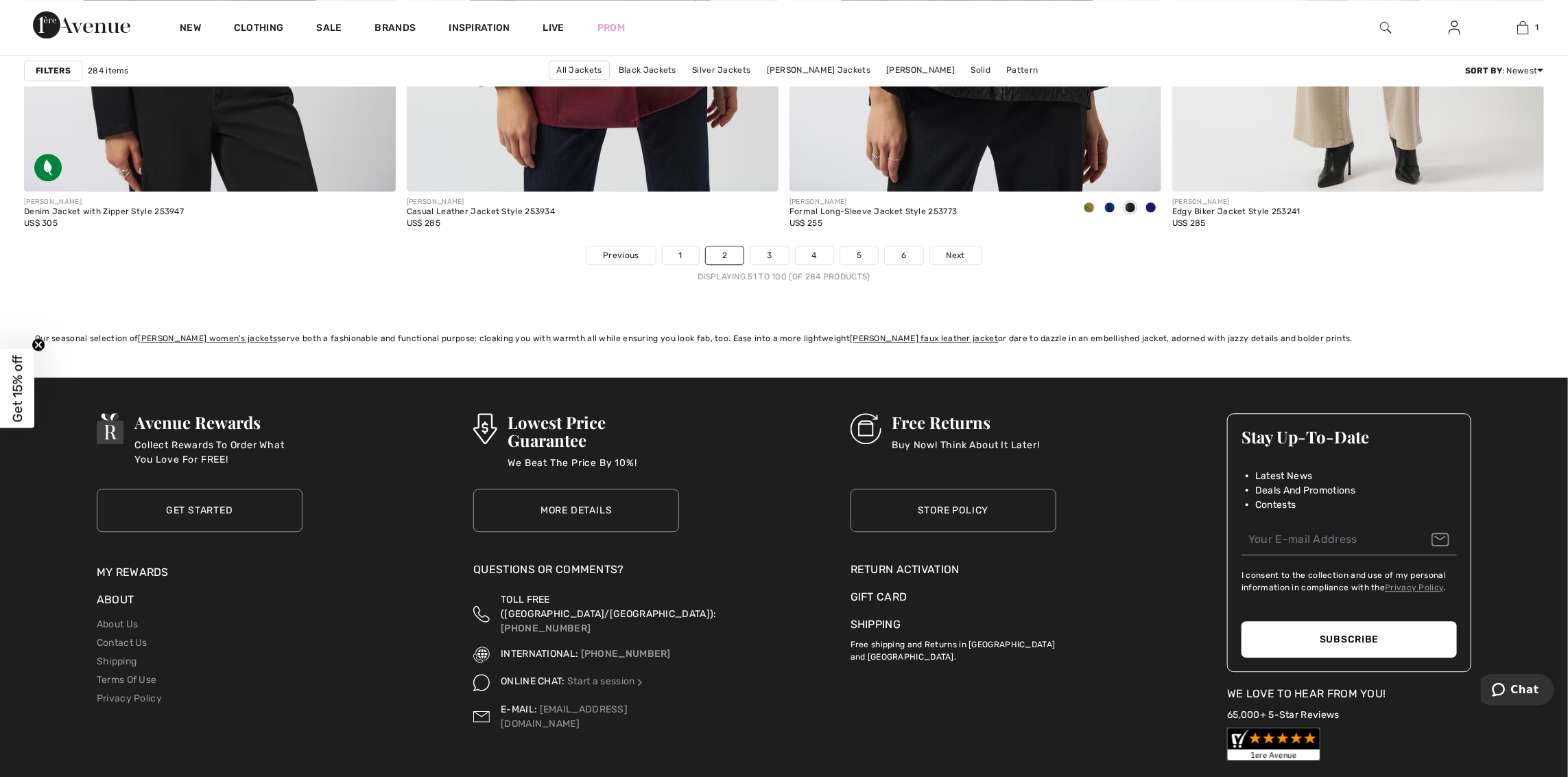
scroll to position [9126, 0]
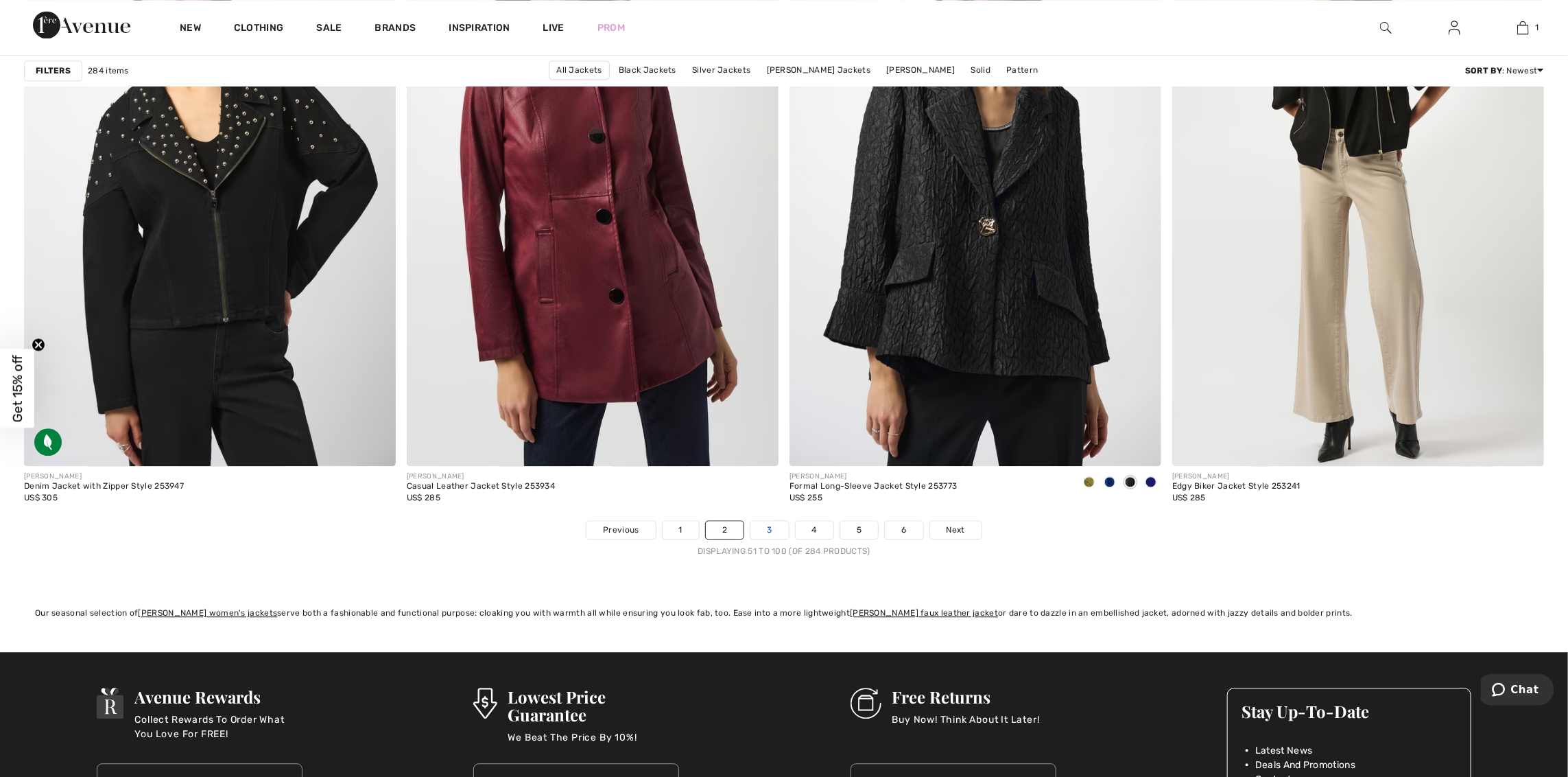
click at [765, 527] on link "3" at bounding box center [769, 529] width 38 height 18
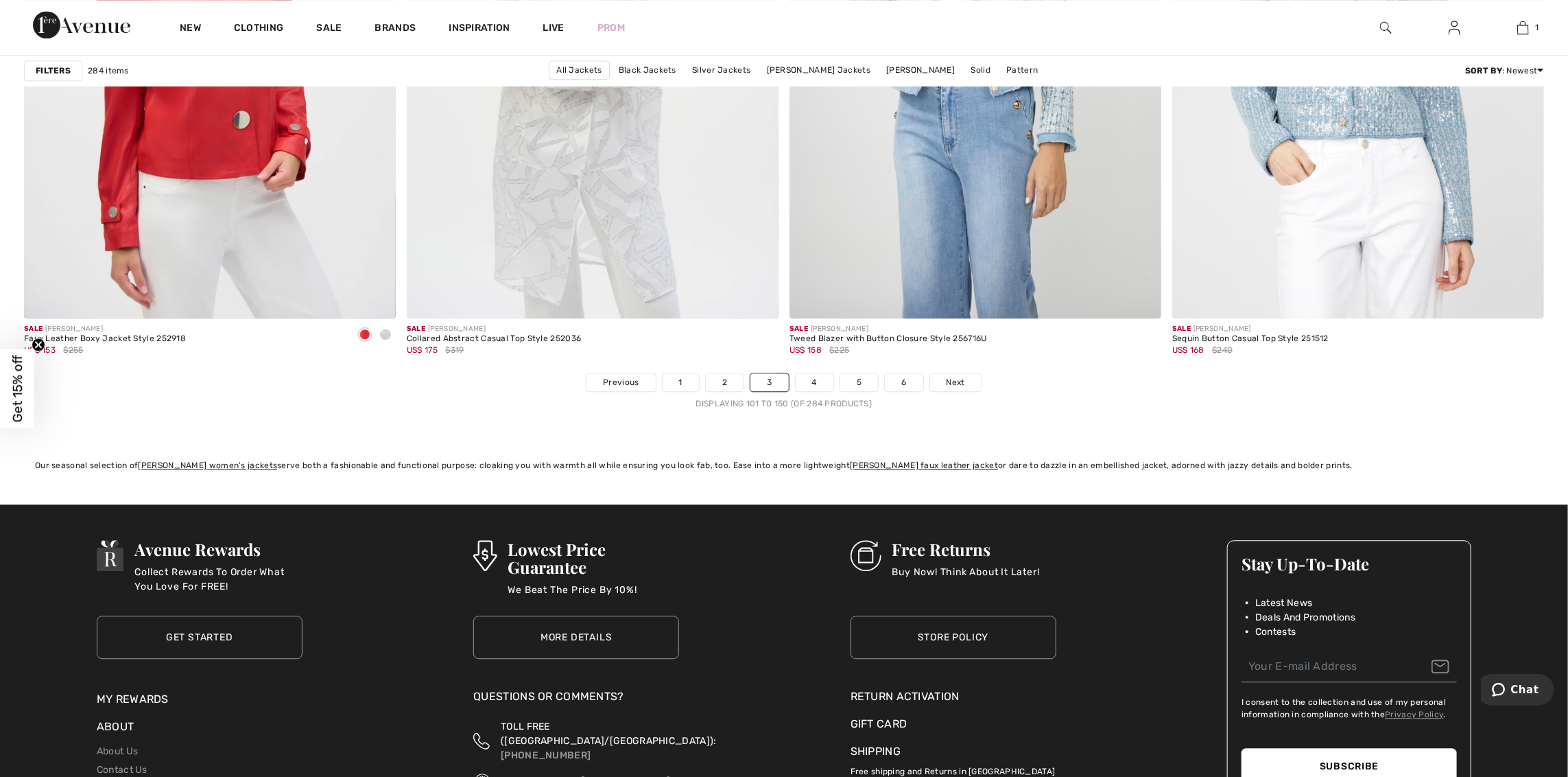
scroll to position [9400, 0]
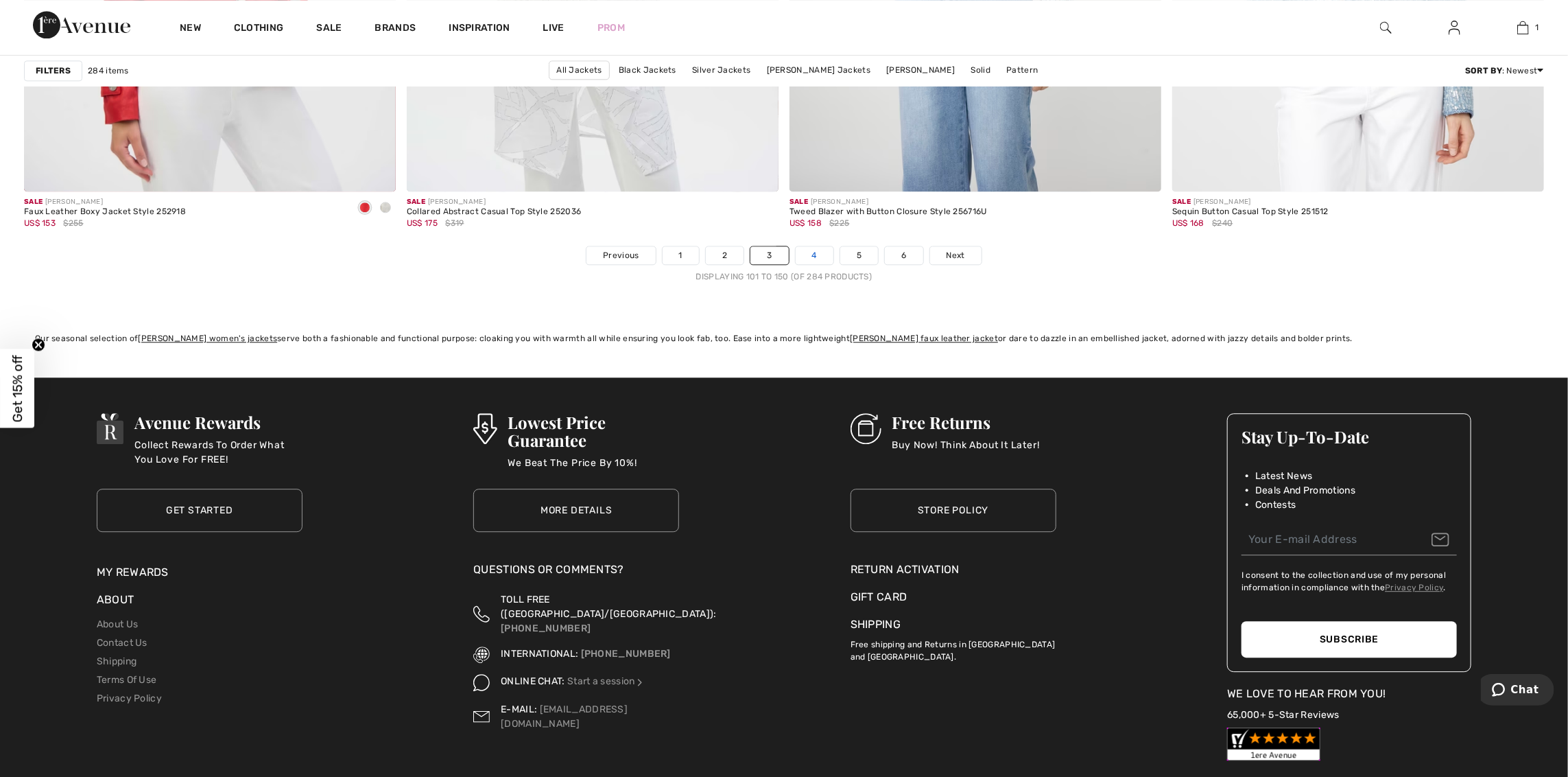
click at [819, 252] on link "4" at bounding box center [814, 255] width 38 height 18
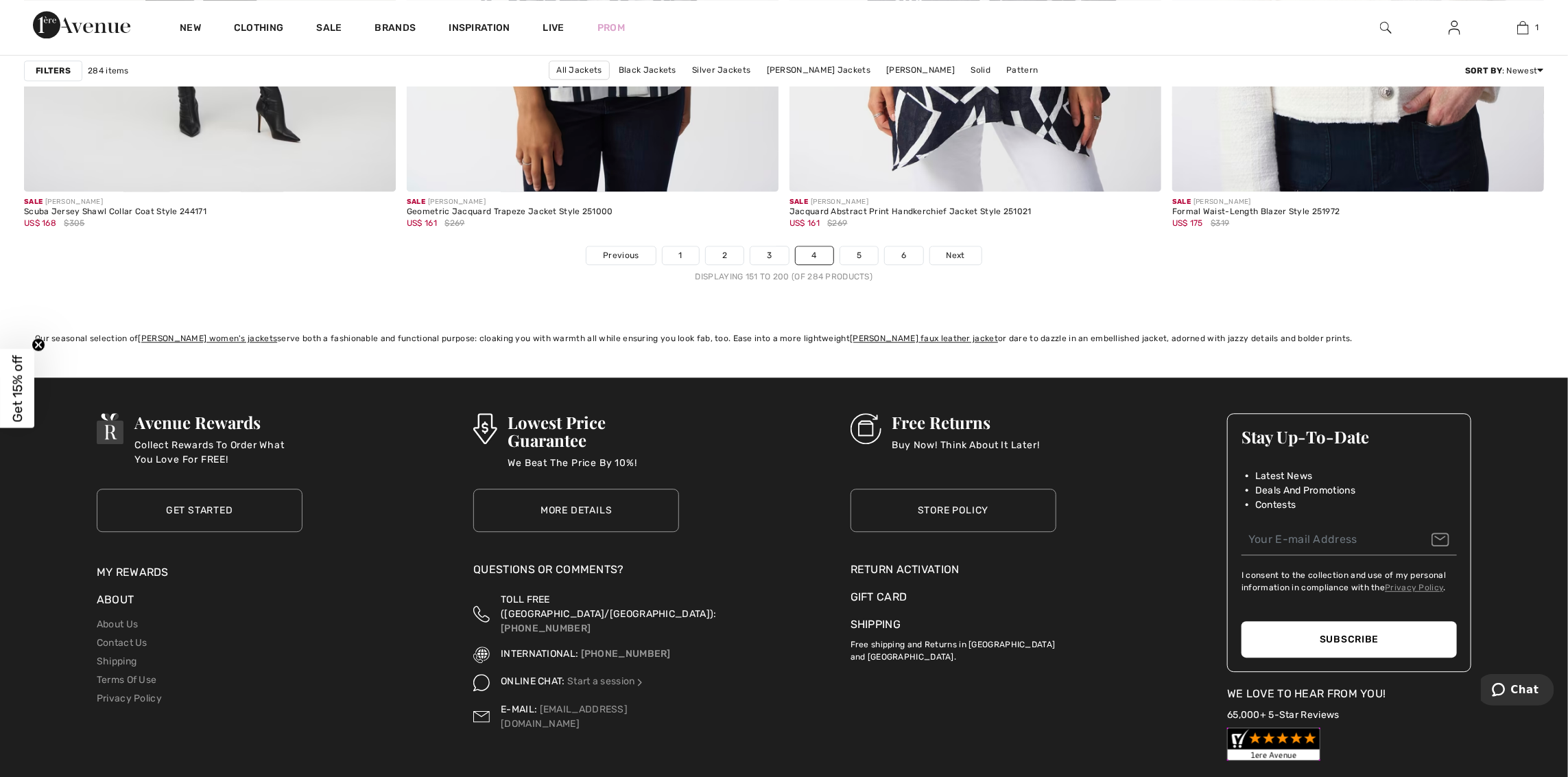
scroll to position [9126, 0]
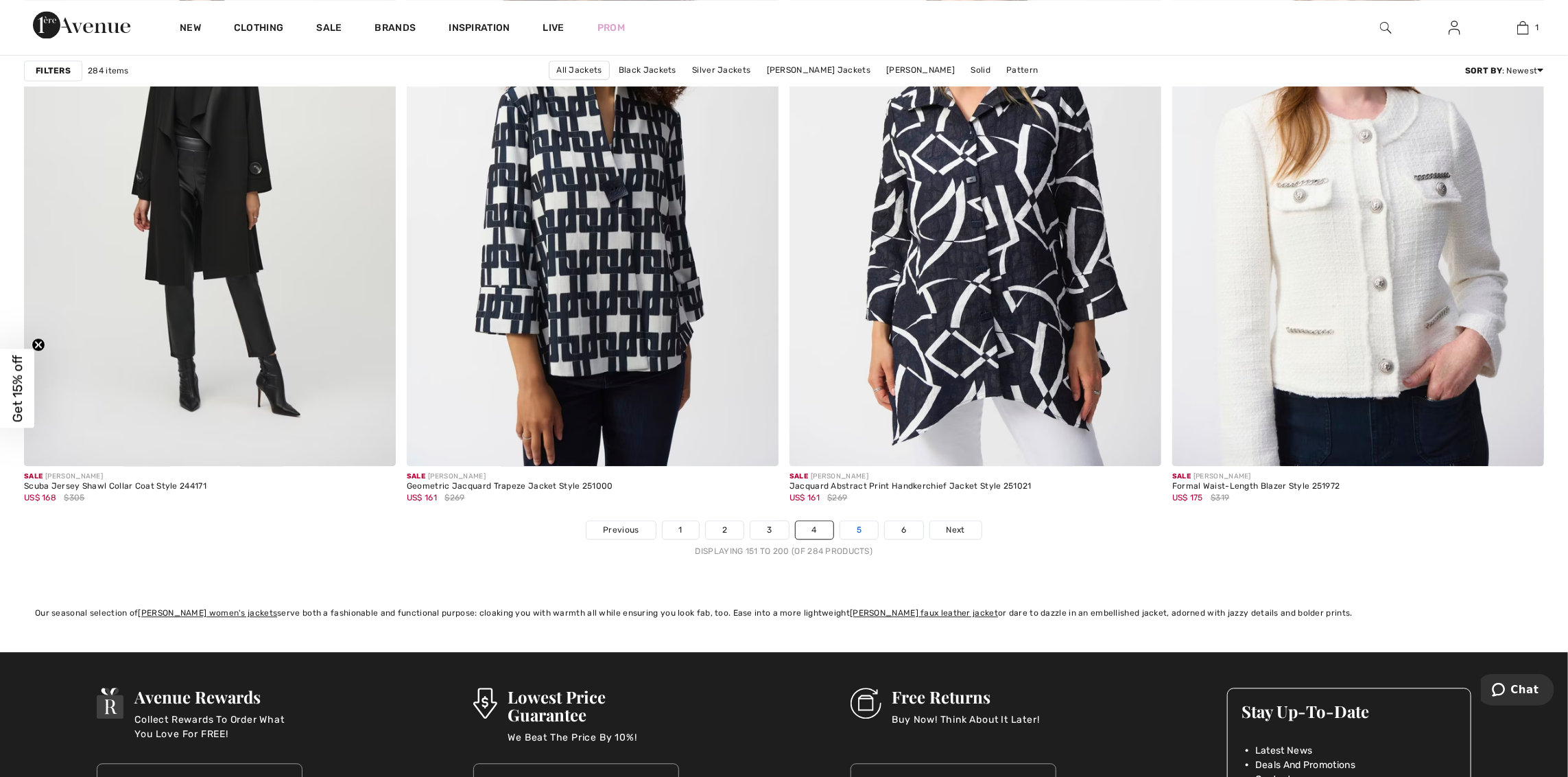
click at [869, 531] on link "5" at bounding box center [858, 529] width 38 height 18
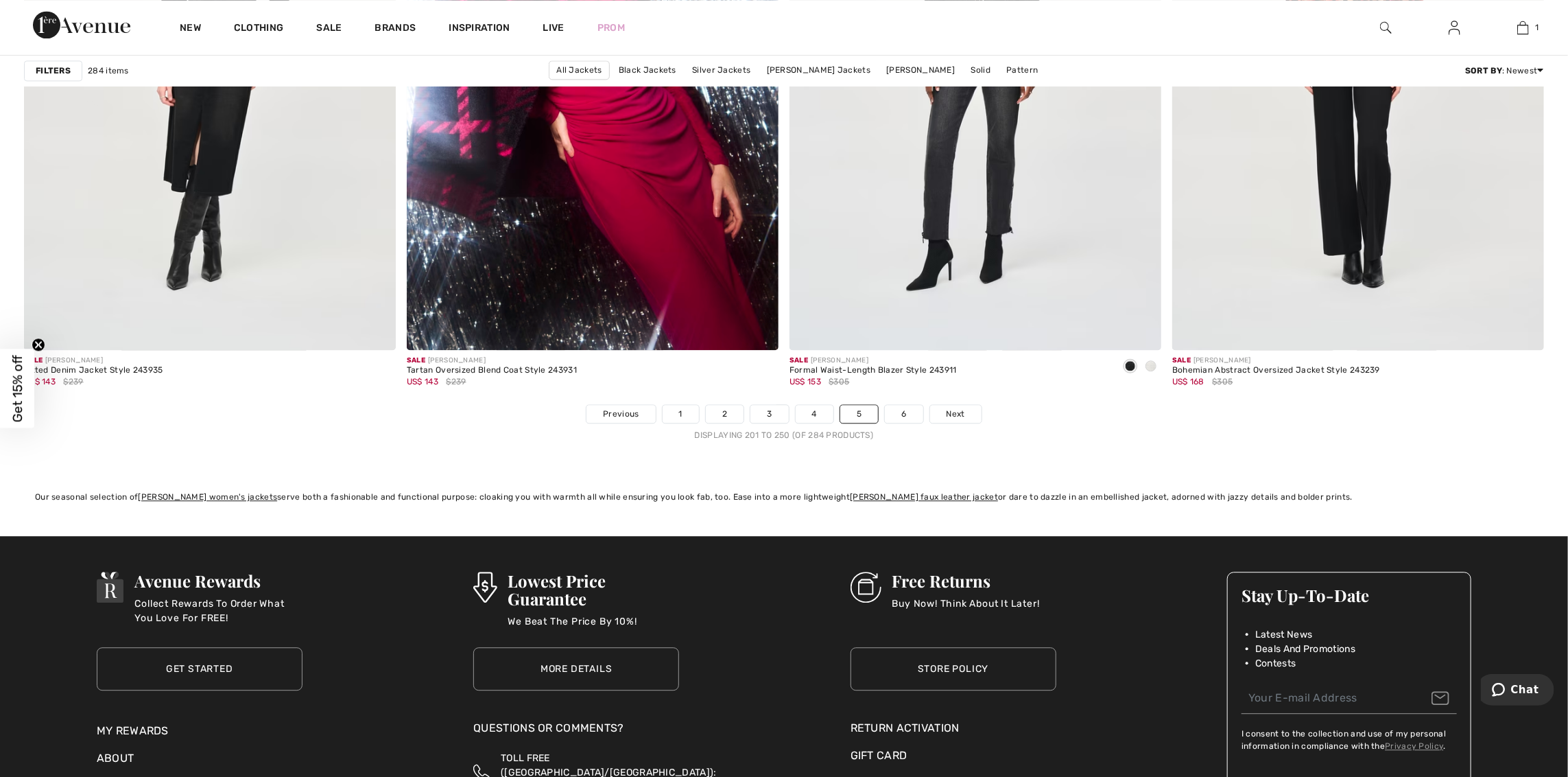
scroll to position [9263, 0]
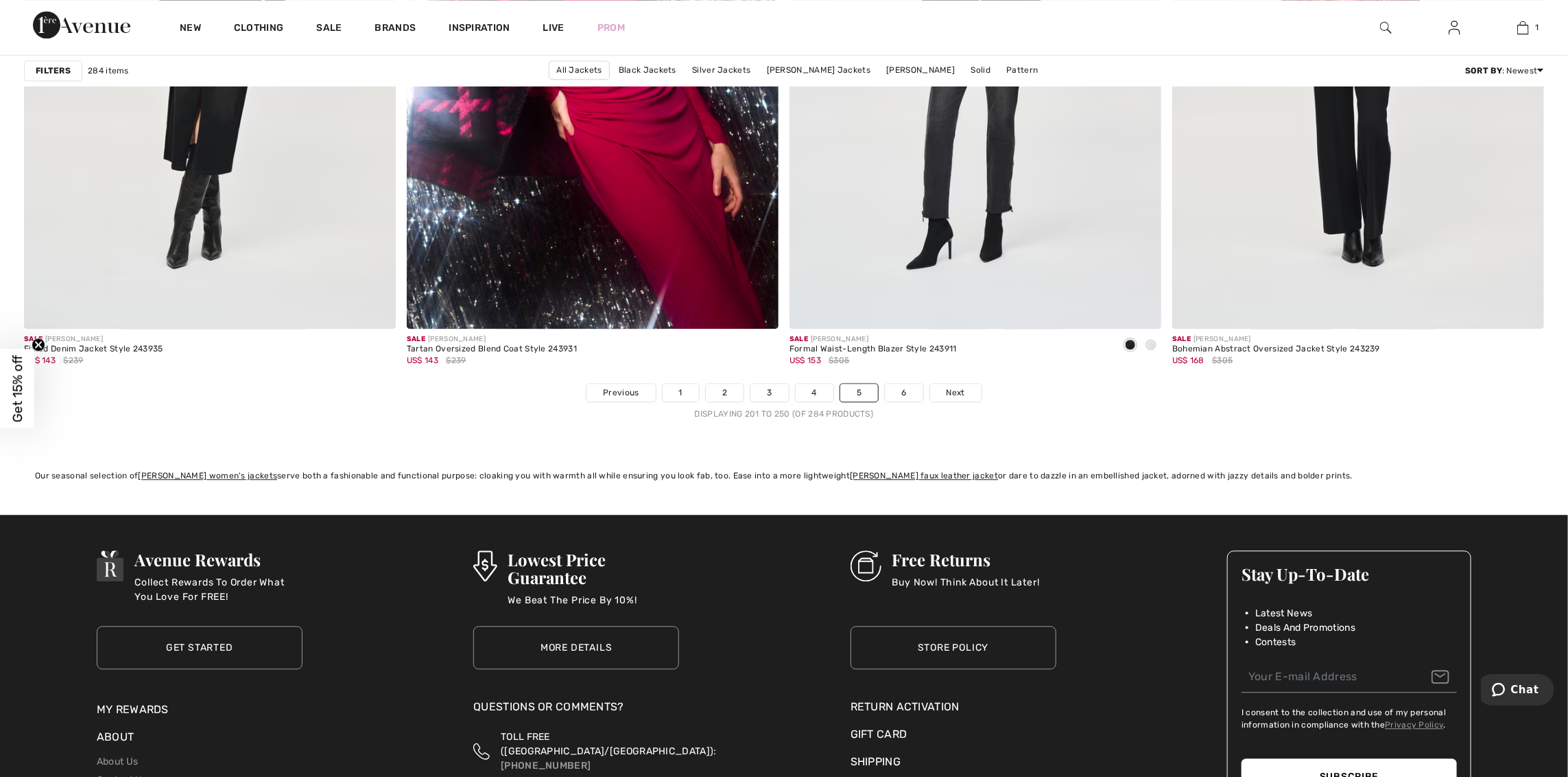
click at [910, 404] on nav "Previous 1 2 3 4 5 6 Next Displaying 201 to 250 (of 284 products)" at bounding box center [784, 402] width 1520 height 37
click at [906, 399] on link "6" at bounding box center [903, 392] width 38 height 18
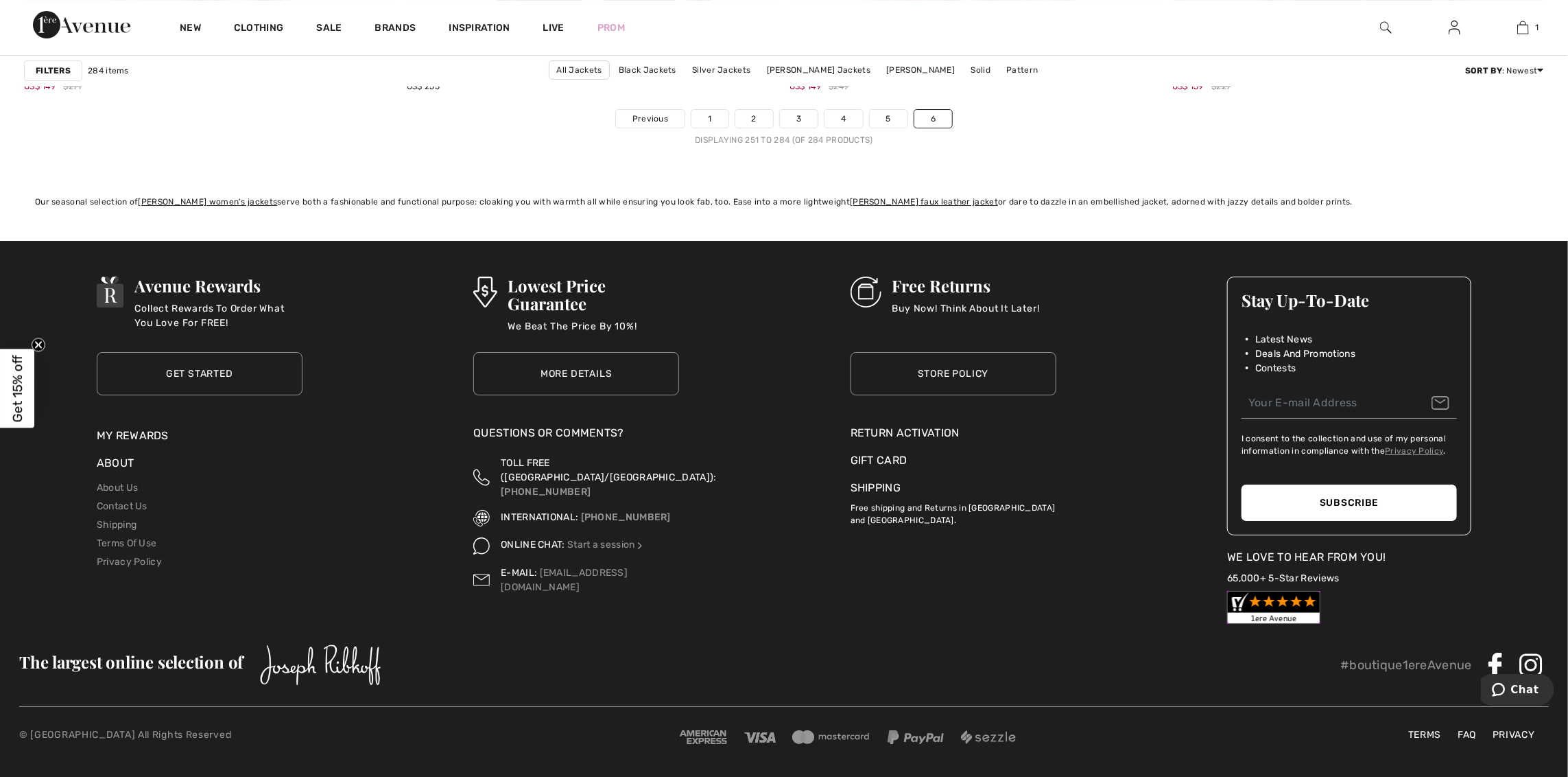
scroll to position [6401, 0]
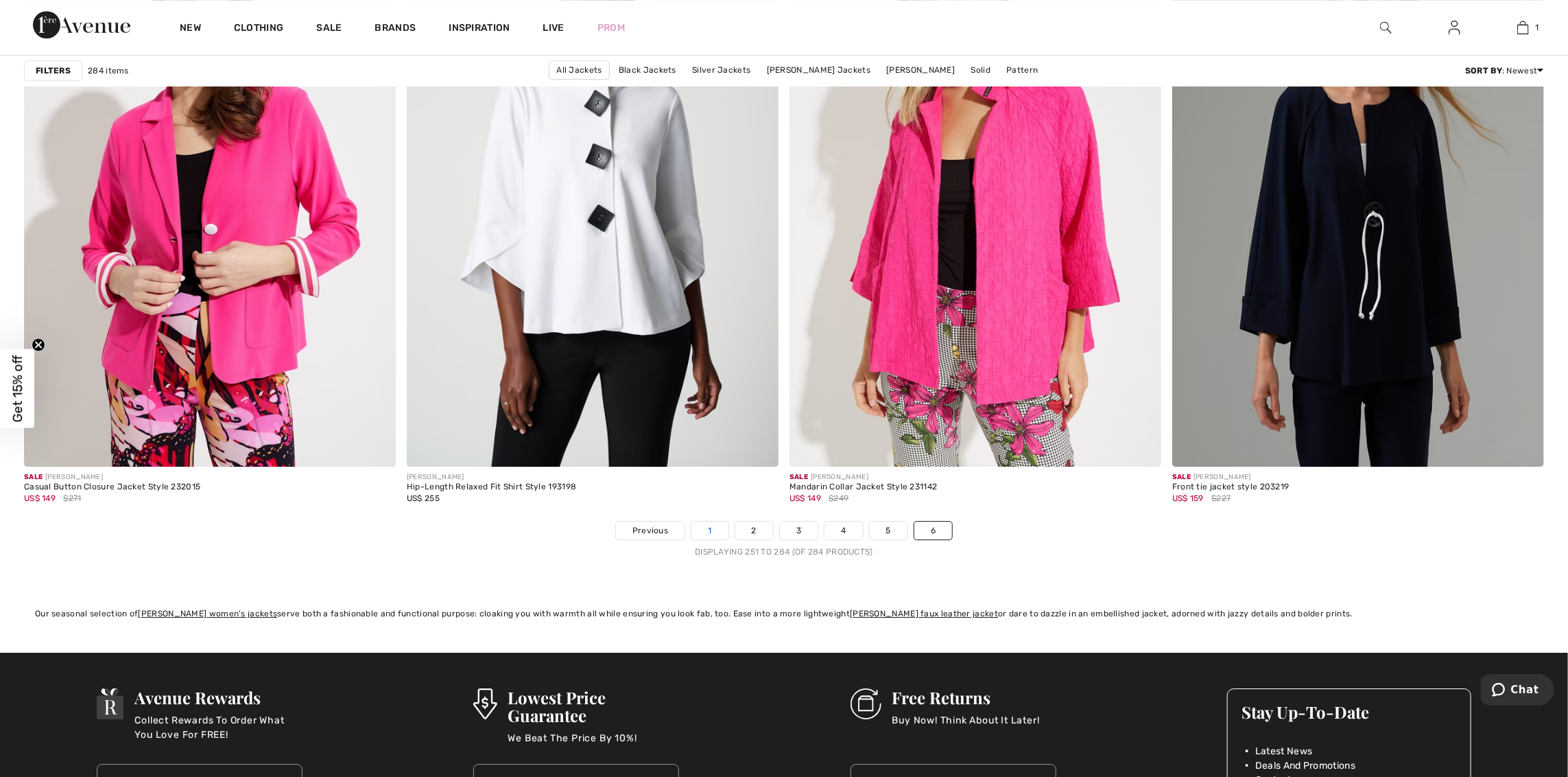
click at [709, 528] on link "1" at bounding box center [709, 530] width 36 height 18
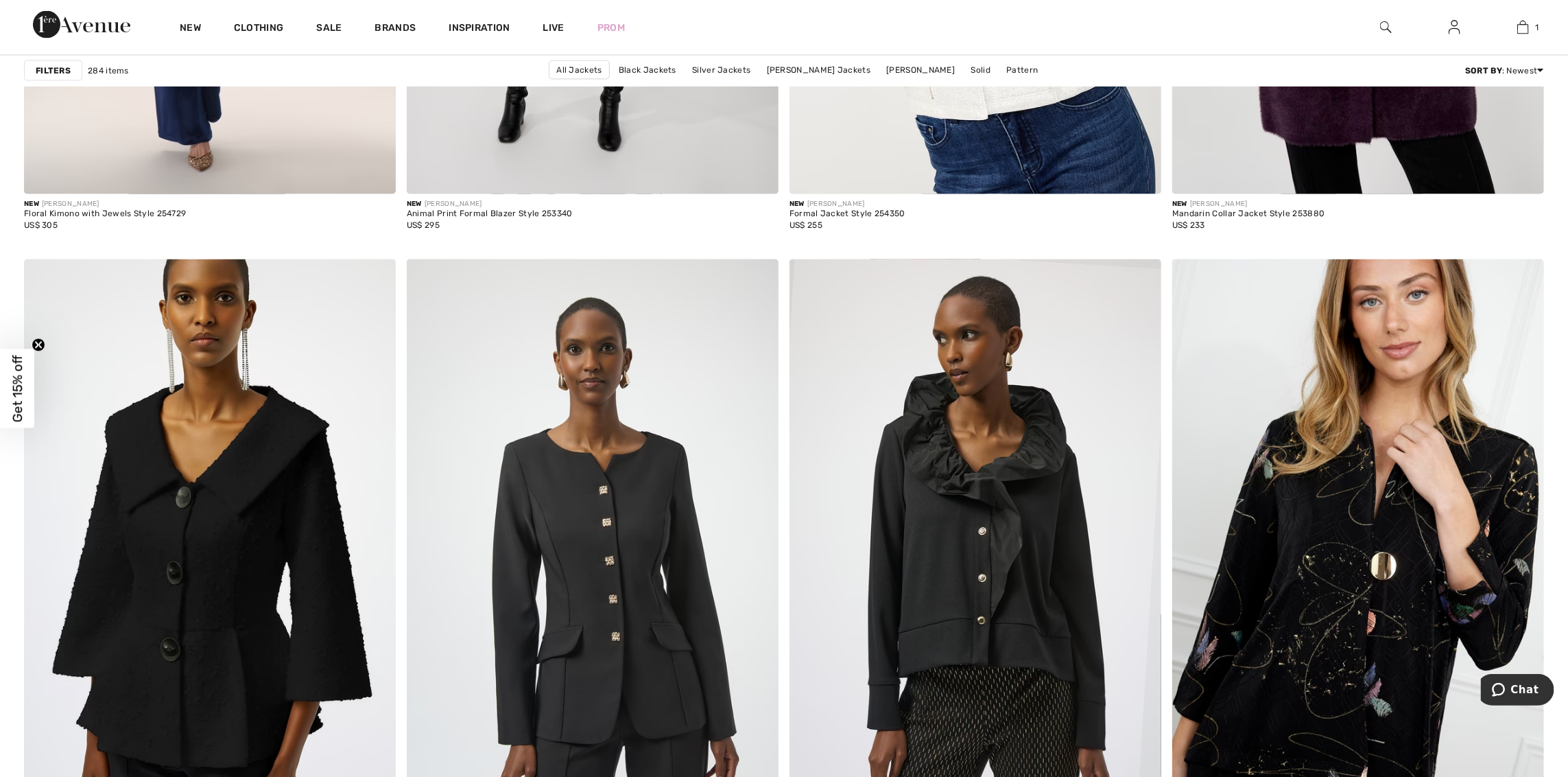
scroll to position [9057, 0]
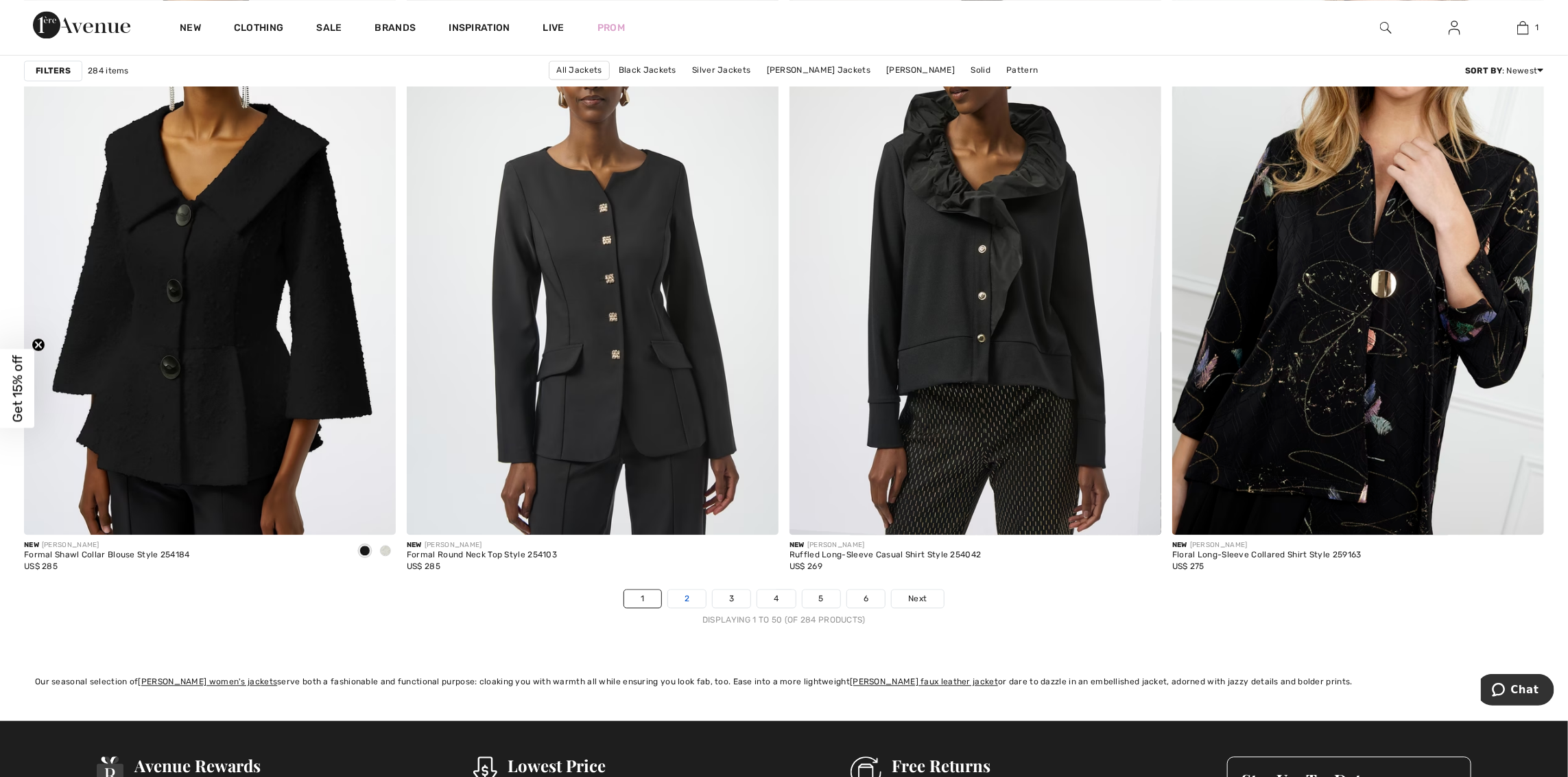
click at [693, 597] on link "2" at bounding box center [686, 598] width 38 height 18
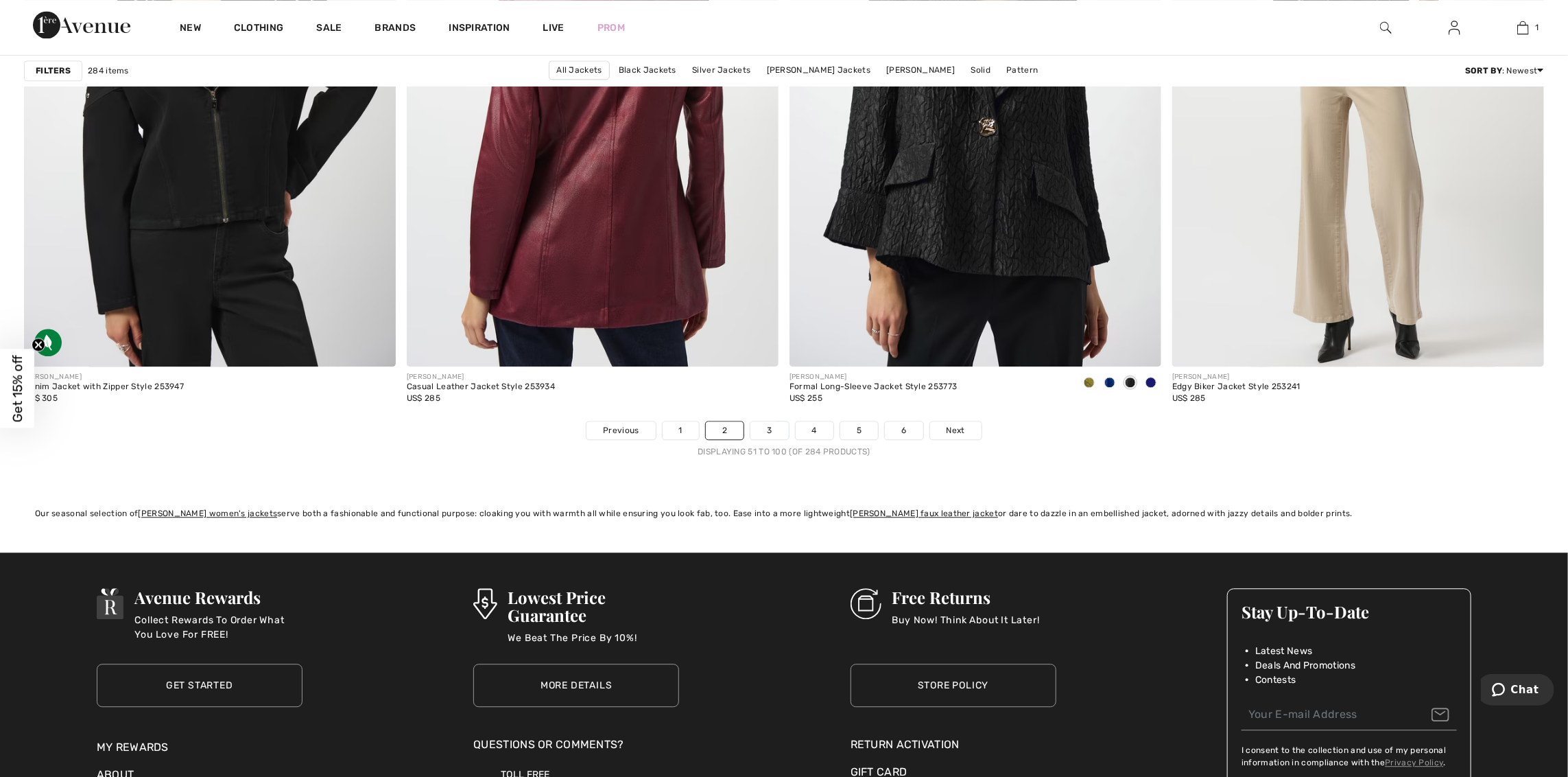
scroll to position [9263, 0]
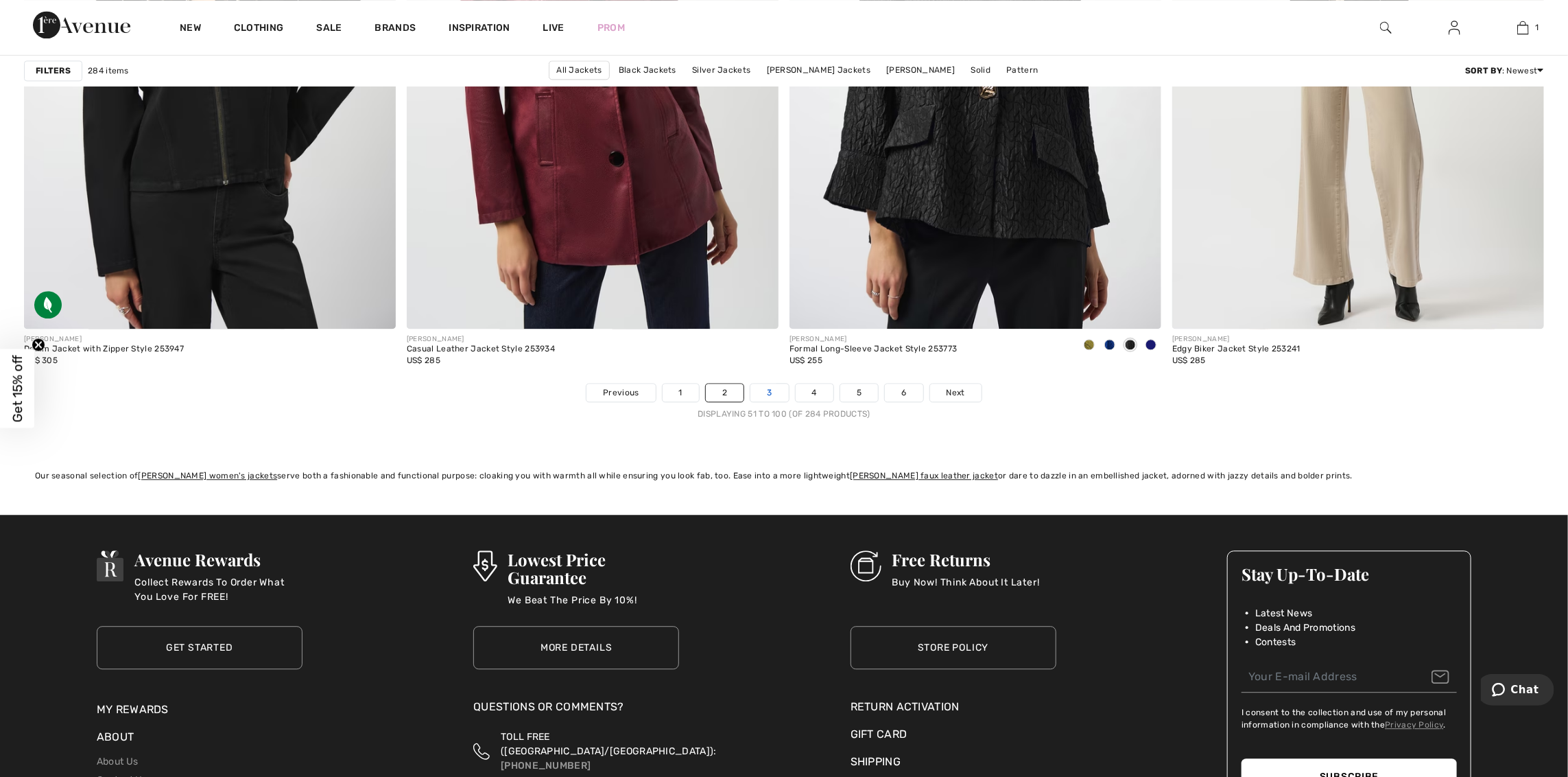
click at [769, 393] on link "3" at bounding box center [769, 392] width 38 height 18
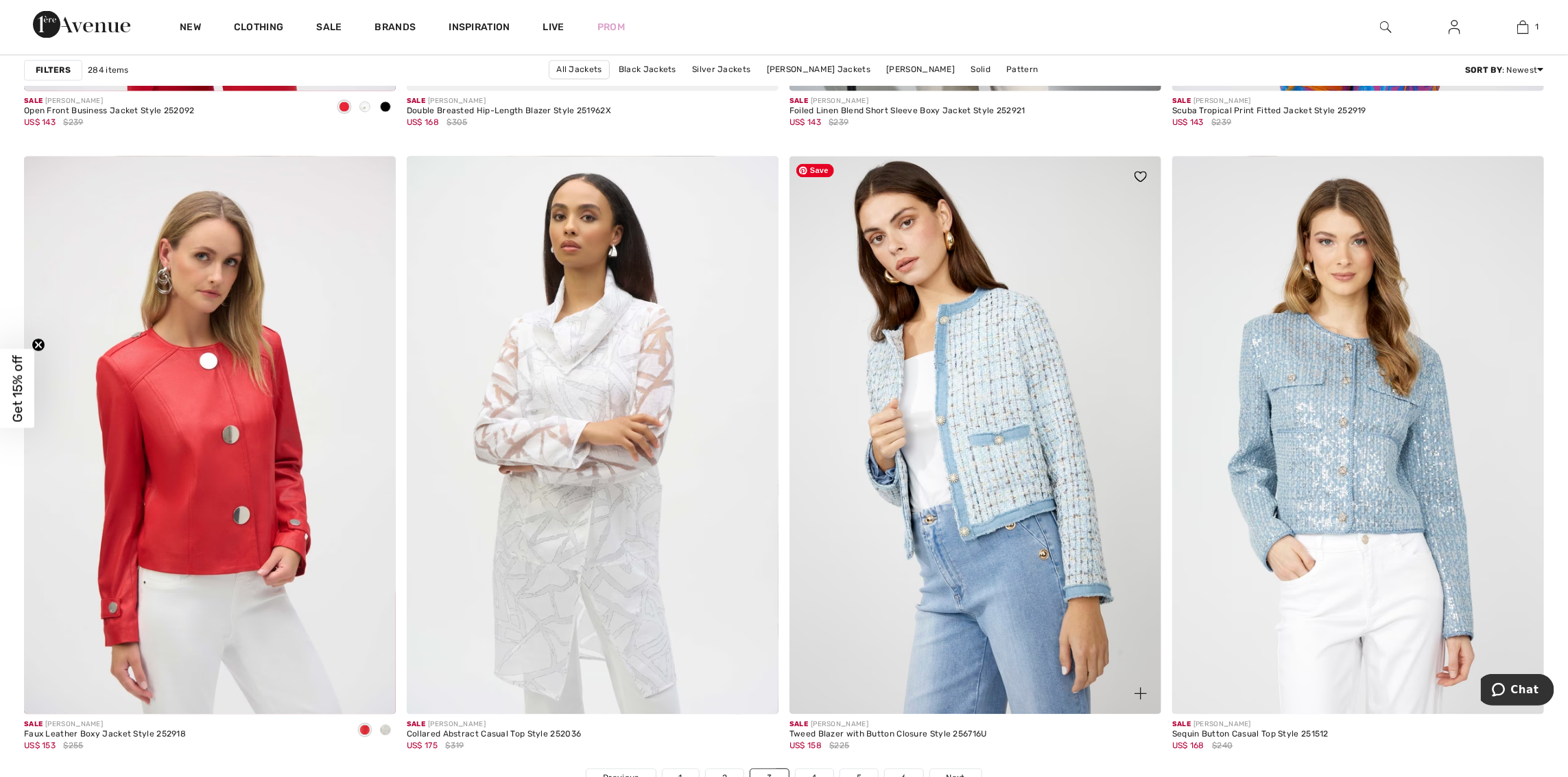
scroll to position [9057, 0]
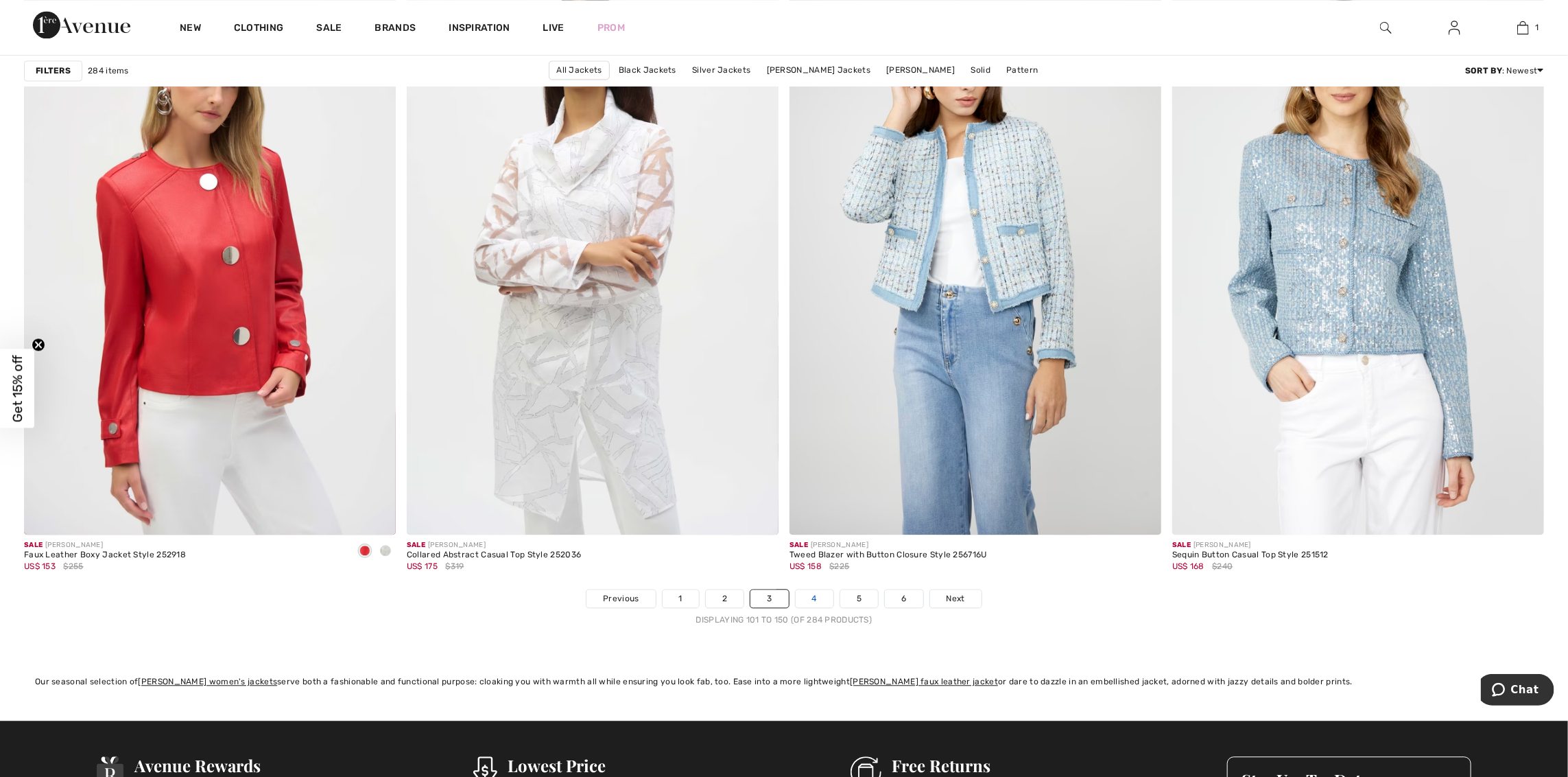
click at [817, 595] on link "4" at bounding box center [814, 598] width 38 height 18
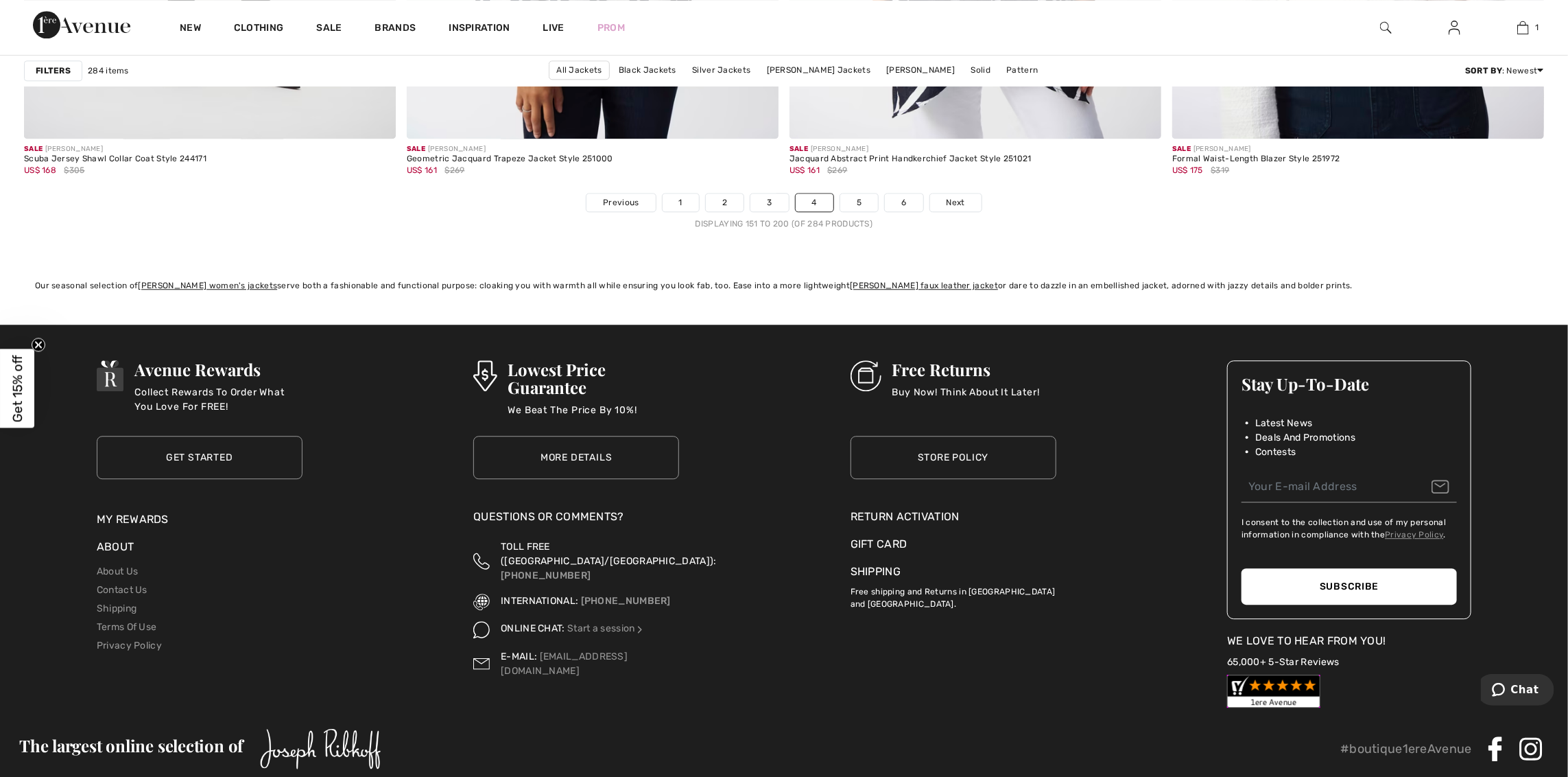
scroll to position [9331, 0]
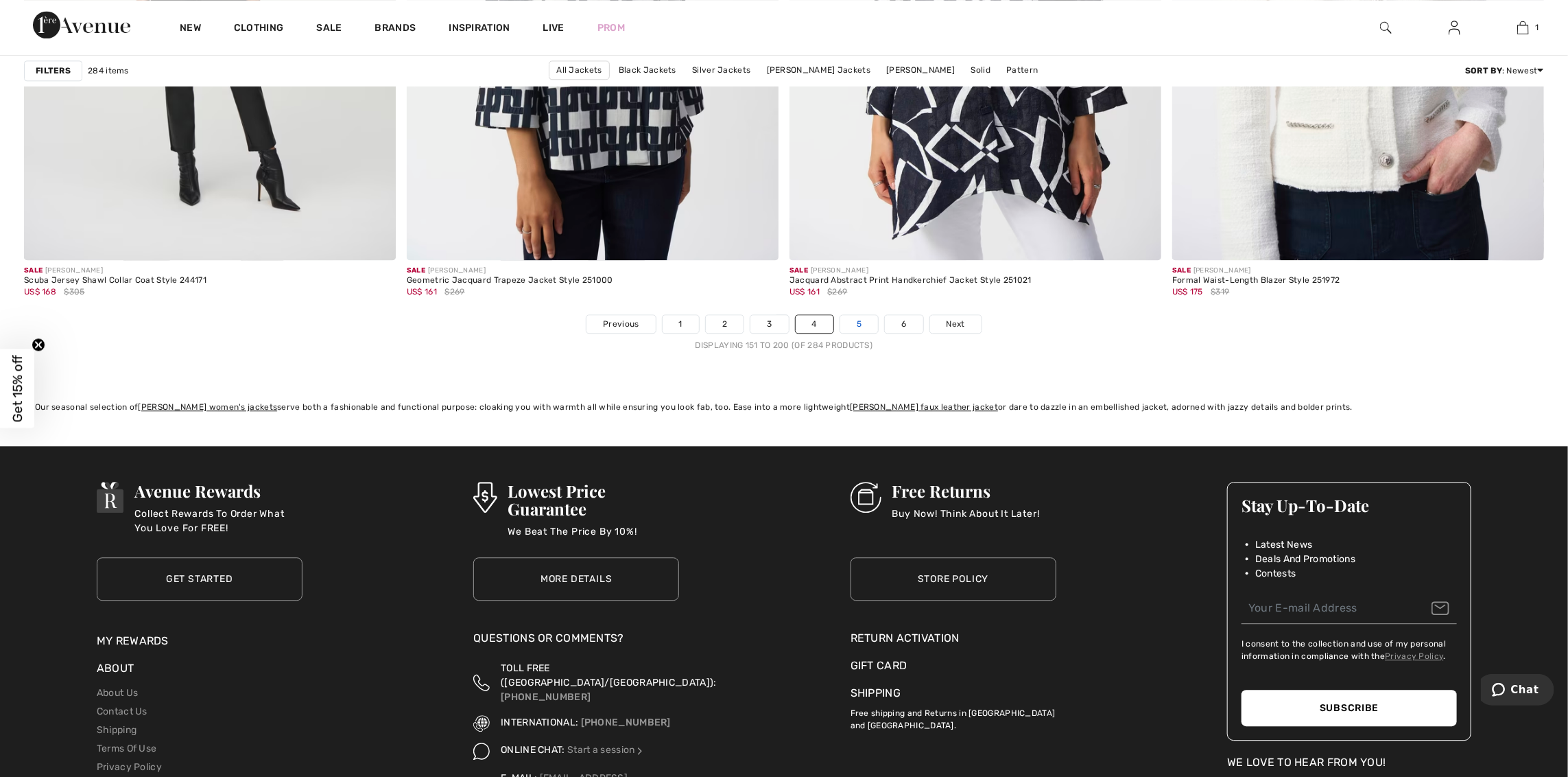
click at [856, 325] on link "5" at bounding box center [858, 323] width 38 height 18
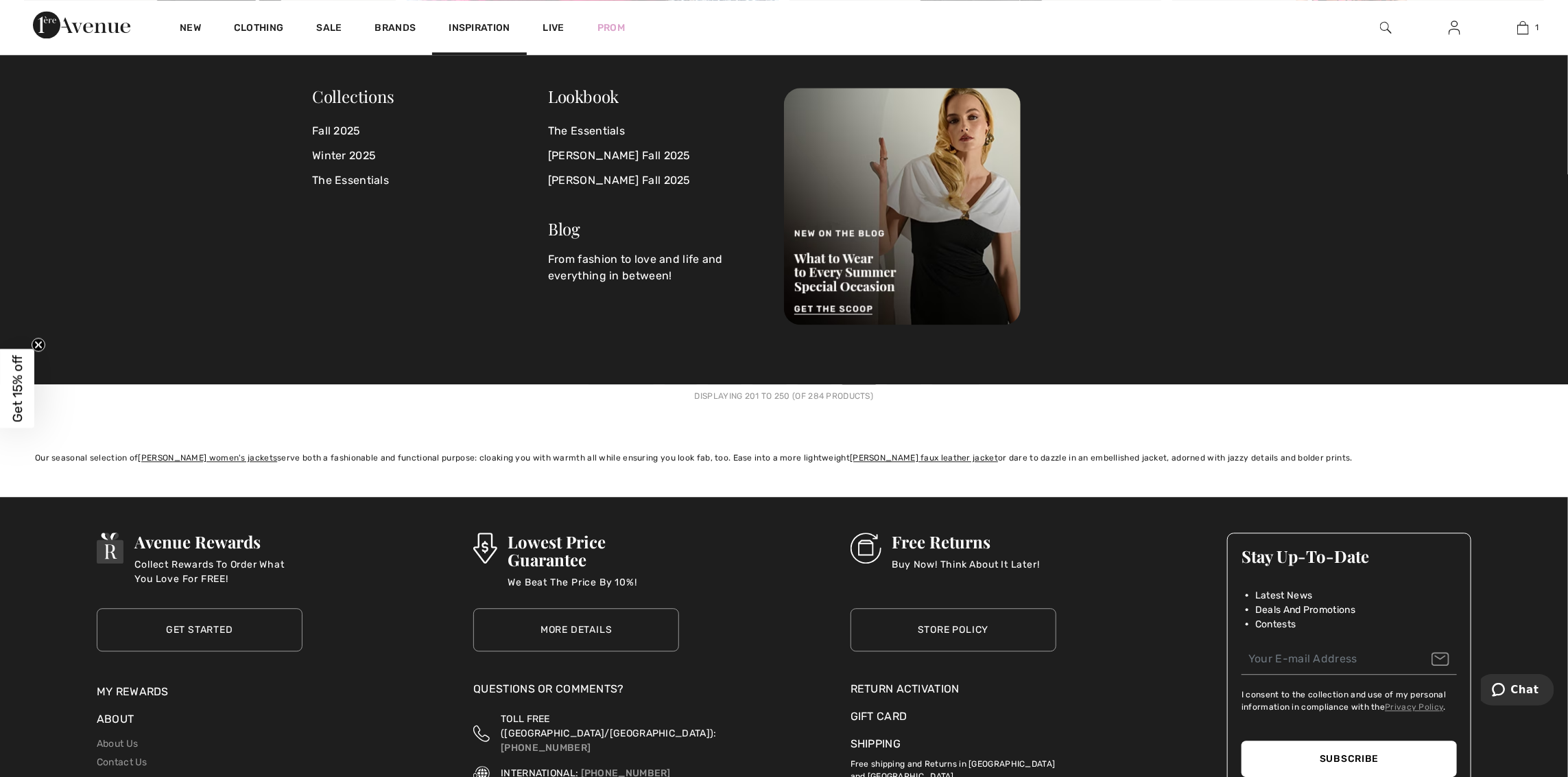
scroll to position [9263, 0]
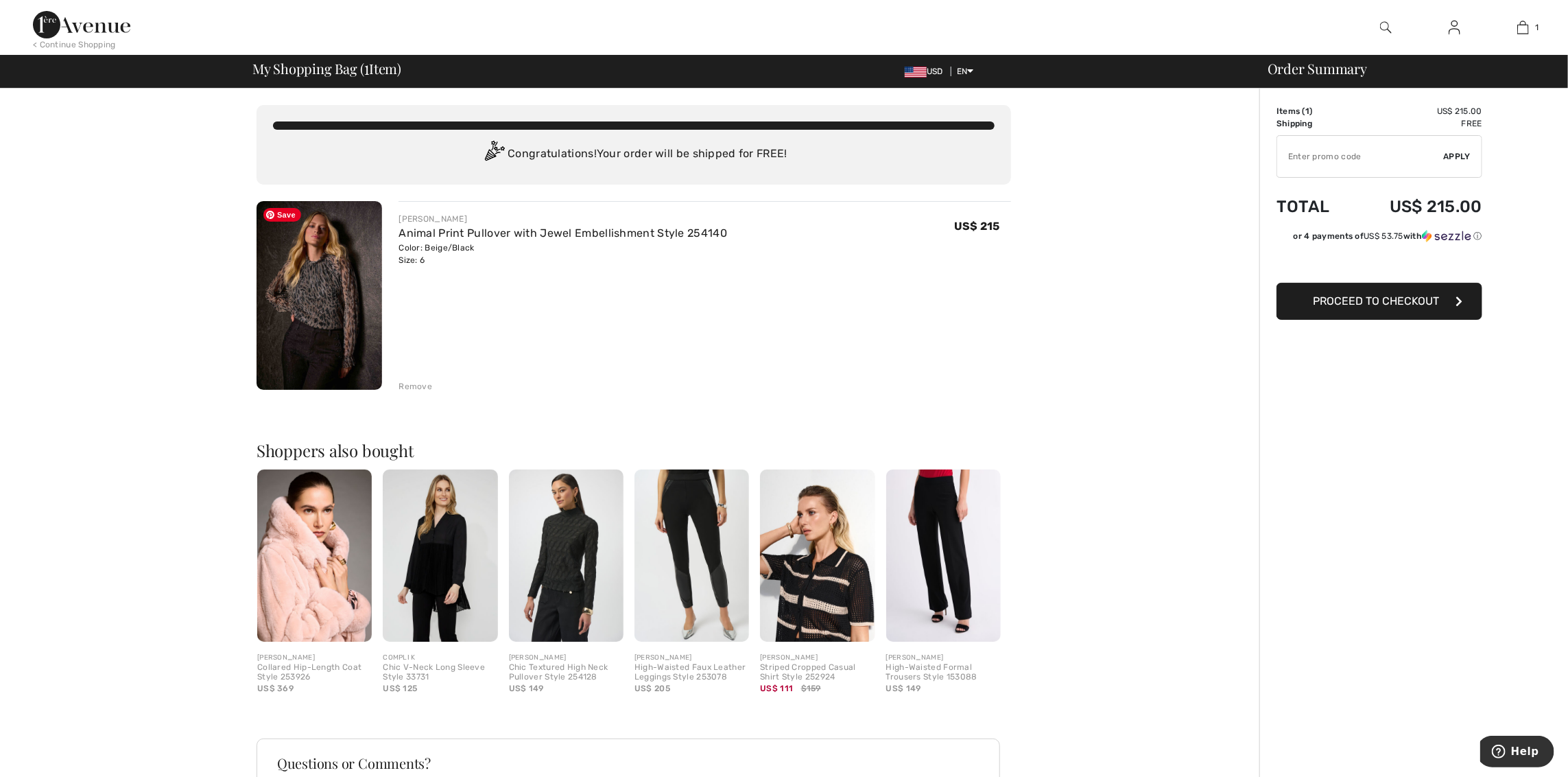
click at [343, 294] on img at bounding box center [319, 295] width 125 height 189
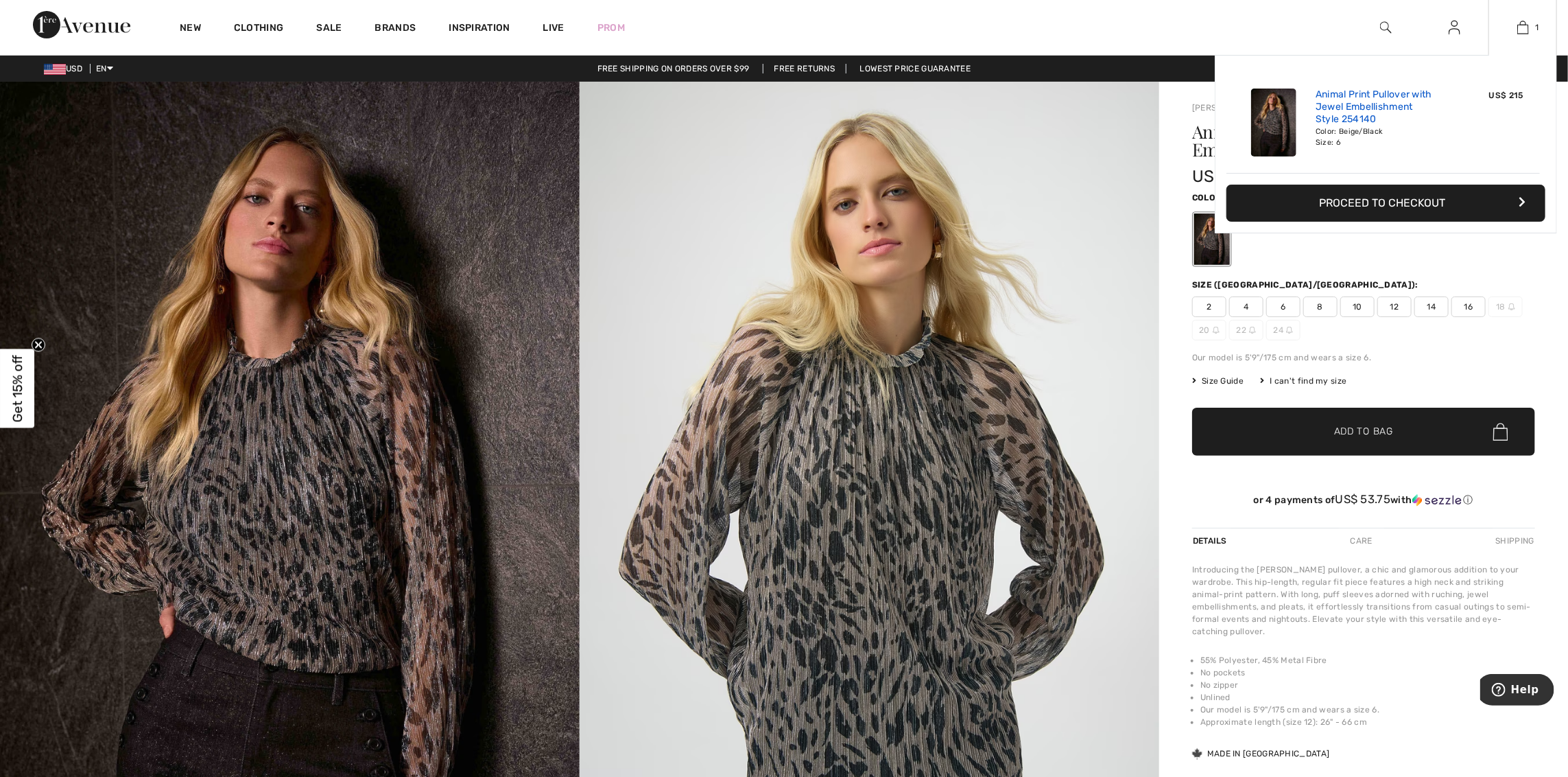
click at [1329, 119] on link "Animal Print Pullover with Jewel Embellishment Style 254140" at bounding box center [1382, 107] width 135 height 38
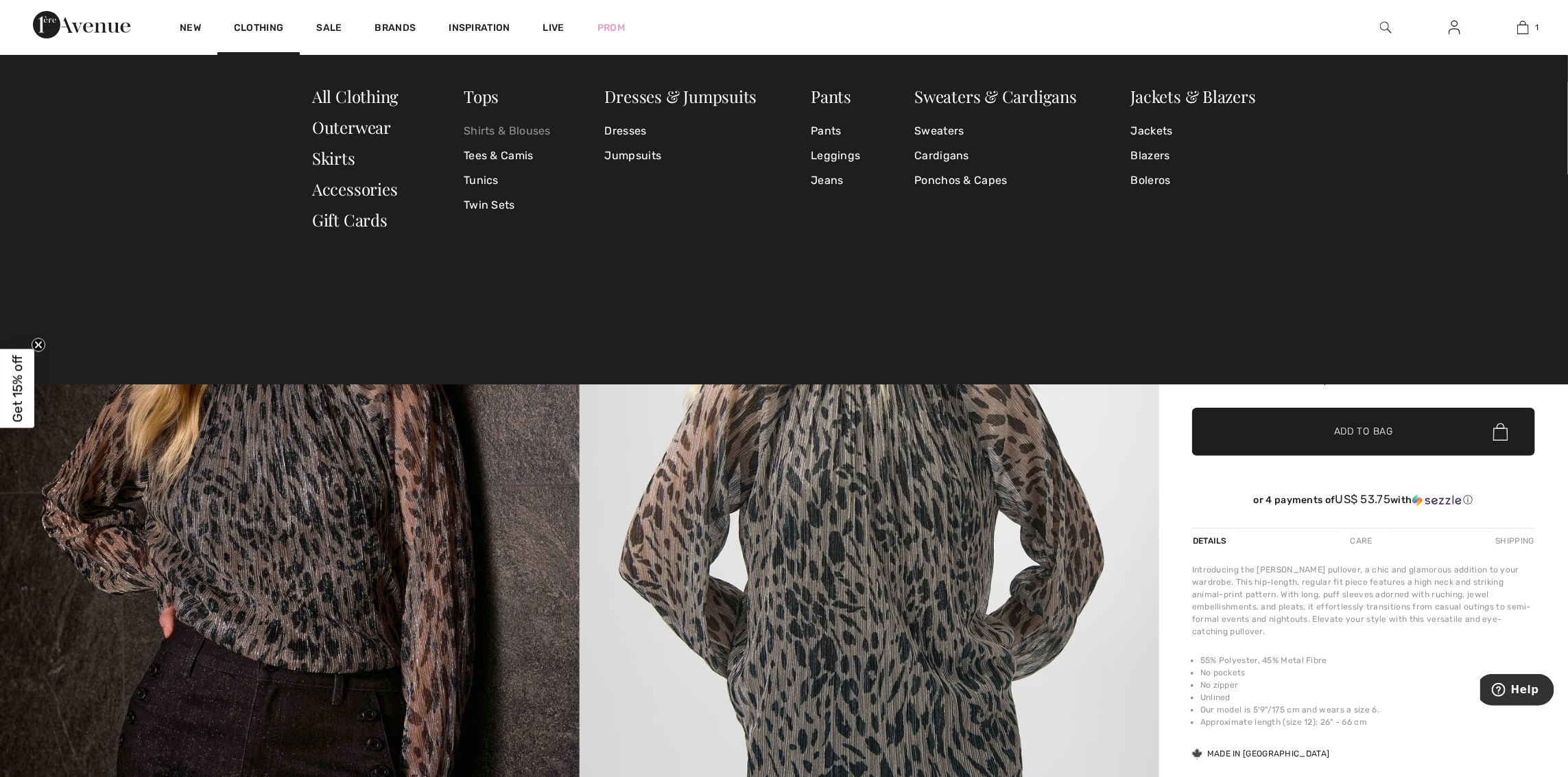
click at [484, 127] on link "Shirts & Blouses" at bounding box center [507, 131] width 87 height 25
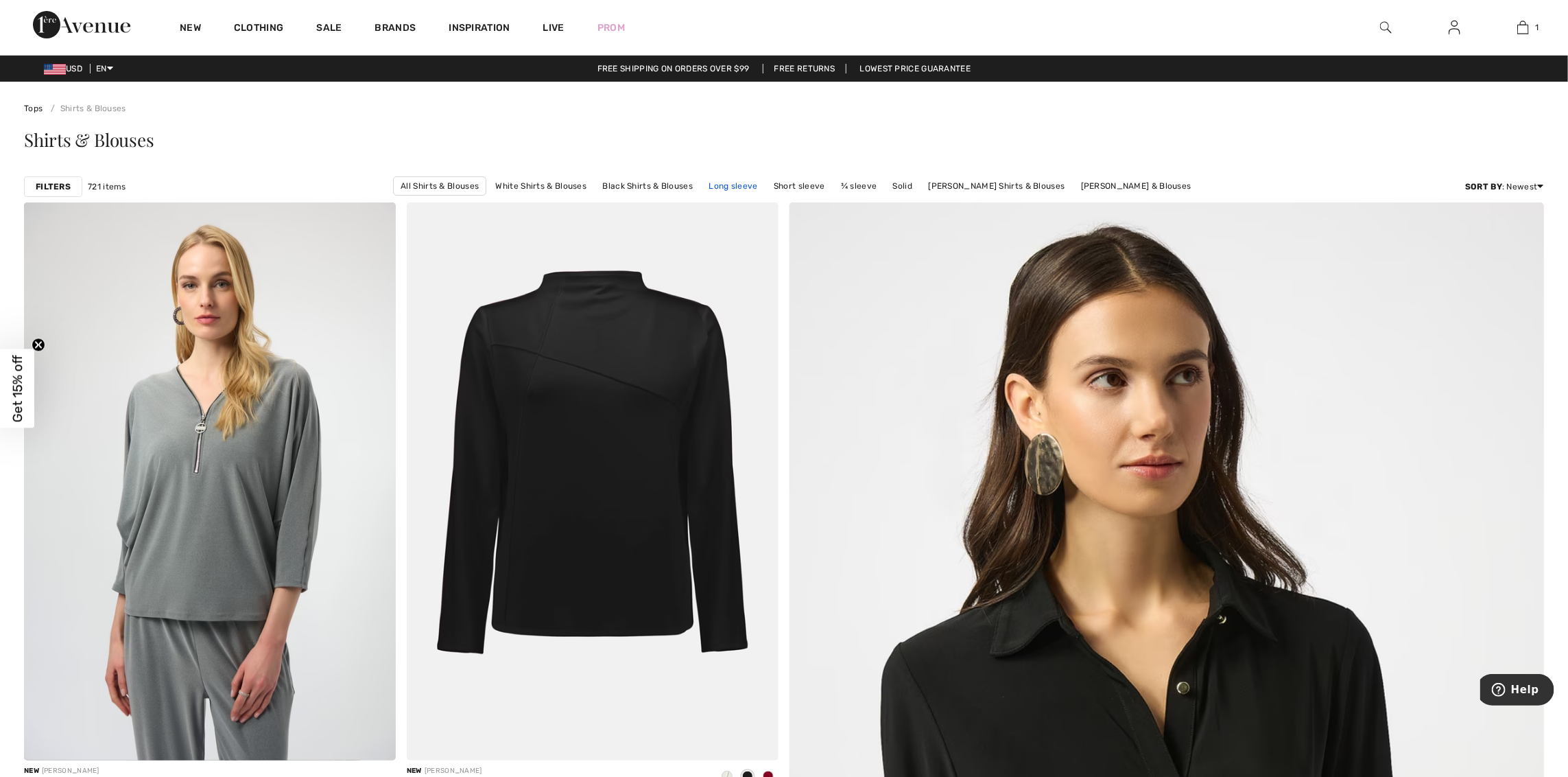
click at [721, 183] on link "Long sleeve" at bounding box center [732, 185] width 62 height 18
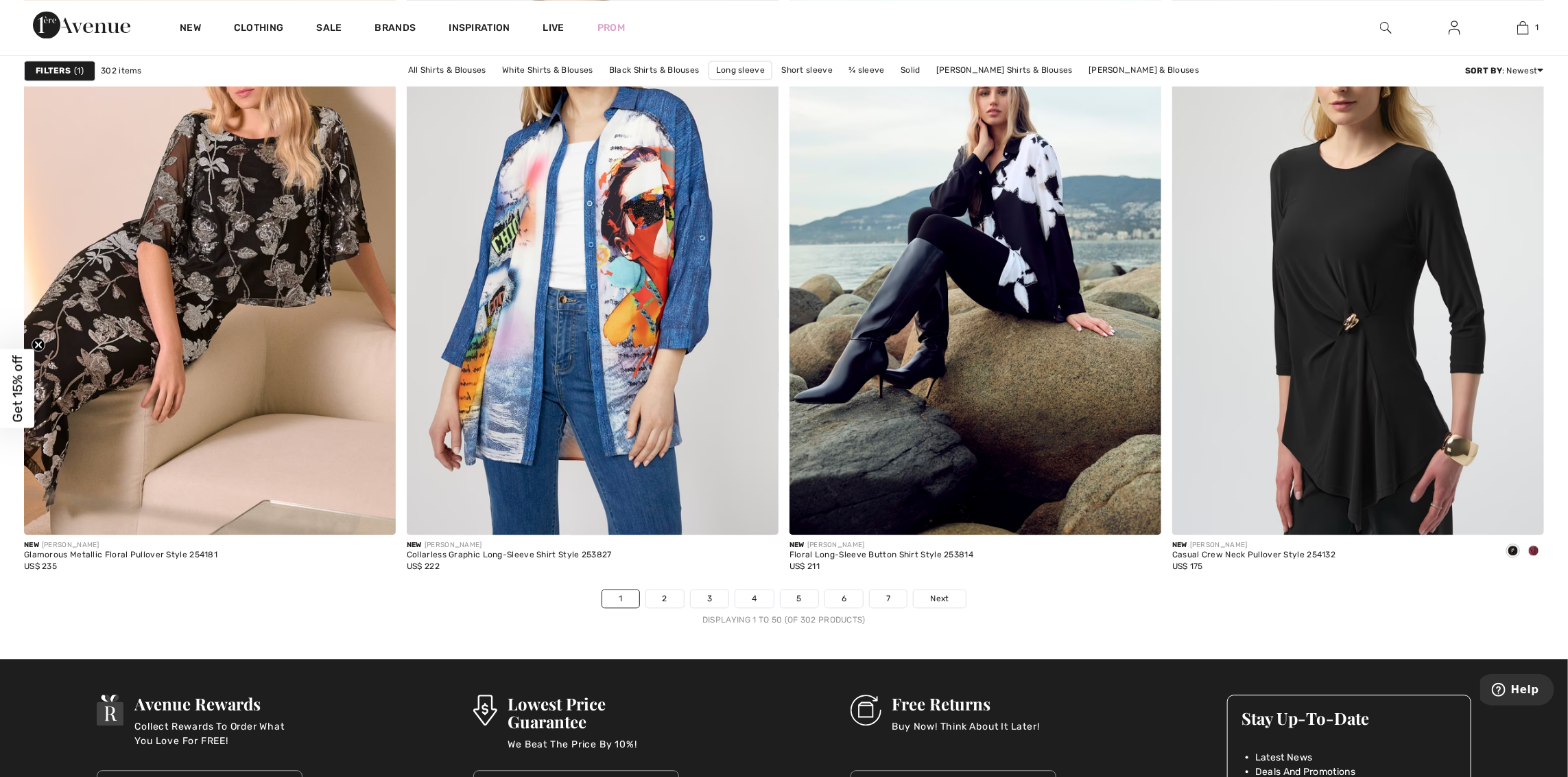
scroll to position [9475, 0]
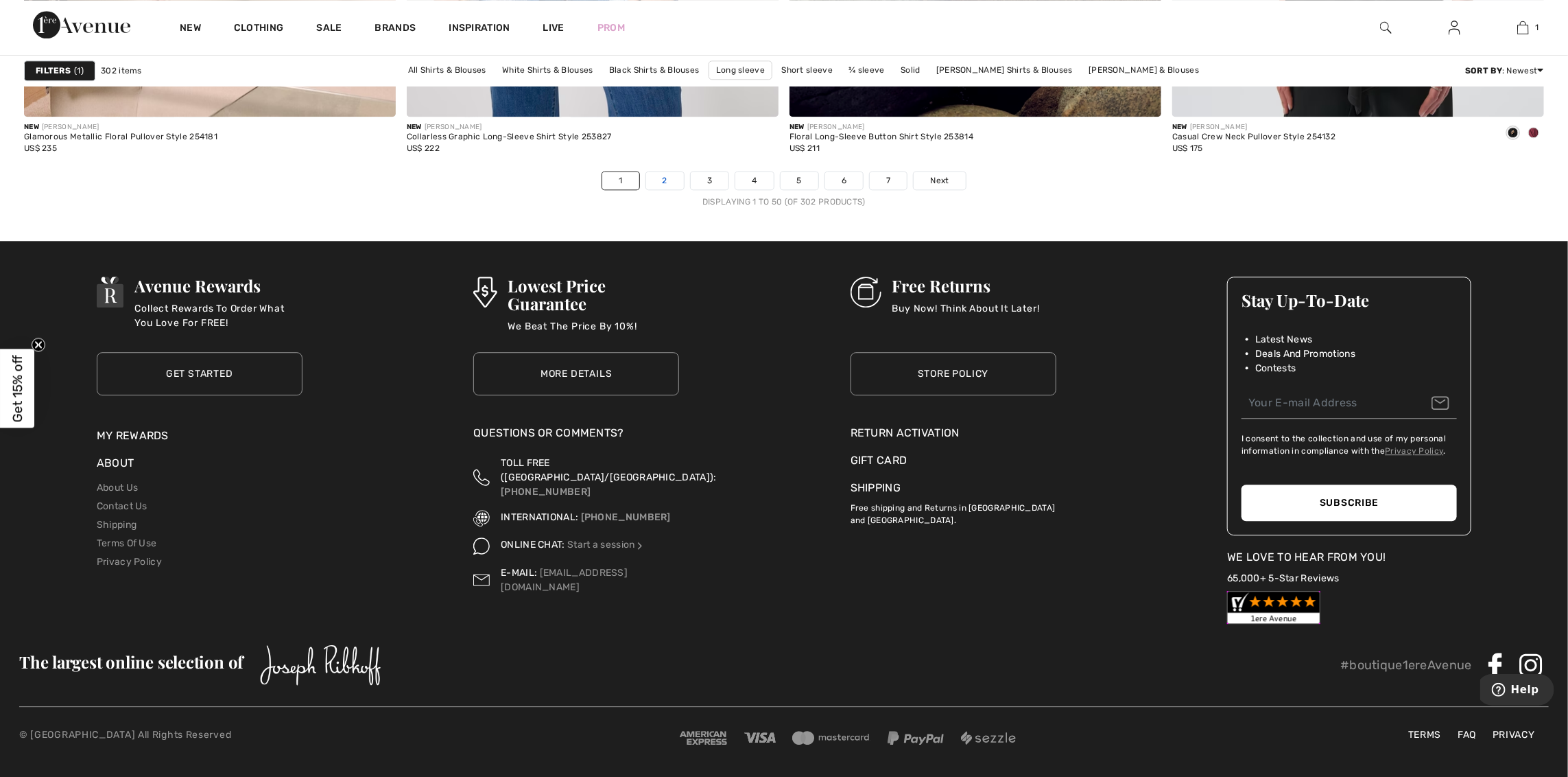
click at [671, 182] on link "2" at bounding box center [664, 180] width 38 height 18
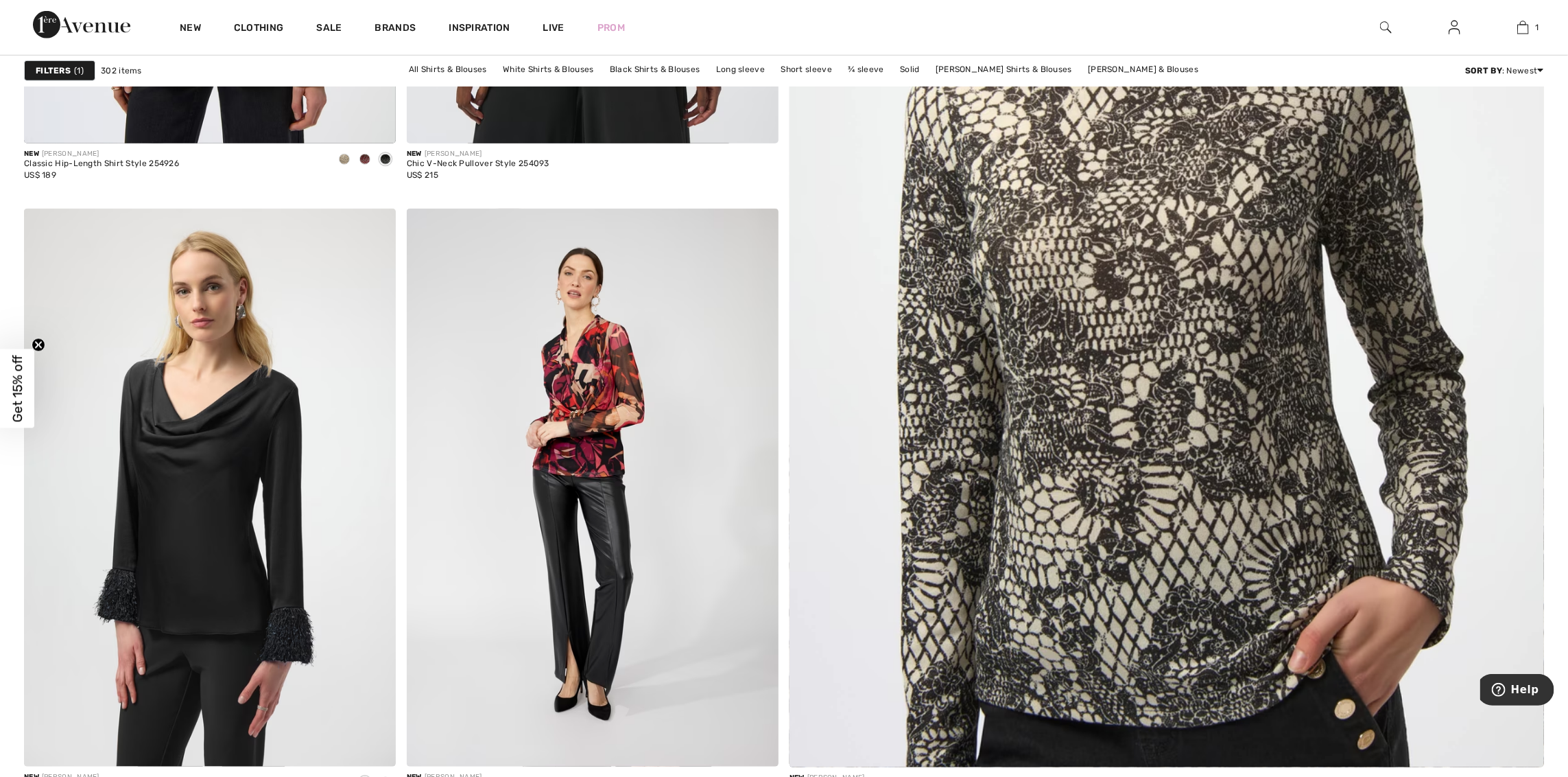
scroll to position [686, 0]
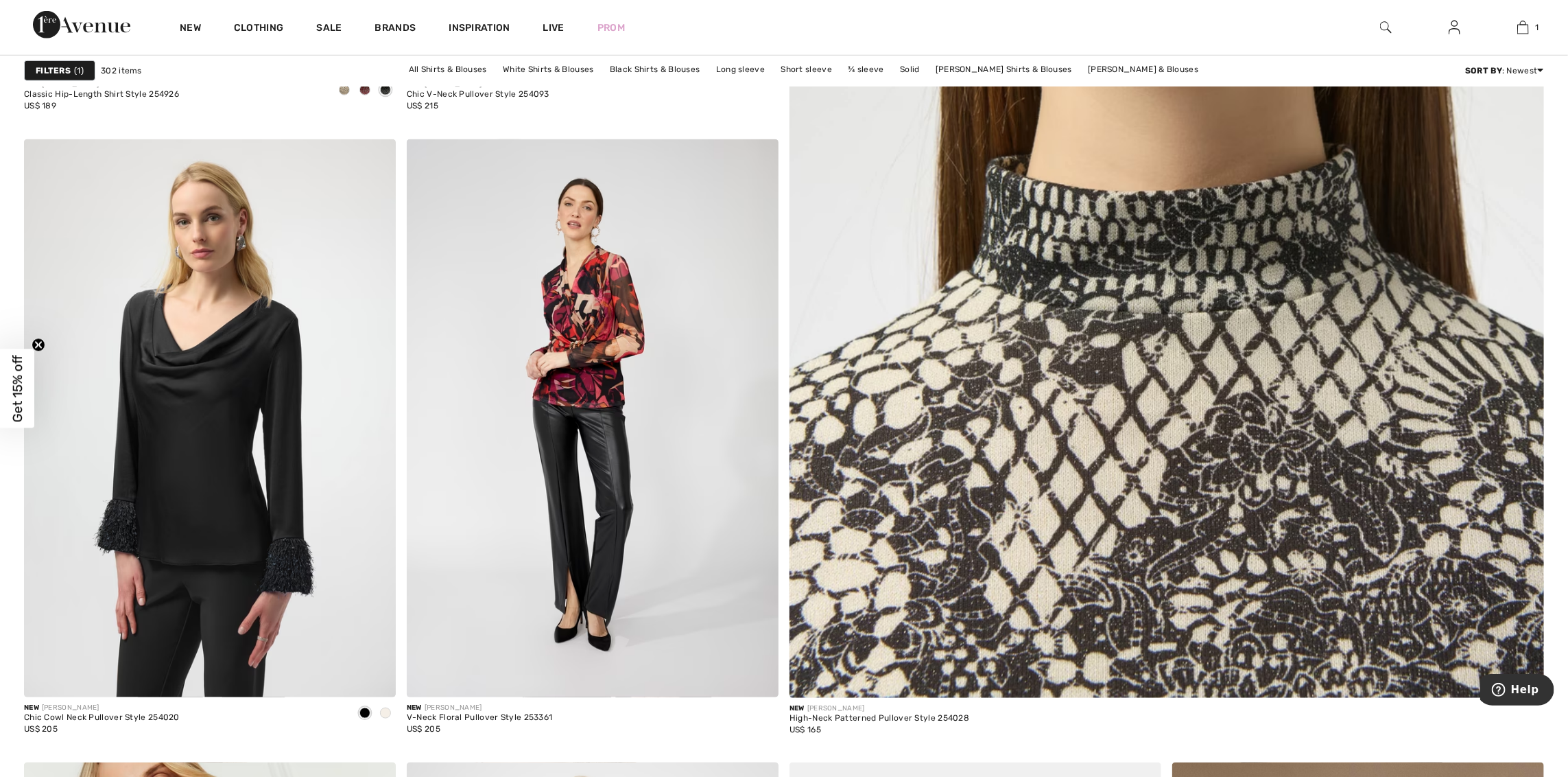
click at [1096, 429] on img at bounding box center [1167, 196] width 905 height 1359
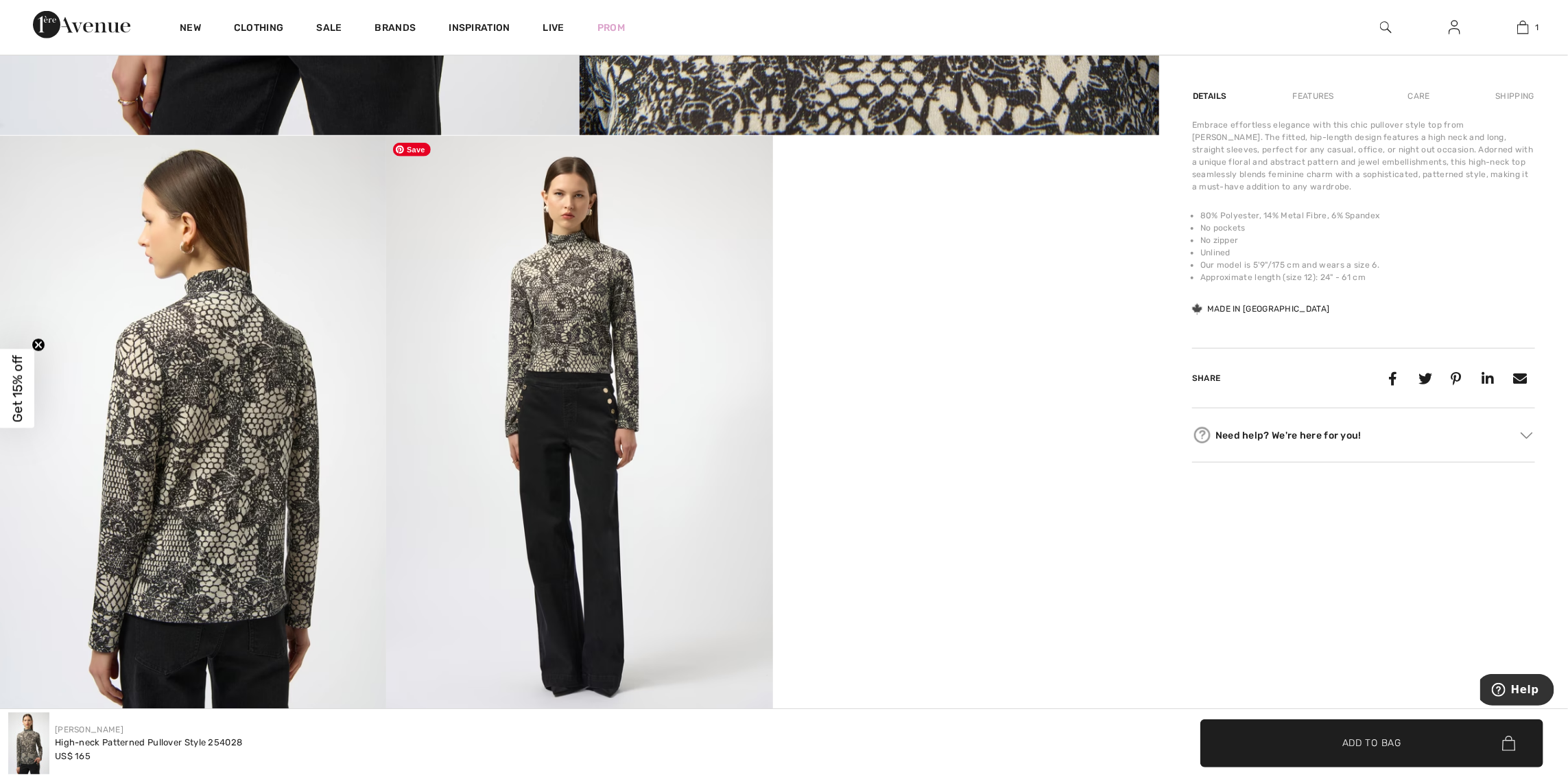
scroll to position [755, 0]
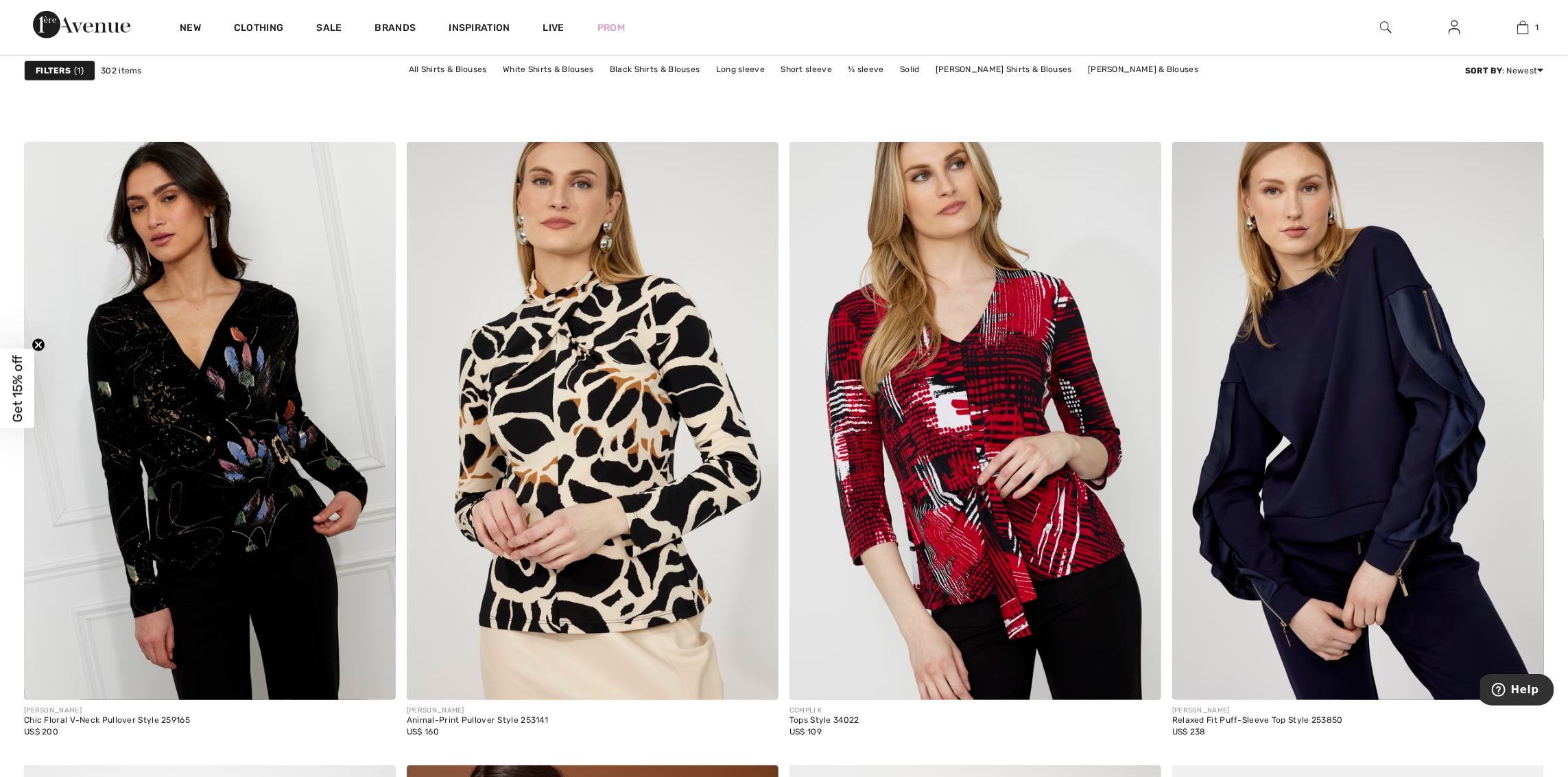
scroll to position [7684, 0]
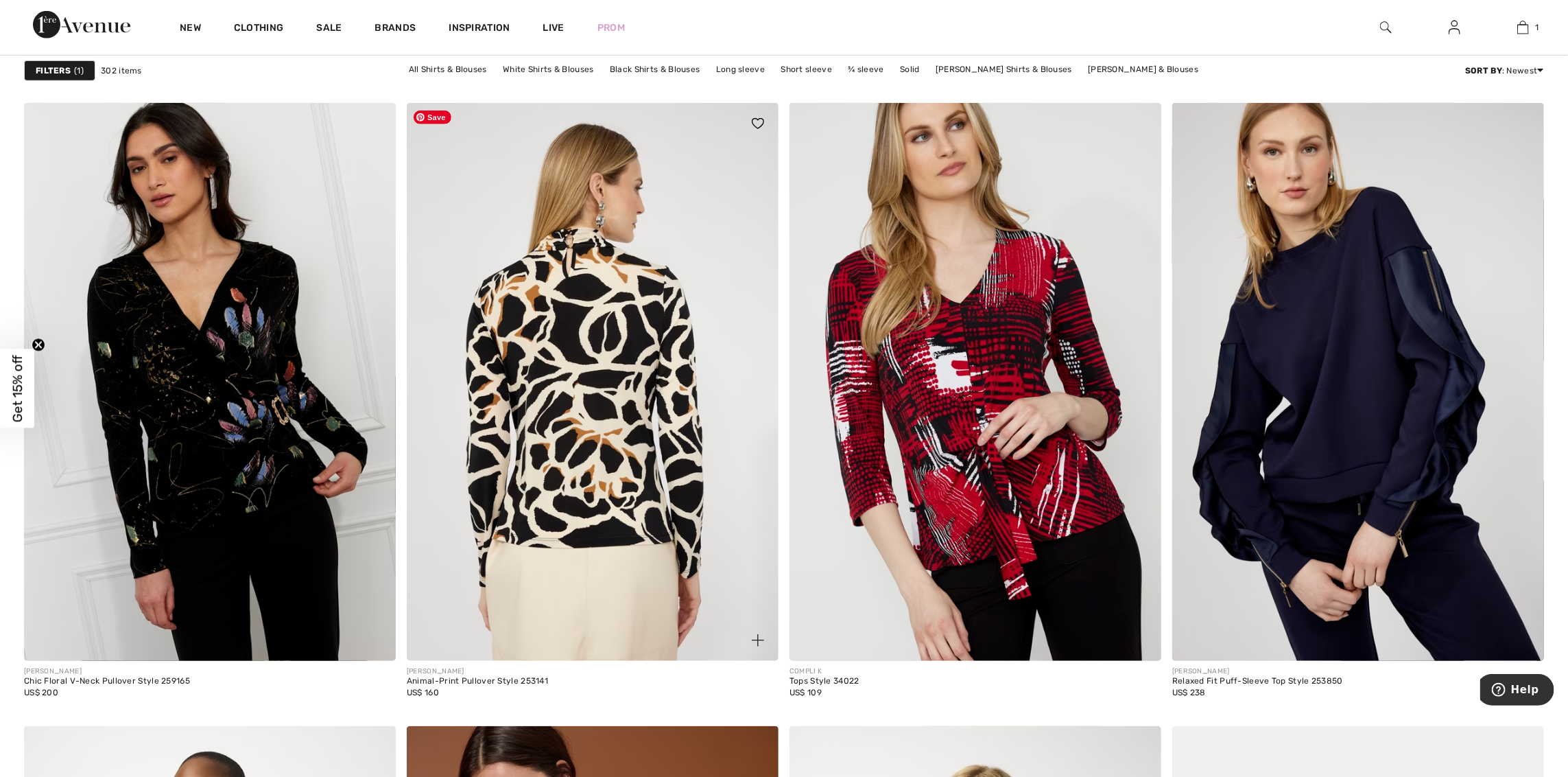
click at [591, 511] on img at bounding box center [593, 382] width 372 height 558
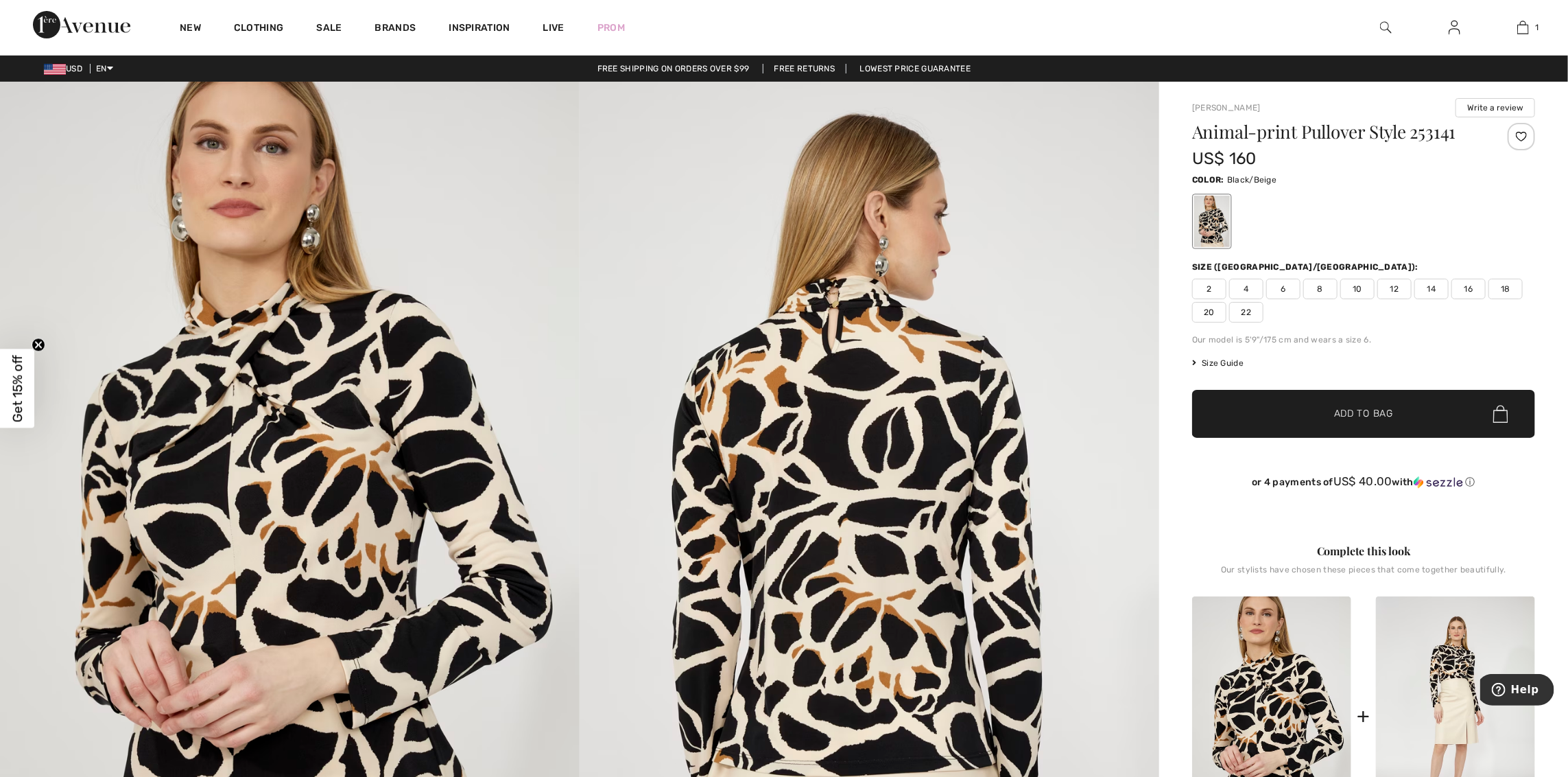
click at [1295, 289] on span "6" at bounding box center [1283, 289] width 34 height 20
click at [1292, 420] on span "✔ Added to Bag Add to Bag" at bounding box center [1363, 414] width 343 height 48
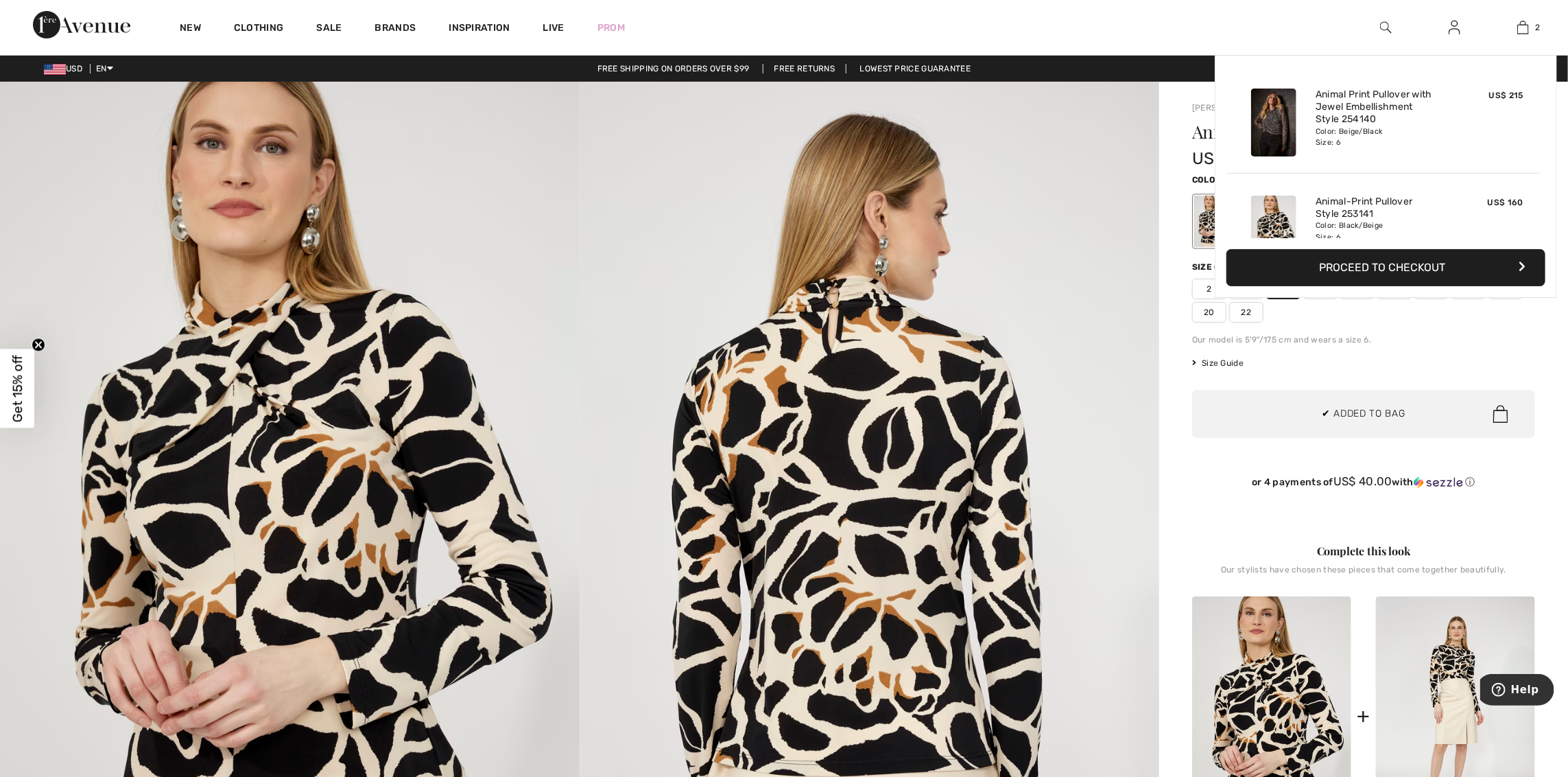
scroll to position [42, 0]
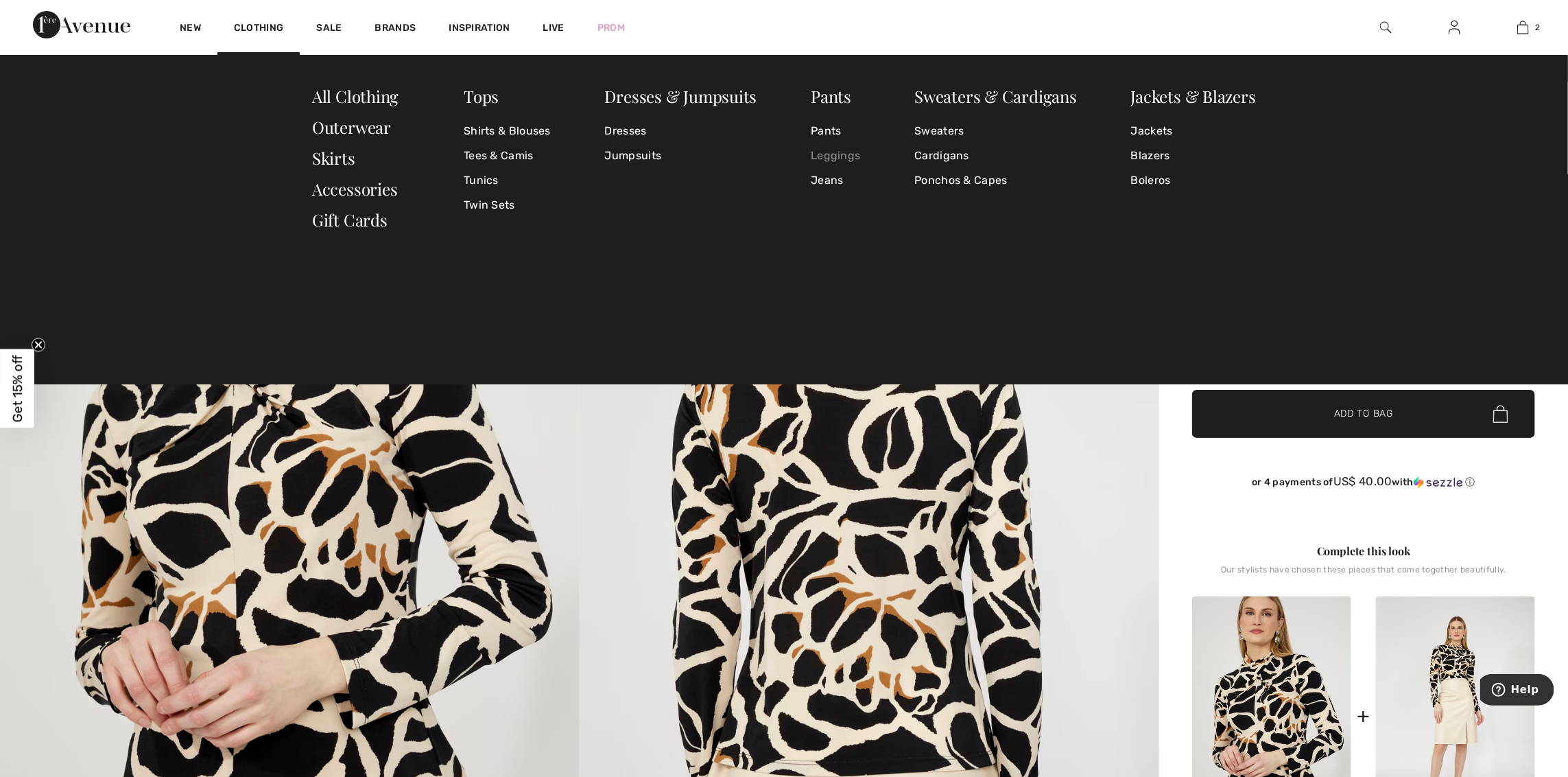
click at [829, 153] on link "Leggings" at bounding box center [835, 155] width 49 height 25
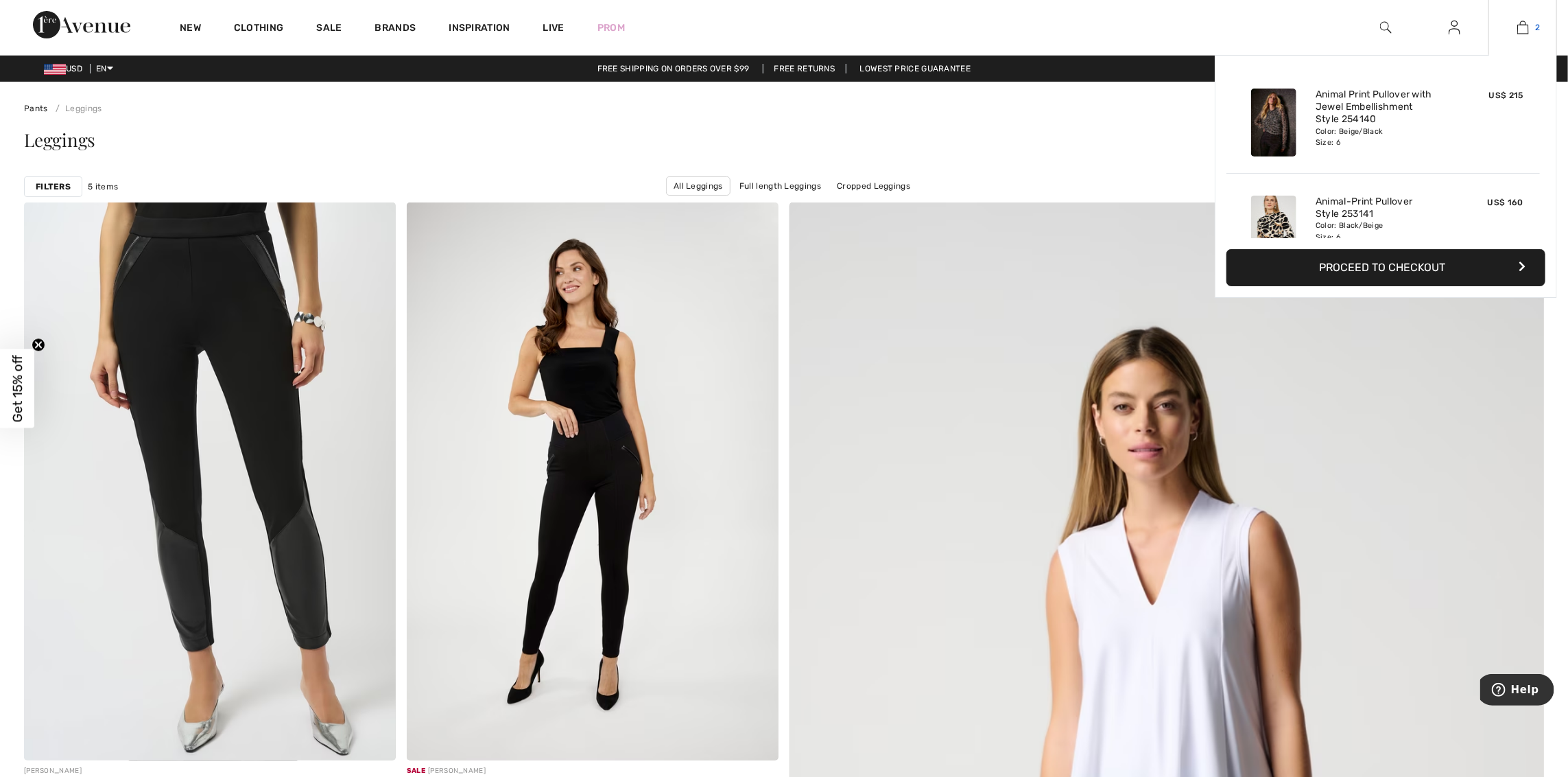
click at [1525, 31] on img at bounding box center [1522, 28] width 12 height 17
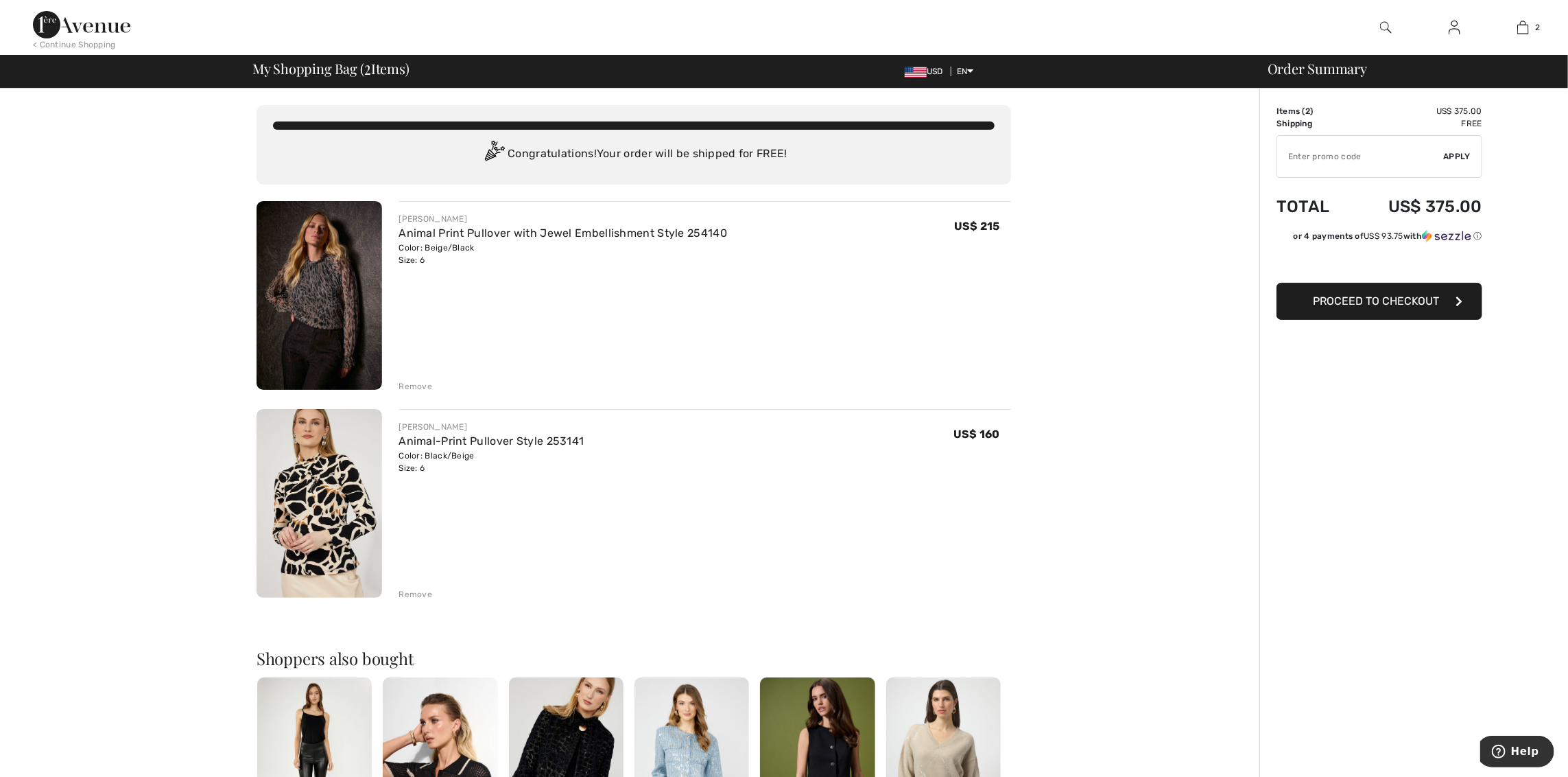
click at [415, 387] on div "Remove" at bounding box center [415, 386] width 33 height 12
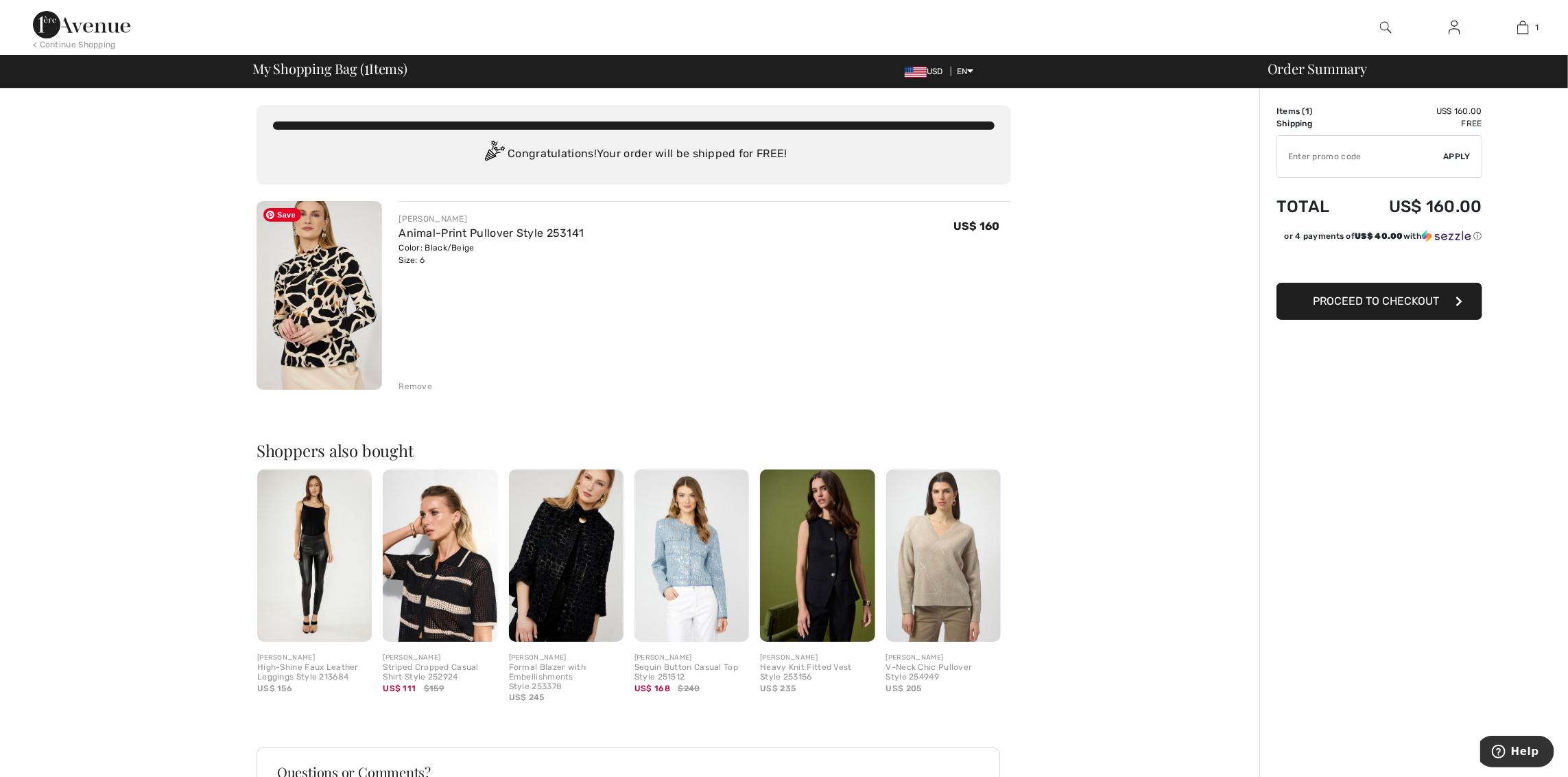
click at [304, 332] on img at bounding box center [319, 295] width 125 height 189
click at [480, 234] on link "Animal-Print Pullover Style 253141" at bounding box center [490, 233] width 185 height 13
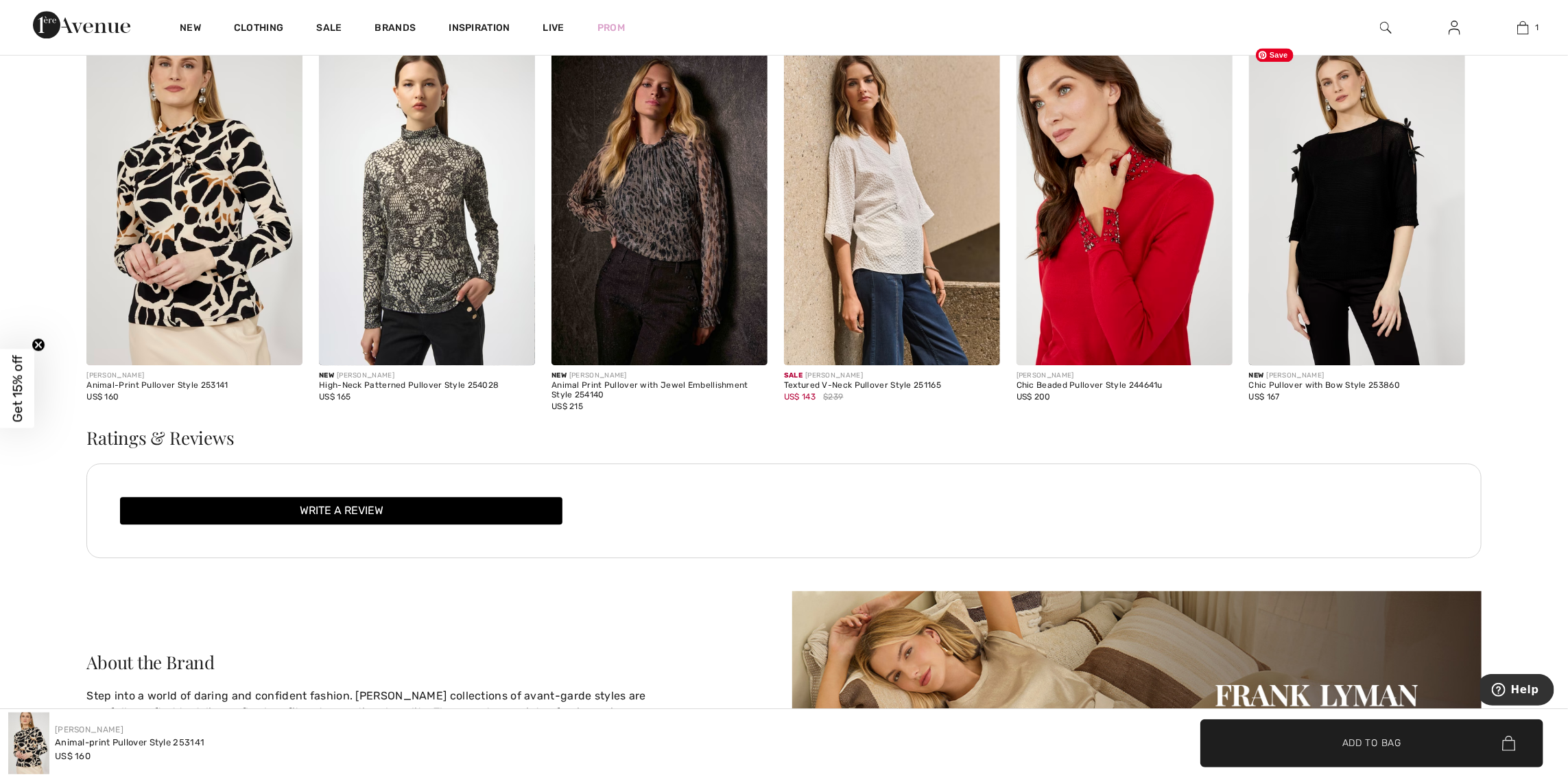
scroll to position [2264, 0]
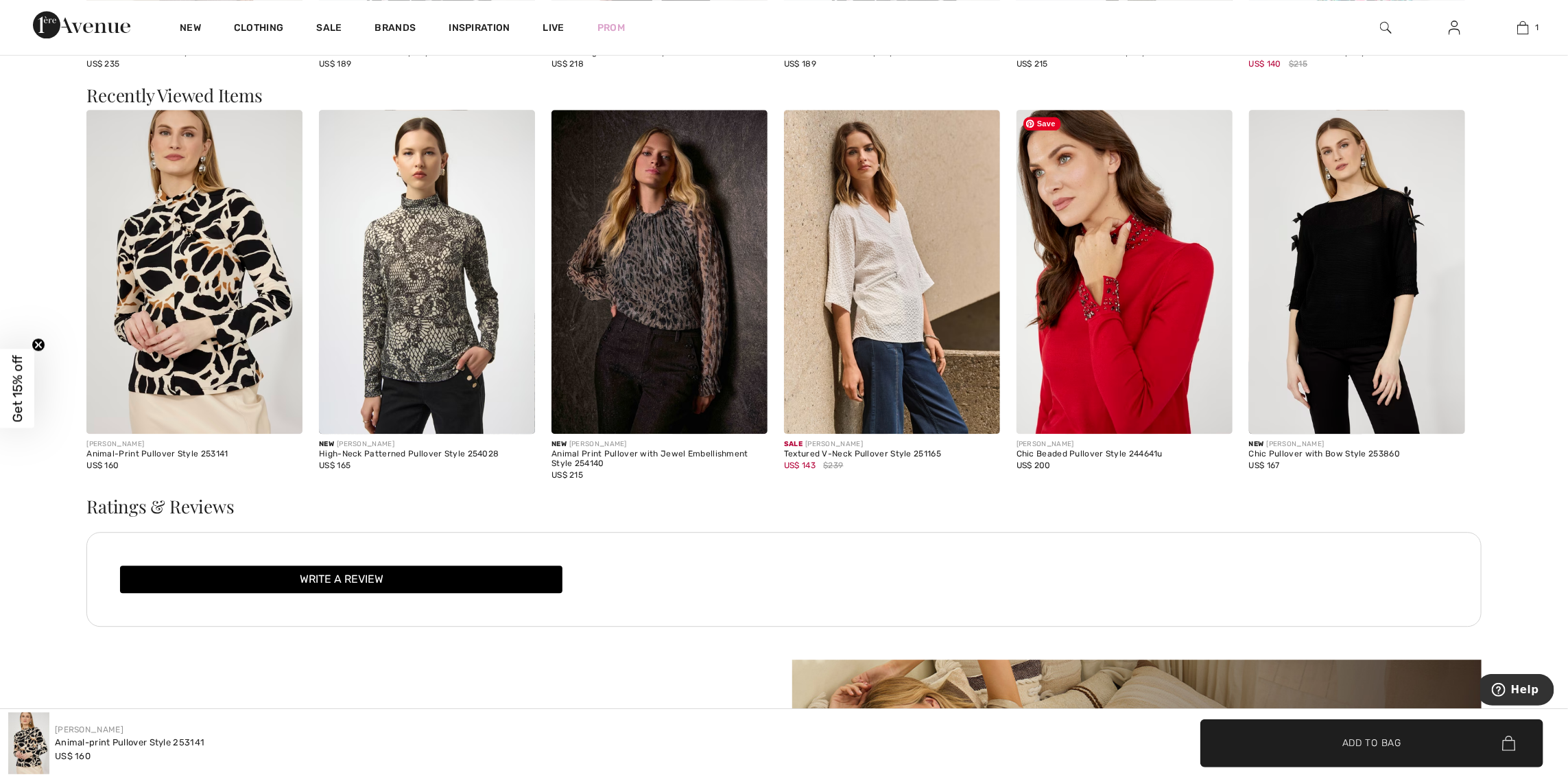
click at [1143, 334] on img at bounding box center [1124, 271] width 216 height 323
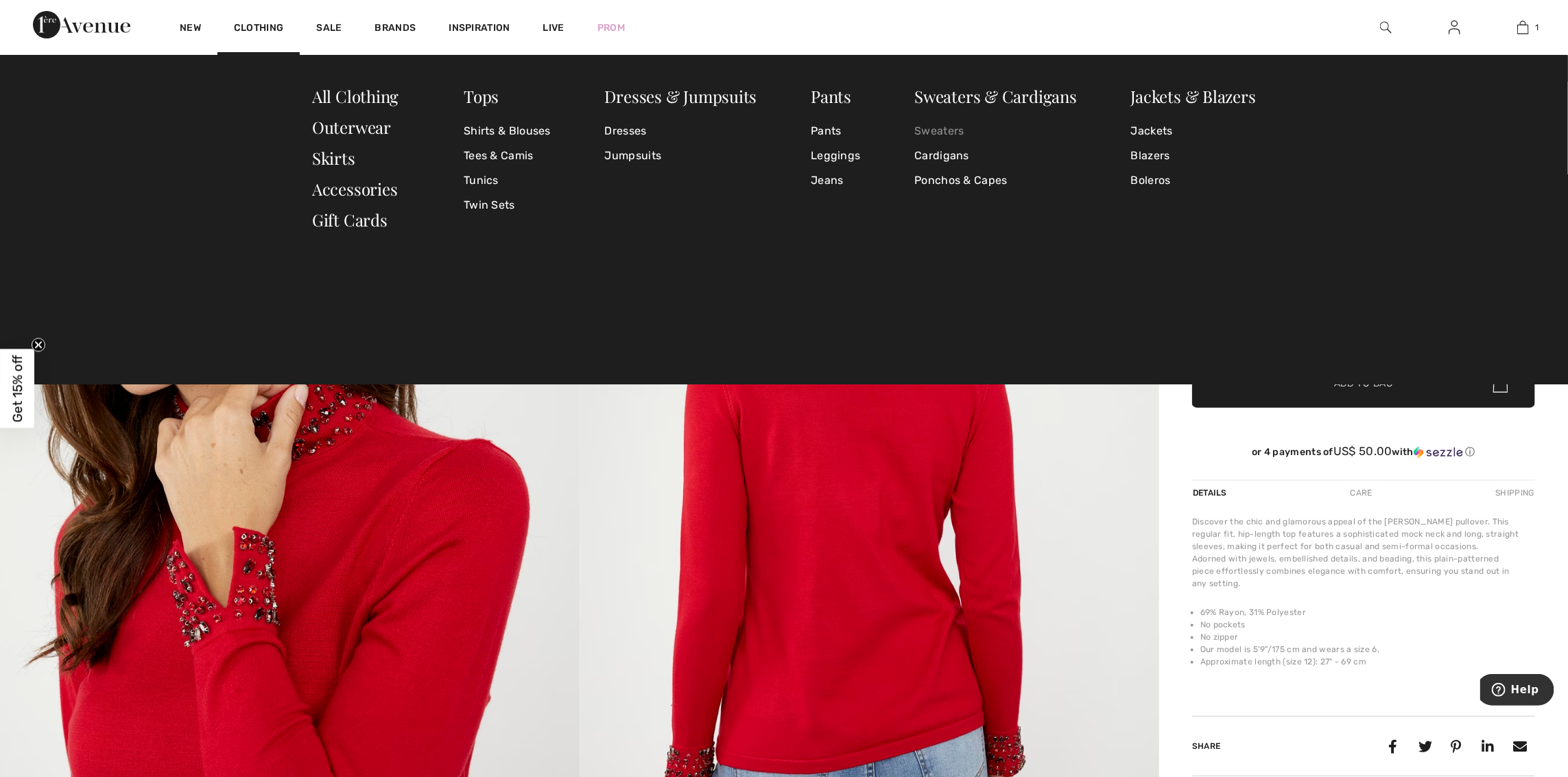
click at [937, 130] on link "Sweaters" at bounding box center [995, 131] width 163 height 25
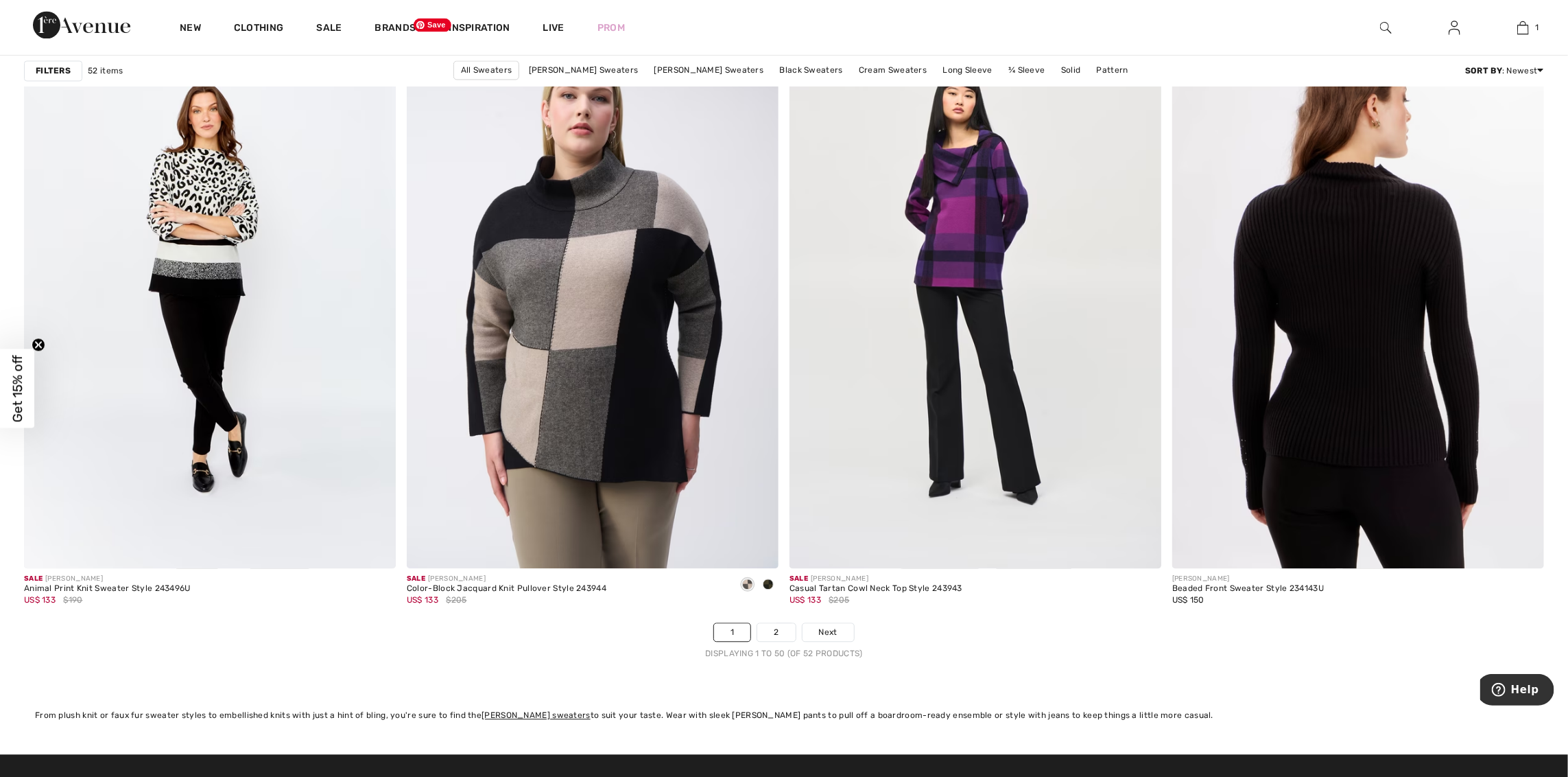
scroll to position [9126, 0]
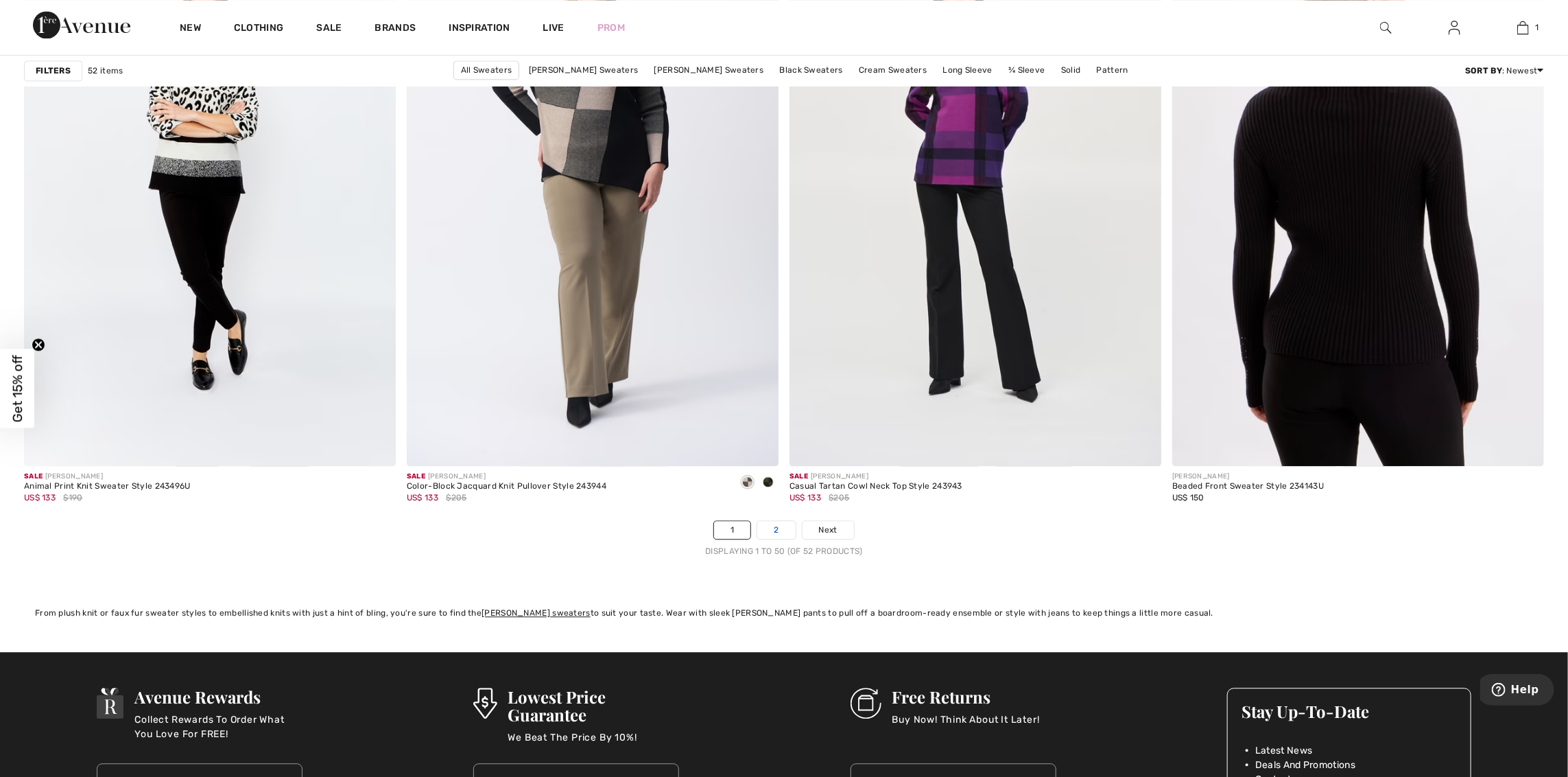
click at [768, 534] on link "2" at bounding box center [776, 529] width 38 height 18
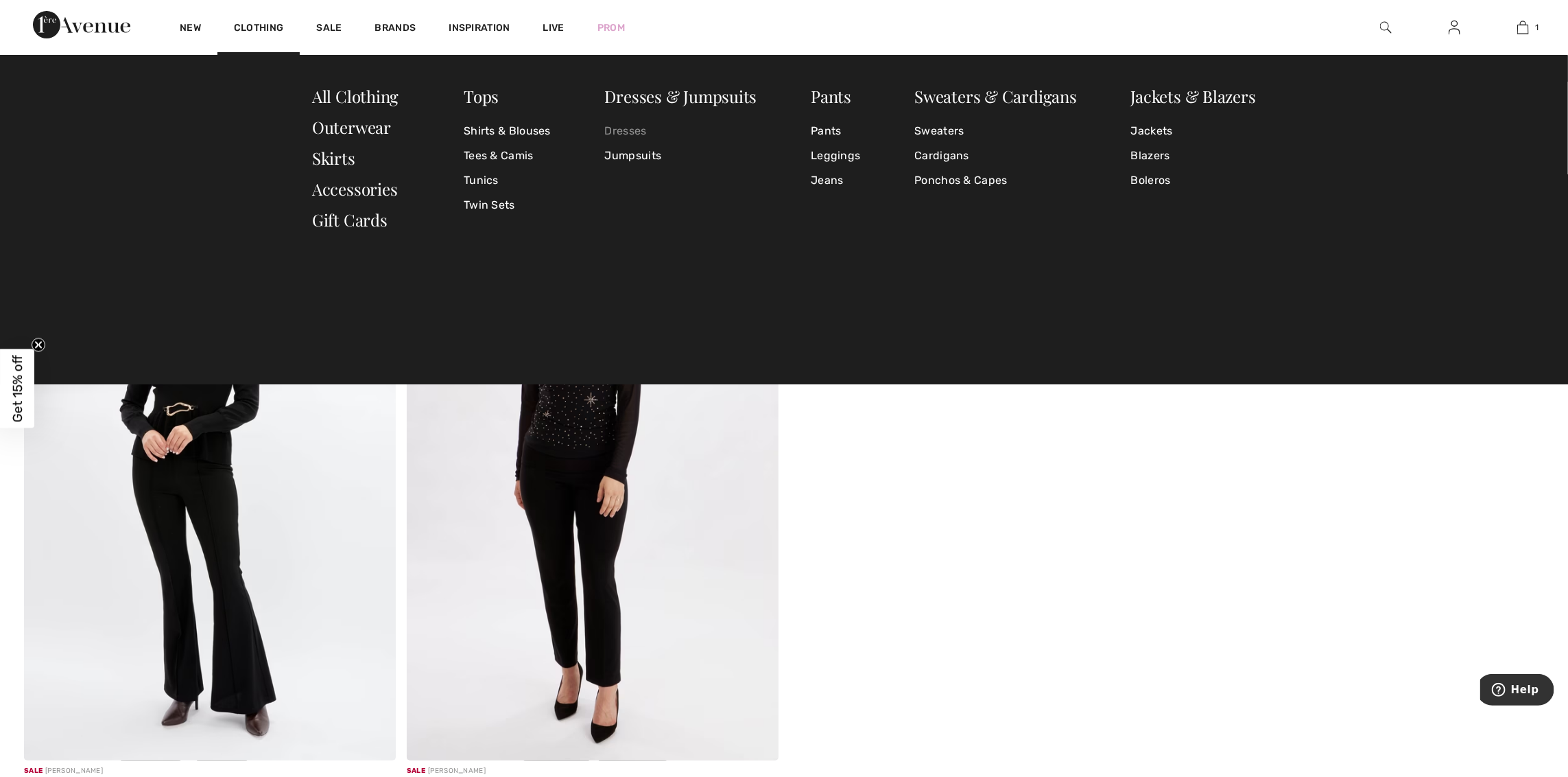
click at [624, 132] on link "Dresses" at bounding box center [681, 131] width 152 height 25
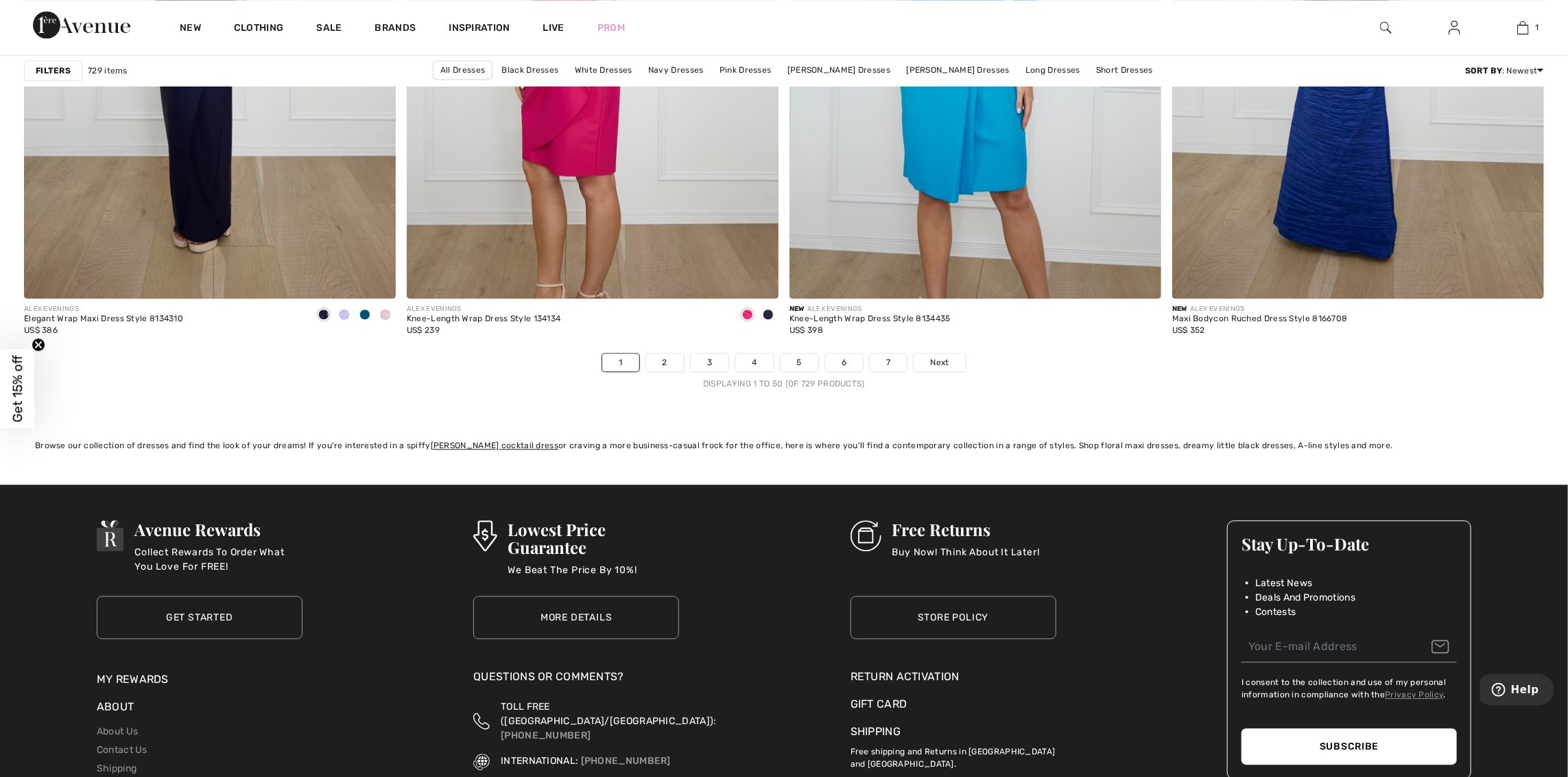
scroll to position [9400, 0]
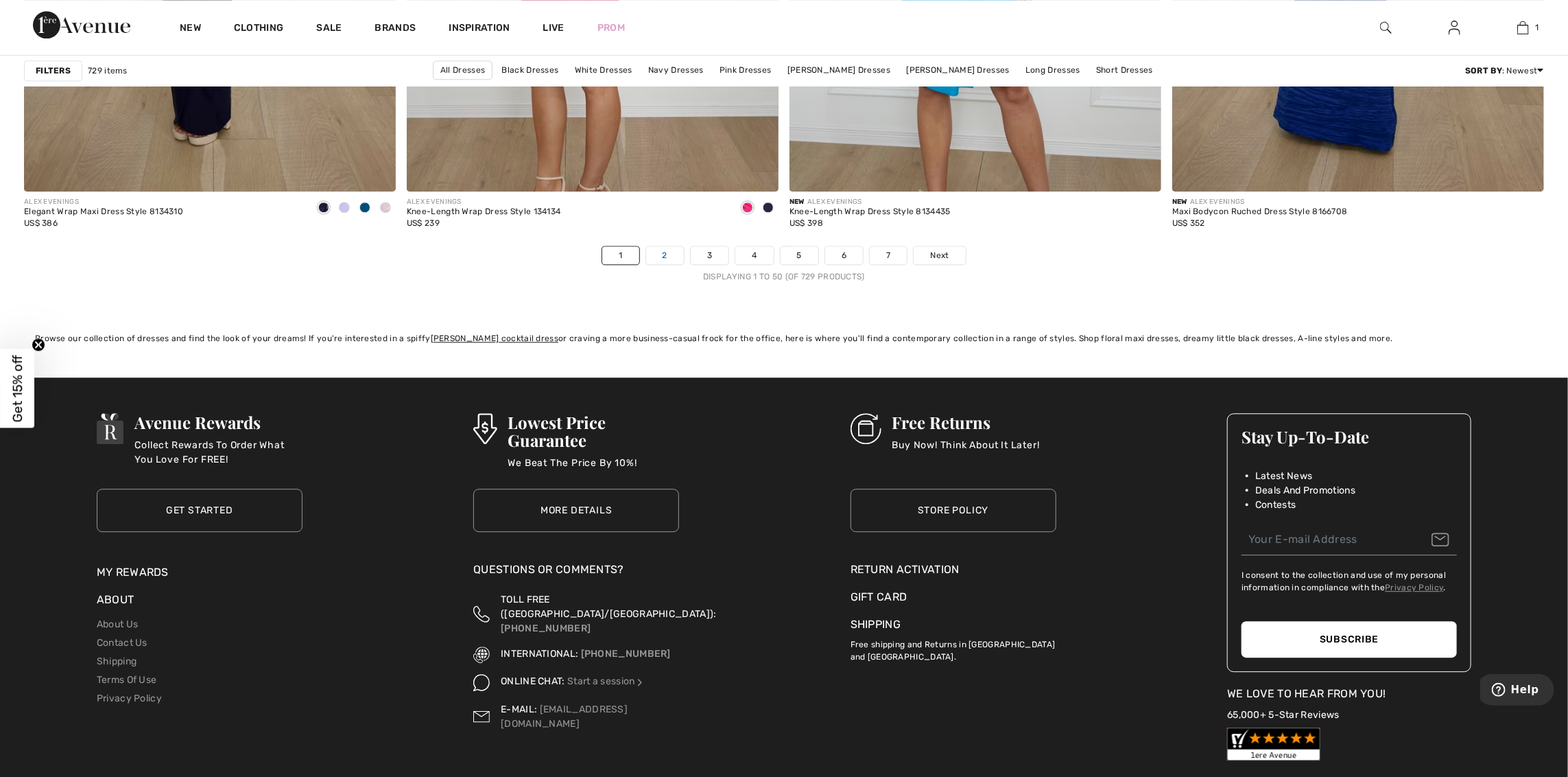
click at [657, 260] on link "2" at bounding box center [664, 255] width 38 height 18
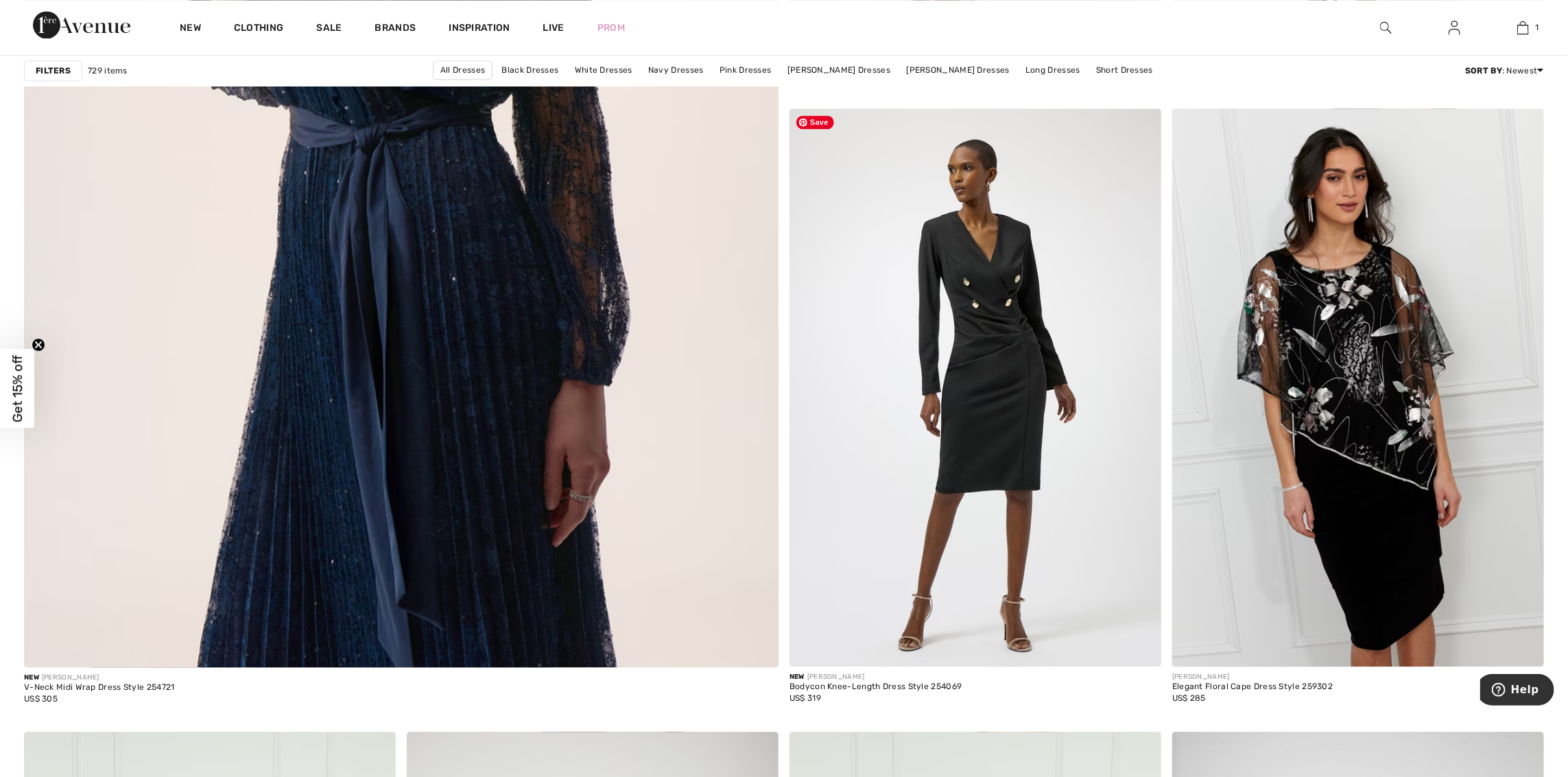
scroll to position [5558, 0]
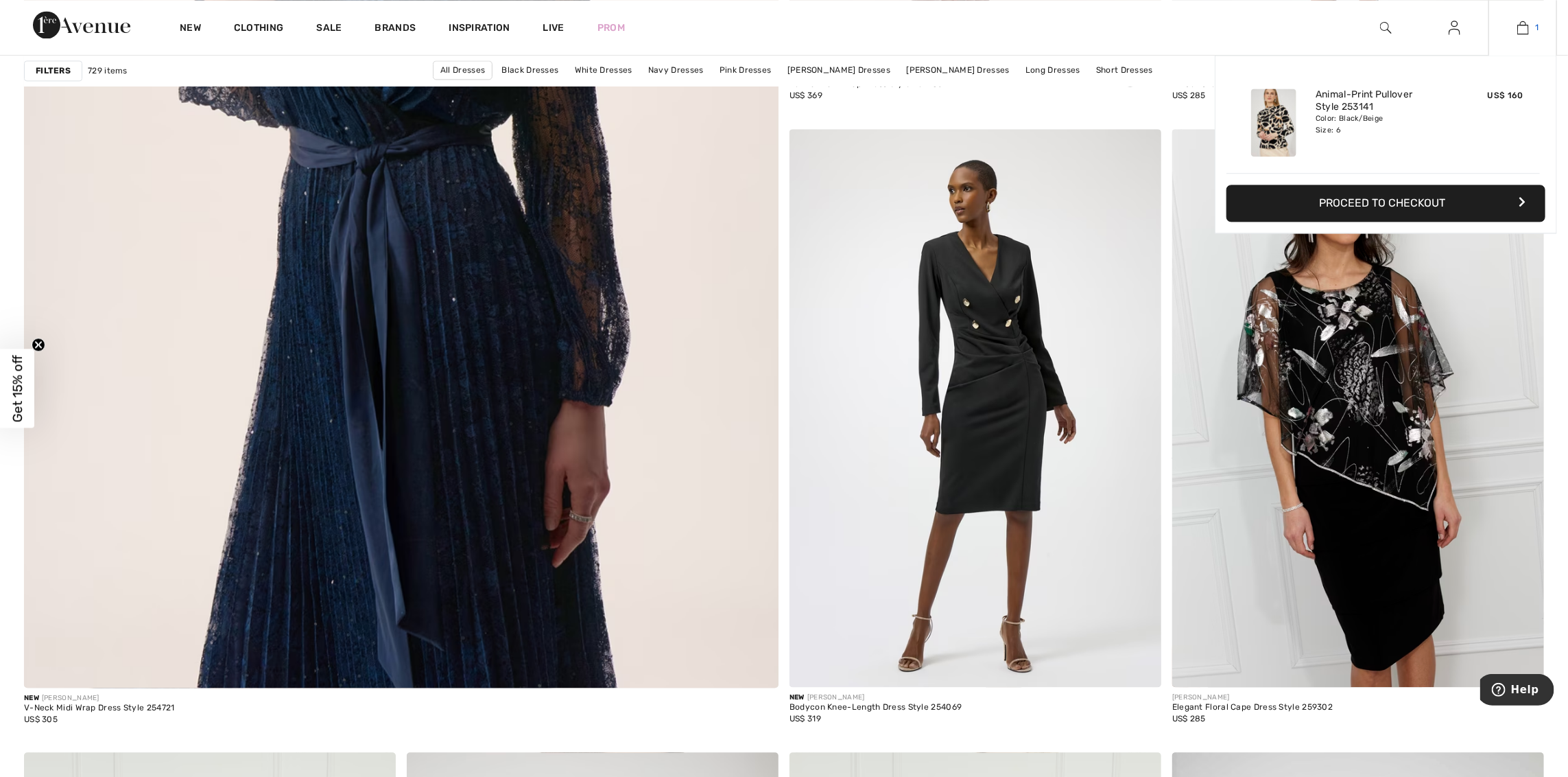
click at [1523, 35] on img at bounding box center [1522, 28] width 12 height 17
